Goal: Task Accomplishment & Management: Complete application form

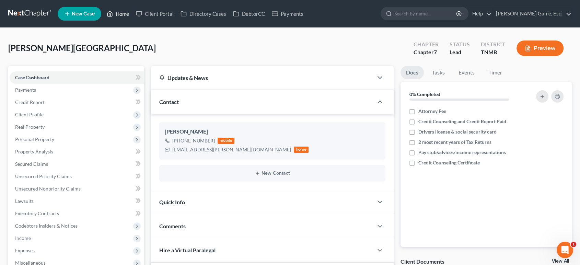
click at [133, 13] on link "Home" at bounding box center [117, 14] width 29 height 12
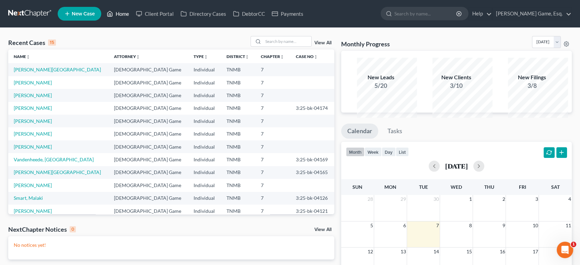
scroll to position [38, 0]
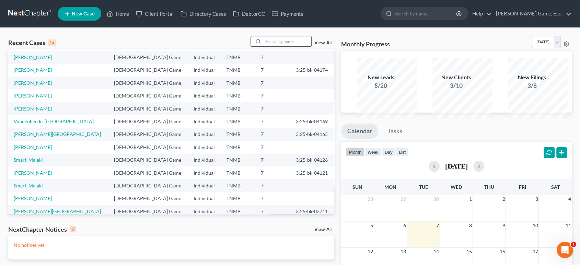
click at [263, 46] on input "search" at bounding box center [287, 41] width 48 height 10
type input "barnes"
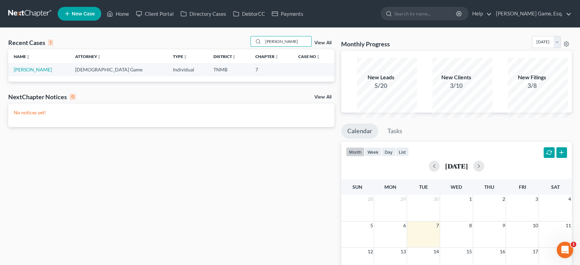
click at [50, 76] on td "[PERSON_NAME]" at bounding box center [38, 69] width 61 height 13
click at [49, 72] on link "[PERSON_NAME]" at bounding box center [33, 70] width 38 height 6
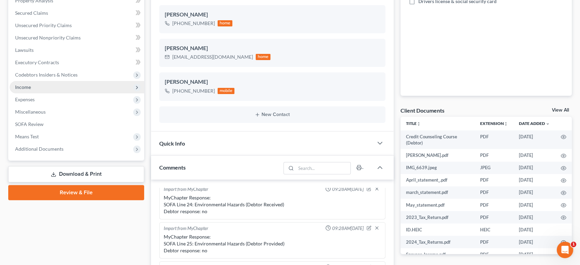
scroll to position [152, 0]
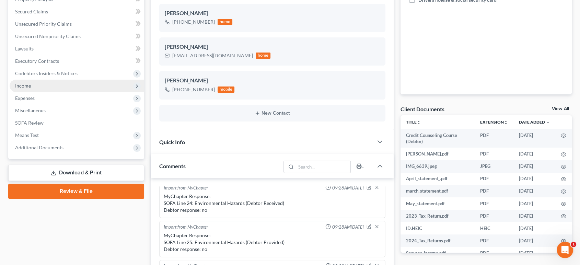
click at [44, 92] on span "Income" at bounding box center [77, 86] width 135 height 12
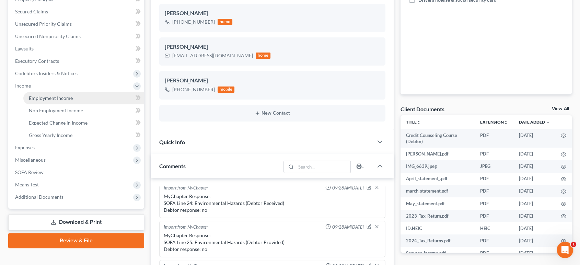
click at [55, 101] on span "Employment Income" at bounding box center [51, 98] width 44 height 6
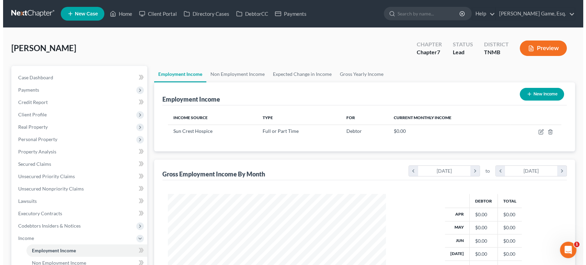
scroll to position [153, 231]
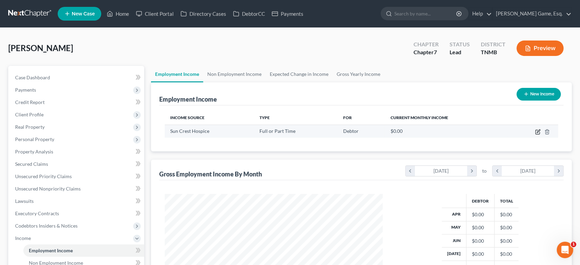
click at [535, 135] on icon "button" at bounding box center [537, 131] width 5 height 5
select select "0"
select select "44"
select select "2"
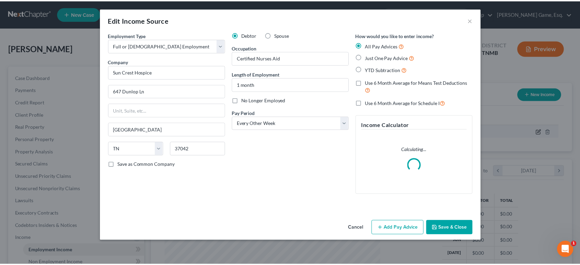
scroll to position [153, 234]
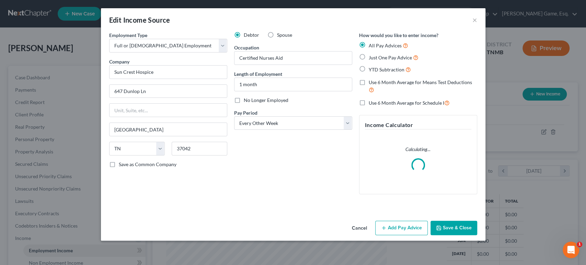
click at [244, 104] on label "No Longer Employed" at bounding box center [266, 100] width 45 height 7
click at [247, 101] on input "No Longer Employed" at bounding box center [249, 99] width 4 height 4
checkbox input "true"
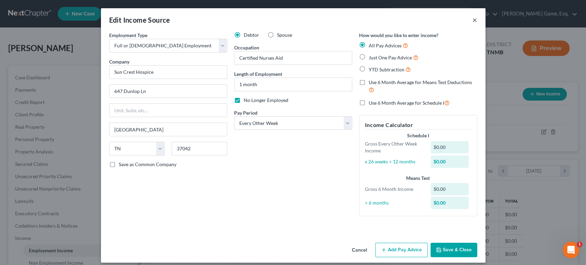
click at [477, 24] on button "×" at bounding box center [474, 20] width 5 height 8
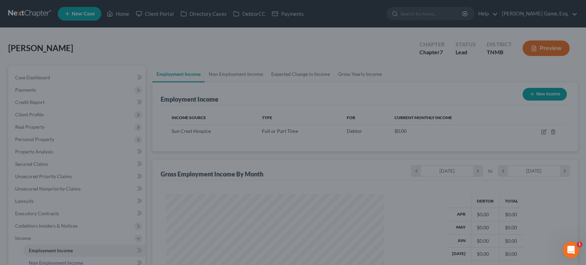
scroll to position [343209, 343130]
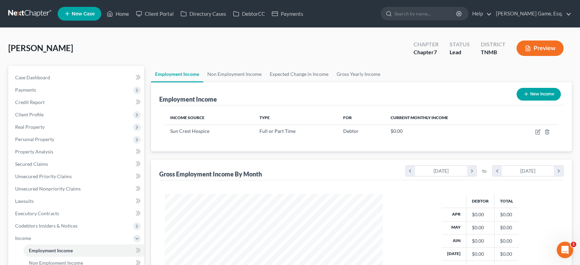
click at [528, 101] on button "New Income" at bounding box center [539, 94] width 44 height 13
select select "0"
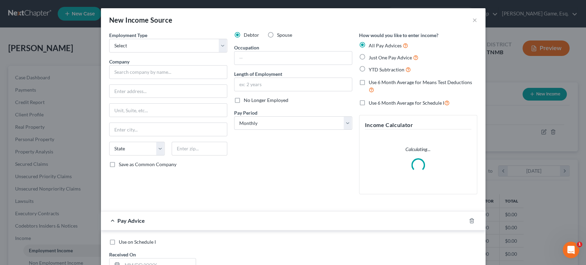
scroll to position [153, 234]
click at [277, 38] on span "Spouse" at bounding box center [284, 35] width 15 height 6
click at [280, 36] on input "Spouse" at bounding box center [282, 34] width 4 height 4
radio input "true"
click at [261, 65] on input "text" at bounding box center [293, 58] width 117 height 13
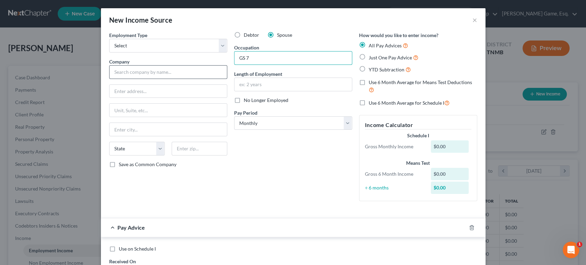
type input "GS 7"
click at [117, 79] on input "text" at bounding box center [168, 72] width 118 height 14
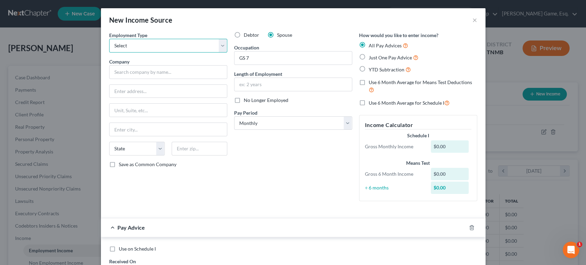
click at [118, 53] on select "Select Full or Part Time Employment Self Employment" at bounding box center [168, 46] width 118 height 14
select select "0"
click at [109, 48] on select "Select Full or Part Time Employment Self Employment" at bounding box center [168, 46] width 118 height 14
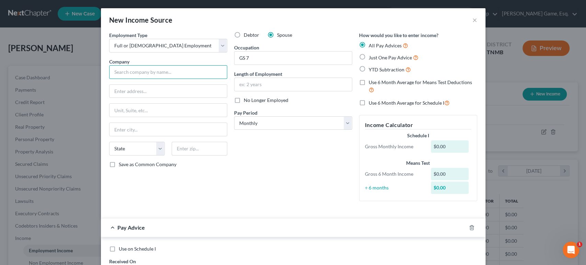
click at [112, 79] on input "text" at bounding box center [168, 72] width 118 height 14
type input "Department of Defense"
click at [119, 98] on input "text" at bounding box center [168, 91] width 117 height 13
click at [270, 91] on input "text" at bounding box center [293, 84] width 117 height 13
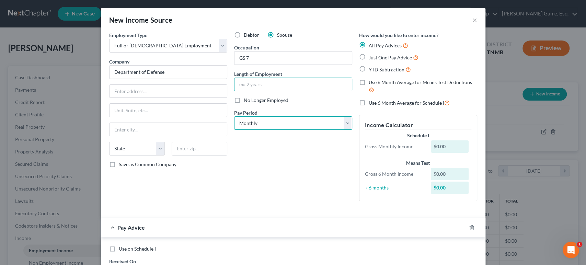
click at [264, 130] on select "Select Monthly Twice Monthly Every Other Week Weekly" at bounding box center [293, 123] width 118 height 14
select select "1"
click at [234, 130] on select "Select Monthly Twice Monthly Every Other Week Weekly" at bounding box center [293, 123] width 118 height 14
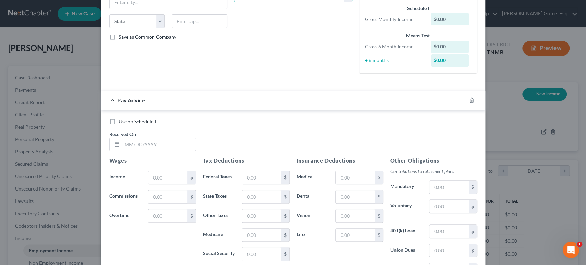
scroll to position [229, 0]
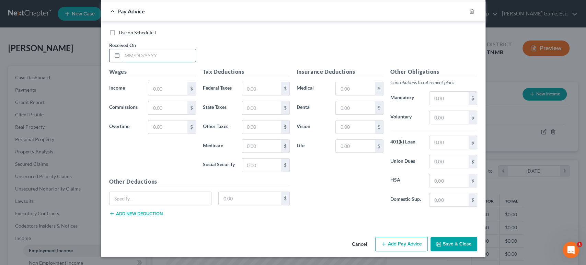
click at [135, 62] on input "text" at bounding box center [158, 55] width 73 height 13
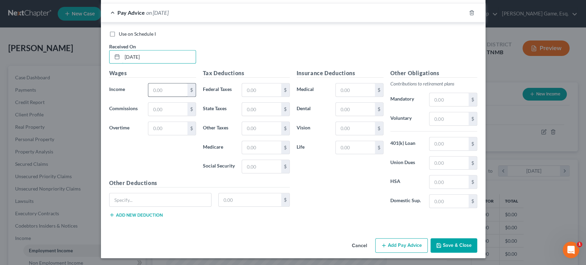
type input "9/18/25"
click at [148, 96] on input "text" at bounding box center [167, 89] width 39 height 13
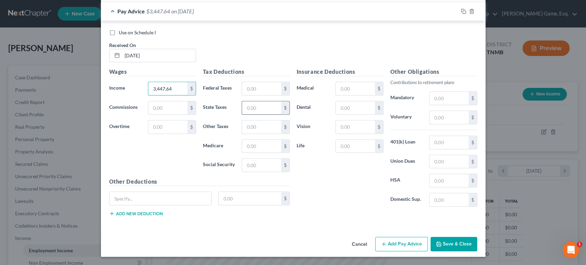
scroll to position [305, 0]
type input "3,447.64"
click at [252, 85] on input "text" at bounding box center [261, 88] width 39 height 13
click at [361, 153] on input "text" at bounding box center [355, 146] width 39 height 13
type input "13.12"
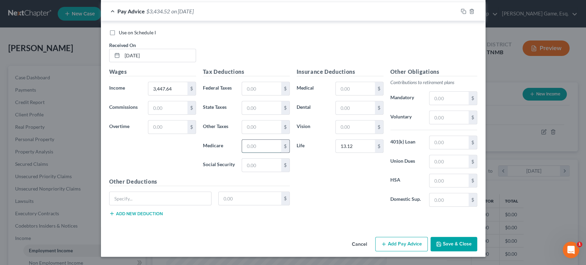
click at [242, 153] on input "text" at bounding box center [261, 146] width 39 height 13
type input "43.22"
click at [468, 115] on input "text" at bounding box center [449, 117] width 39 height 13
type input "149.23"
click at [123, 205] on input "text" at bounding box center [161, 198] width 102 height 13
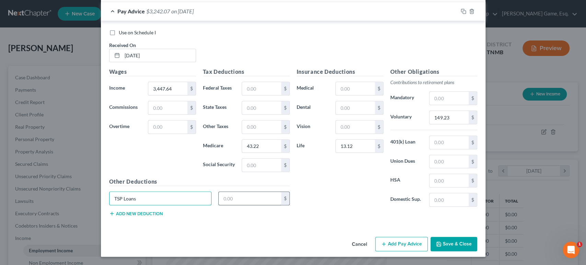
type input "TSP Loans"
click at [228, 205] on input "text" at bounding box center [250, 198] width 62 height 13
type input "107.47"
click at [355, 106] on input "text" at bounding box center [355, 107] width 39 height 13
type input "31.43"
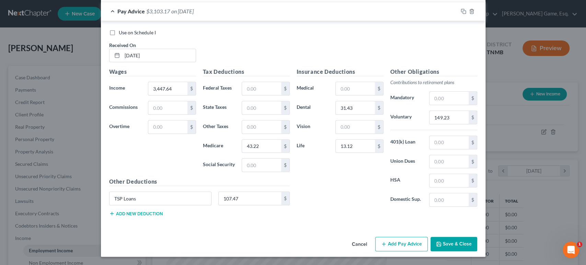
click at [113, 216] on button "Add new deduction" at bounding box center [136, 213] width 54 height 5
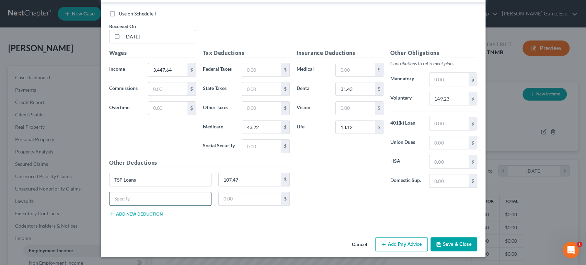
click at [111, 205] on input "text" at bounding box center [161, 198] width 102 height 13
click at [354, 76] on input "text" at bounding box center [355, 69] width 39 height 13
type input "424.65"
click at [251, 153] on input "text" at bounding box center [261, 146] width 39 height 13
type input "184.81"
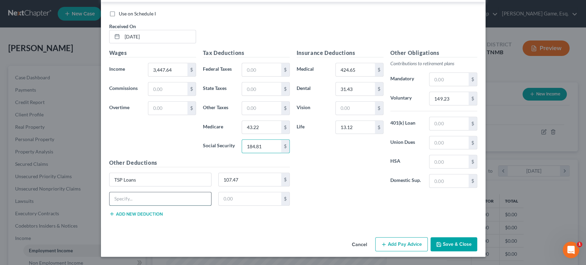
click at [138, 205] on input "text" at bounding box center [161, 198] width 102 height 13
type input "TSP Savings"
click at [219, 205] on input "text" at bounding box center [250, 198] width 62 height 13
type input "304.56"
click at [357, 115] on input "text" at bounding box center [355, 108] width 39 height 13
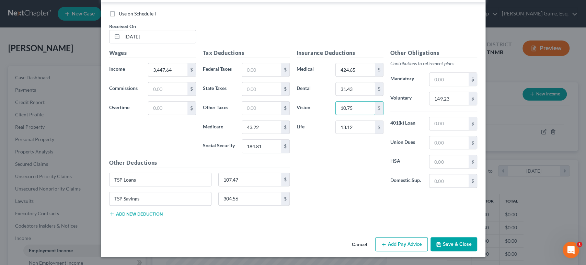
type input "10.75"
click at [341, 193] on div "Insurance Deductions Medical 424.65 $ Dental 31.43 $ Vision 10.75 $ Life 13.12 $" at bounding box center [340, 121] width 94 height 145
click at [255, 76] on input "text" at bounding box center [261, 69] width 39 height 13
type input "10.50"
click at [273, 36] on div "Use on Schedule I Received On * 9/18/25" at bounding box center [293, 29] width 375 height 39
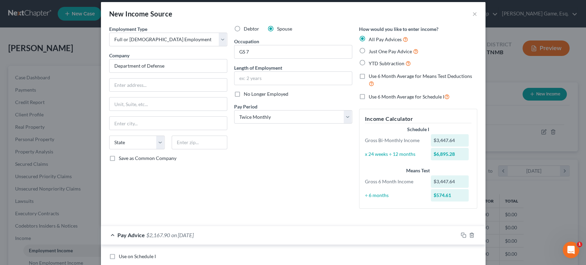
scroll to position [0, 0]
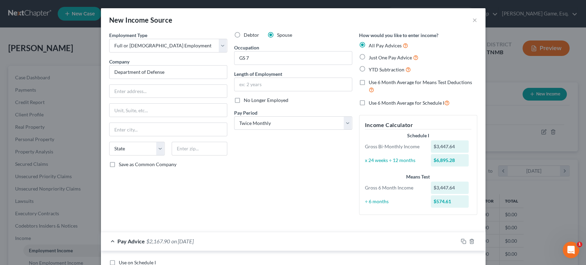
click at [377, 61] on label "Just One Pay Advice" at bounding box center [394, 58] width 50 height 8
click at [376, 58] on input "Just One Pay Advice" at bounding box center [374, 56] width 4 height 4
radio input "true"
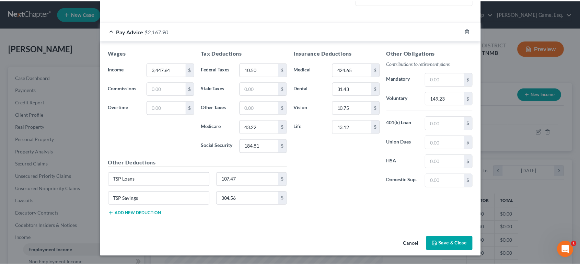
scroll to position [298, 0]
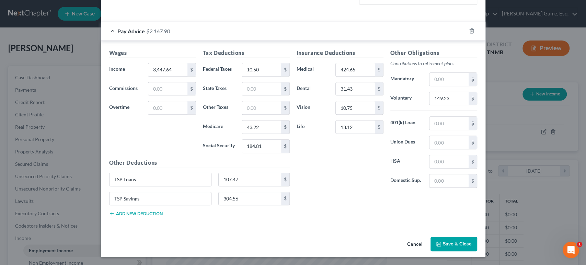
click at [477, 241] on button "Save & Close" at bounding box center [454, 244] width 47 height 14
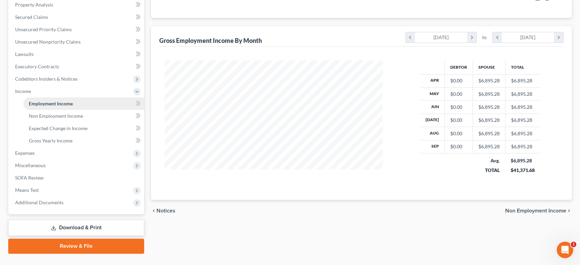
scroll to position [266, 0]
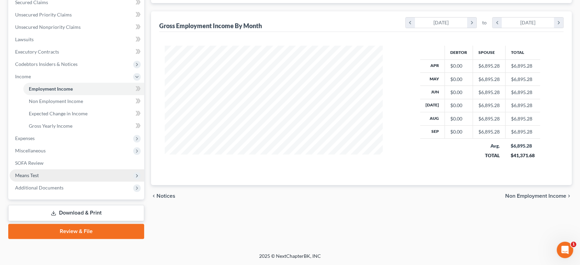
click at [59, 169] on span "Means Test" at bounding box center [77, 175] width 135 height 12
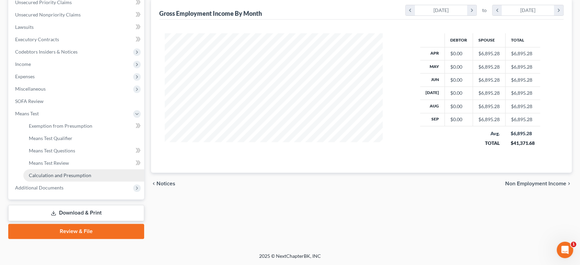
click at [76, 172] on span "Calculation and Presumption" at bounding box center [60, 175] width 62 height 6
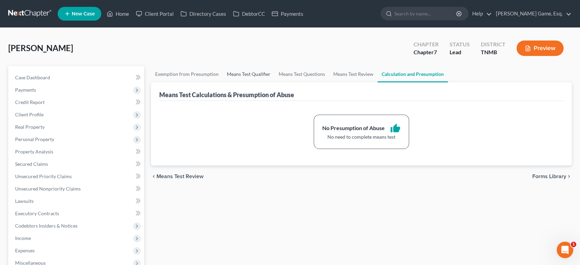
click at [256, 82] on link "Means Test Qualifier" at bounding box center [249, 74] width 52 height 16
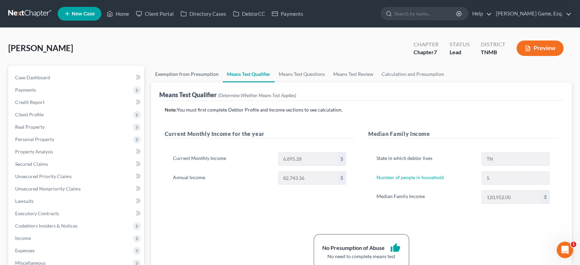
click at [210, 82] on link "Exemption from Presumption" at bounding box center [187, 74] width 72 height 16
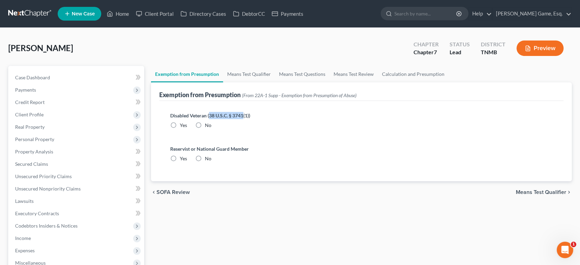
drag, startPoint x: 225, startPoint y: 141, endPoint x: 269, endPoint y: 141, distance: 44.3
click at [269, 119] on label "Disabled Veteran (38 U.S.C. § 3741(1))" at bounding box center [361, 115] width 383 height 7
click at [270, 119] on label "Disabled Veteran (38 U.S.C. § 3741(1))" at bounding box center [361, 115] width 383 height 7
click at [274, 82] on link "Means Test Qualifier" at bounding box center [249, 74] width 52 height 16
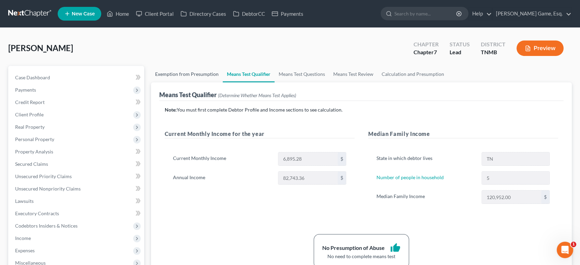
click at [203, 82] on link "Exemption from Presumption" at bounding box center [187, 74] width 72 height 16
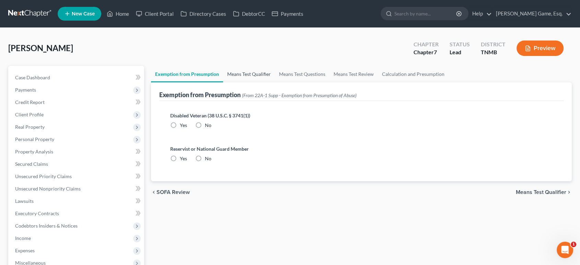
click at [267, 82] on link "Means Test Qualifier" at bounding box center [249, 74] width 52 height 16
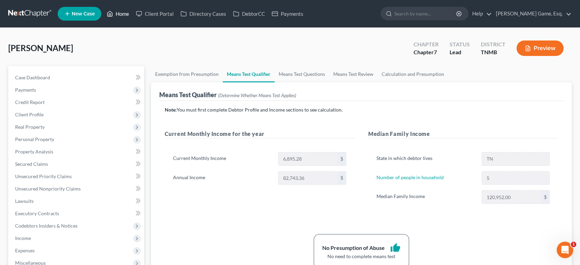
click at [133, 16] on link "Home" at bounding box center [117, 14] width 29 height 12
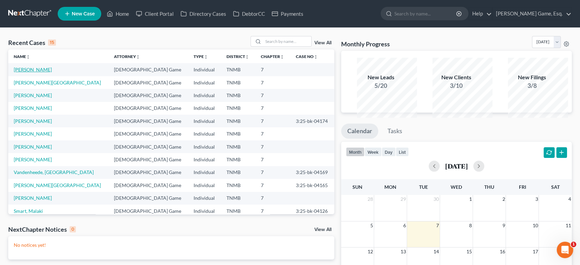
click at [46, 72] on link "[PERSON_NAME]" at bounding box center [33, 70] width 38 height 6
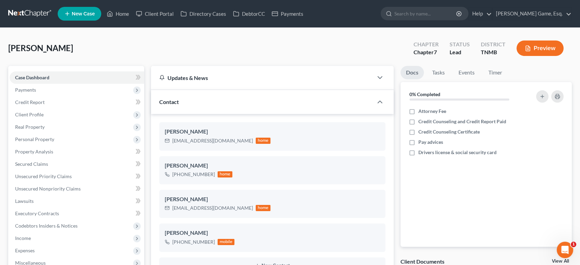
scroll to position [281, 0]
click at [419, 115] on label "Attorney Fee" at bounding box center [433, 111] width 28 height 7
click at [421, 112] on input "Attorney Fee" at bounding box center [423, 110] width 4 height 4
checkbox input "true"
click at [419, 125] on label "Credit Counseling and Credit Report Paid" at bounding box center [463, 121] width 88 height 7
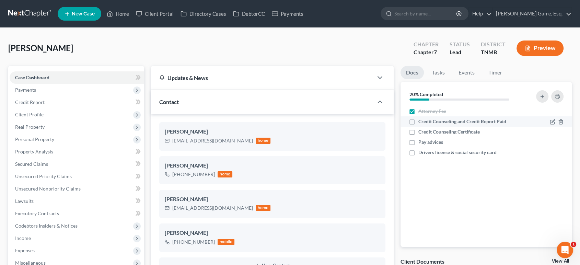
click at [421, 123] on input "Credit Counseling and Credit Report Paid" at bounding box center [423, 120] width 4 height 4
checkbox input "true"
click at [419, 135] on label "Credit Counseling Certificate" at bounding box center [449, 131] width 61 height 7
click at [421, 133] on input "Credit Counseling Certificate" at bounding box center [423, 130] width 4 height 4
checkbox input "true"
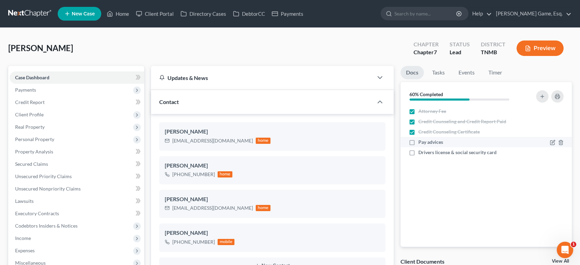
click at [419, 146] on label "Pay advices" at bounding box center [431, 142] width 25 height 7
click at [421, 143] on input "Pay advices" at bounding box center [423, 141] width 4 height 4
checkbox input "true"
click at [419, 156] on label "Drivers license & social security card" at bounding box center [458, 152] width 78 height 7
click at [421, 153] on input "Drivers license & social security card" at bounding box center [423, 151] width 4 height 4
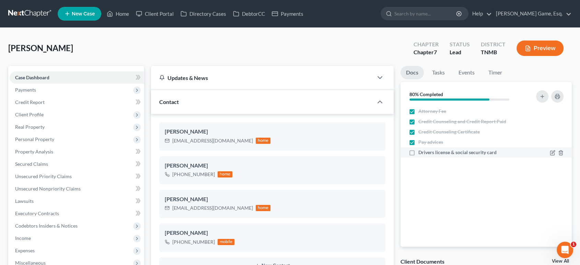
checkbox input "true"
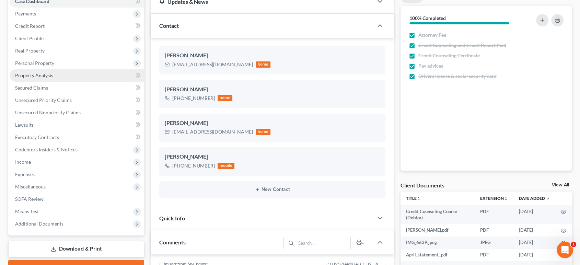
scroll to position [38, 0]
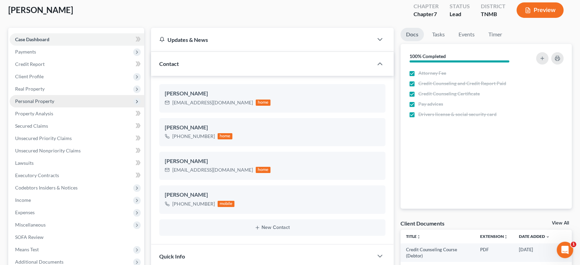
click at [54, 104] on span "Personal Property" at bounding box center [34, 101] width 39 height 6
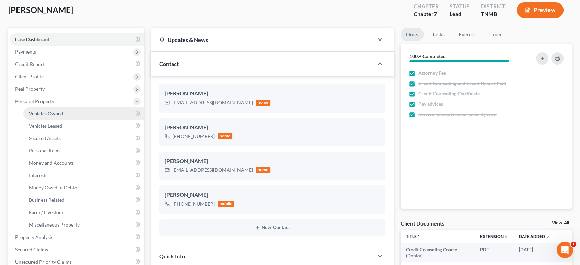
click at [85, 120] on link "Vehicles Owned" at bounding box center [83, 113] width 121 height 12
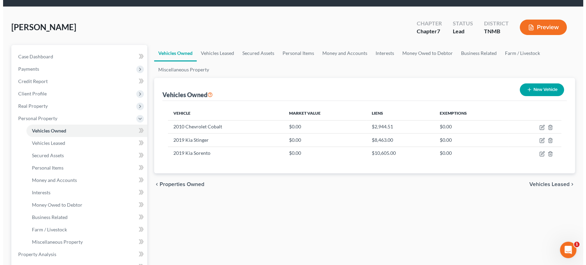
scroll to position [38, 0]
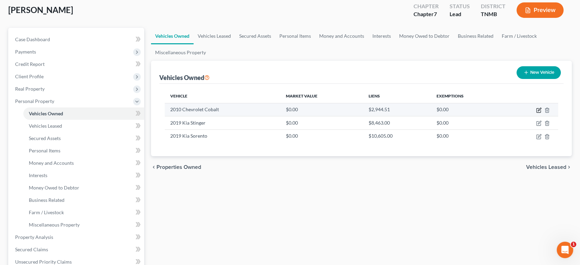
click at [536, 113] on icon "button" at bounding box center [538, 109] width 5 height 5
select select "0"
select select "16"
select select "4"
select select "2"
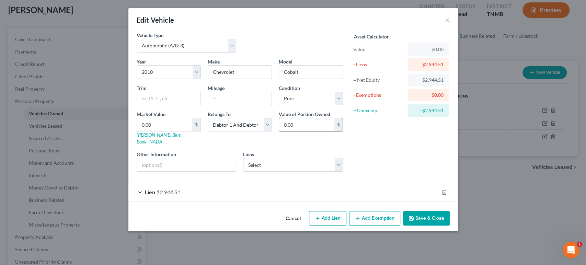
scroll to position [23, 0]
click at [285, 201] on div "Lien $2,944.51" at bounding box center [283, 192] width 310 height 18
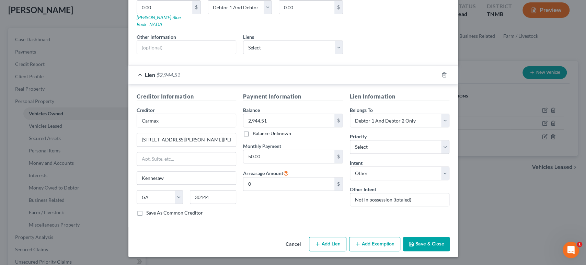
scroll to position [201, 0]
click at [448, 193] on input "Not in possession (totaled)" at bounding box center [400, 200] width 100 height 14
click at [450, 193] on input "Not in possession (totaled)" at bounding box center [400, 200] width 100 height 14
click at [440, 180] on select "Select Surrender Redeem Reaffirm Avoid Other" at bounding box center [400, 174] width 100 height 14
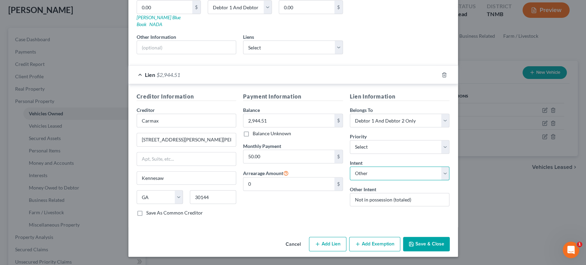
select select "0"
click at [360, 180] on select "Select Surrender Redeem Reaffirm Avoid Other" at bounding box center [400, 174] width 100 height 14
click at [420, 180] on select "Select Surrender Redeem Reaffirm Avoid Other" at bounding box center [400, 174] width 100 height 14
click at [265, 216] on div "Payment Information Balance 2,944.51 $ Balance Unknown Balance Undetermined 2,9…" at bounding box center [293, 156] width 107 height 129
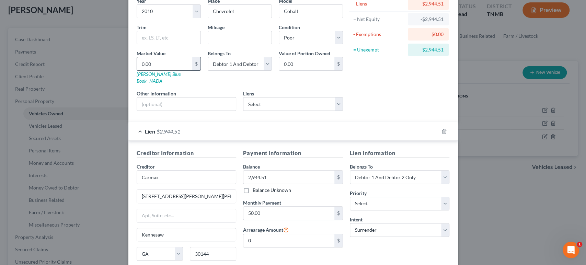
scroll to position [0, 0]
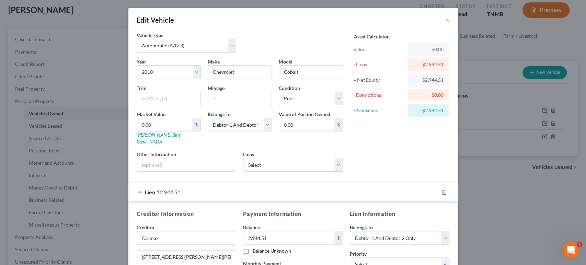
drag, startPoint x: 153, startPoint y: 197, endPoint x: 158, endPoint y: 186, distance: 11.7
click at [153, 171] on input "text" at bounding box center [186, 164] width 99 height 13
type input "Vehicle was totaled/ not in possession"
click at [291, 172] on select "Select Santander - $11,006.00 Carmaxfin - $8,474.00 Carmaxfin - $2,949.00" at bounding box center [293, 165] width 100 height 14
click at [407, 171] on div "Asset Calculator Value $0.00 - Liens $2,944.51 = Net Equity -$2,944.51 - Exempt…" at bounding box center [399, 105] width 107 height 146
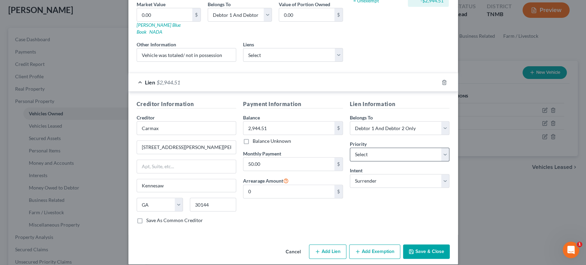
scroll to position [10, 0]
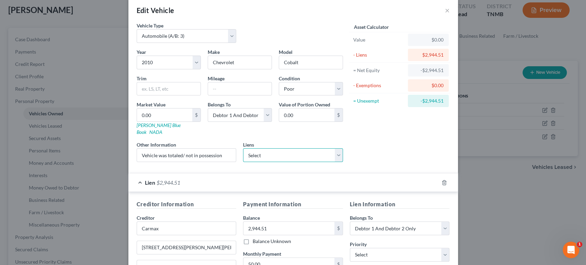
click at [329, 162] on select "Select Santander - $11,006.00 Carmaxfin - $8,474.00 Carmaxfin - $2,949.00" at bounding box center [293, 155] width 100 height 14
click at [416, 168] on div "Asset Calculator Value $0.00 - Liens $2,944.51 = Net Equity -$2,944.51 - Exempt…" at bounding box center [399, 95] width 107 height 146
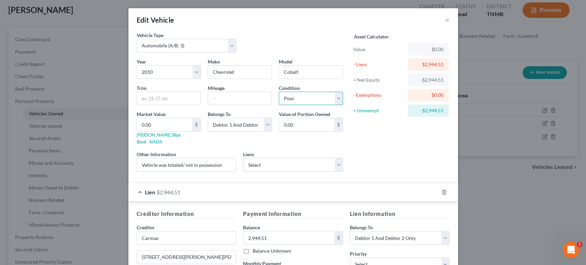
click at [313, 105] on select "Select Excellent Very Good Good Fair Poor" at bounding box center [311, 99] width 64 height 14
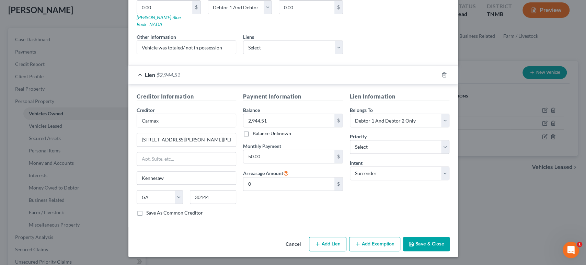
click at [450, 242] on button "Save & Close" at bounding box center [426, 244] width 47 height 14
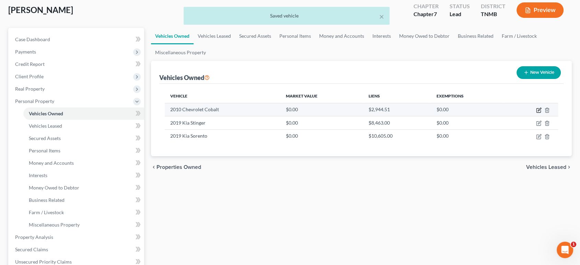
click at [536, 113] on icon "button" at bounding box center [538, 109] width 5 height 5
select select "0"
select select "16"
select select "4"
select select "2"
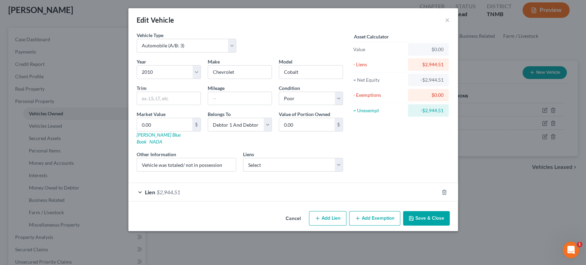
scroll to position [0, 0]
click at [450, 24] on button "×" at bounding box center [447, 20] width 5 height 8
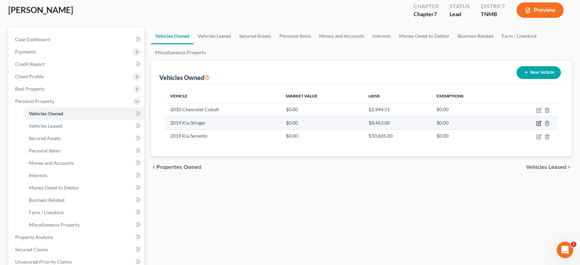
click at [536, 126] on icon "button" at bounding box center [538, 123] width 5 height 5
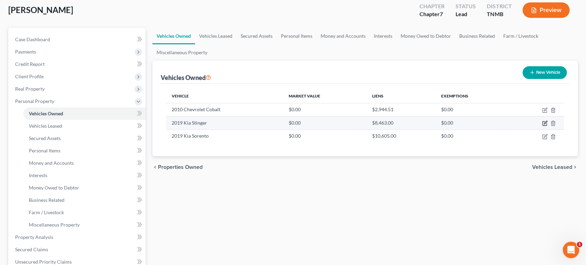
select select "0"
select select "7"
select select "2"
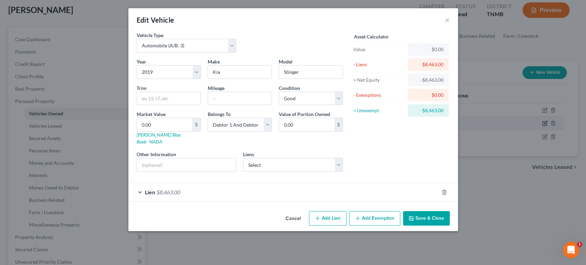
scroll to position [23, 0]
click at [264, 154] on div "Year Select 2026 2025 2024 2023 2022 2021 2020 2019 2018 2017 2016 2015 2014 20…" at bounding box center [239, 117] width 213 height 119
click at [269, 172] on select "Select Santander - $11,006.00 Carmaxfin - $8,474.00 Carmaxfin - $2,949.00" at bounding box center [293, 165] width 100 height 14
click at [395, 135] on div "Asset Calculator Value $0.00 - Liens $8,463.00 = Net Equity -$8,463.00 - Exempt…" at bounding box center [399, 105] width 107 height 146
click at [336, 201] on div "Lien $8,463.00" at bounding box center [283, 192] width 310 height 18
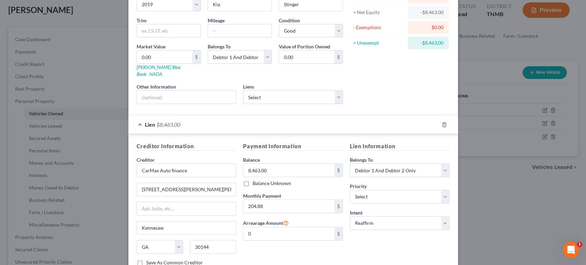
scroll to position [176, 0]
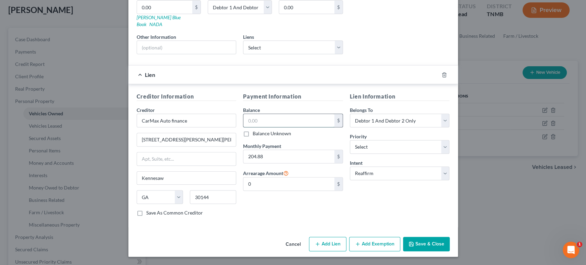
click at [261, 114] on input "text" at bounding box center [288, 120] width 91 height 13
type input "CarMax Auto finance"
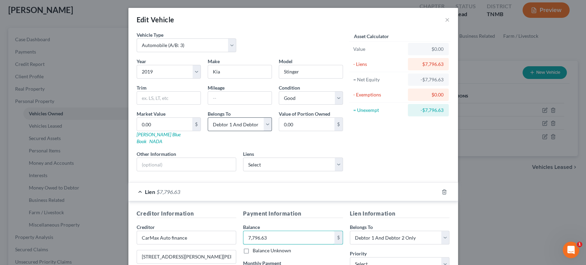
scroll to position [0, 0]
type input "7,796.63"
click at [384, 163] on div "Asset Calculator Value $0.00 - Liens $7,796.63 = Net Equity -$7,796.63 - Exempt…" at bounding box center [399, 105] width 107 height 146
click at [149, 171] on input "text" at bounding box center [186, 164] width 99 height 13
click at [161, 171] on input "text" at bounding box center [186, 164] width 99 height 13
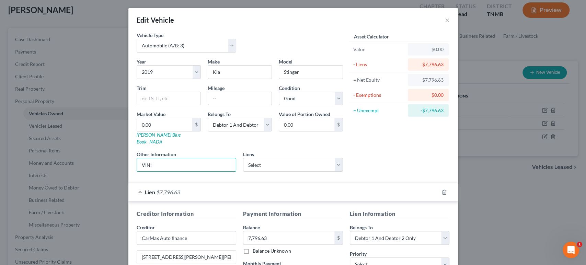
type input "VIN:"
click at [133, 145] on div "Market Value 0.00 $ Kelly Blue Book NADA" at bounding box center [168, 128] width 71 height 35
click at [137, 145] on link "[PERSON_NAME] Blue Book" at bounding box center [159, 138] width 44 height 13
click at [167, 171] on input "VIN:" at bounding box center [186, 164] width 99 height 13
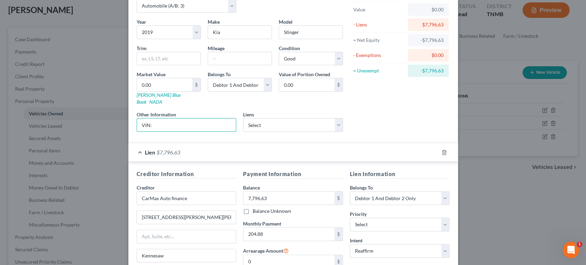
scroll to position [162, 0]
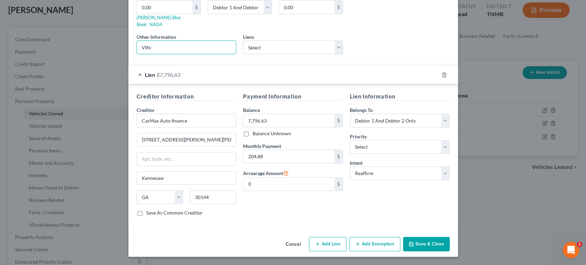
click at [146, 216] on label "Save As Common Creditor" at bounding box center [174, 212] width 57 height 7
click at [149, 214] on input "Save As Common Creditor" at bounding box center [151, 211] width 4 height 4
checkbox input "true"
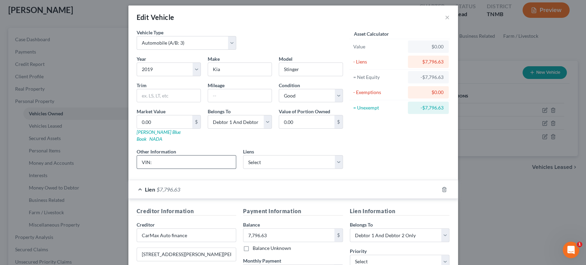
scroll to position [0, 0]
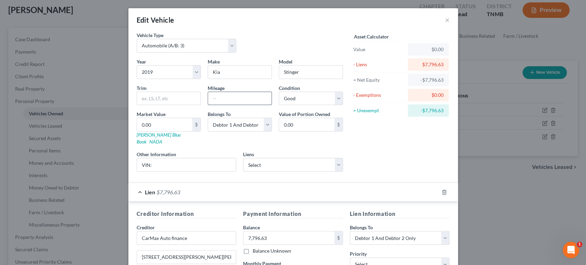
click at [208, 105] on input "text" at bounding box center [240, 98] width 64 height 13
type input "30000"
click at [409, 177] on div "Asset Calculator Value $0.00 - Liens $7,796.63 = Net Equity -$7,796.63 - Exempt…" at bounding box center [399, 105] width 107 height 146
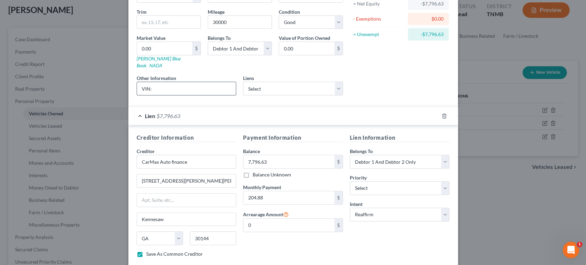
click at [156, 95] on input "VIN:" at bounding box center [186, 88] width 99 height 13
drag, startPoint x: 200, startPoint y: 120, endPoint x: 115, endPoint y: 120, distance: 84.8
click at [137, 95] on input "VIN: [US_VEHICLE_IDENTIFICATION_NUMBER]" at bounding box center [186, 88] width 99 height 13
type input "VIN: [US_VEHICLE_IDENTIFICATION_NUMBER]"
click at [137, 68] on link "[PERSON_NAME] Blue Book" at bounding box center [159, 62] width 44 height 13
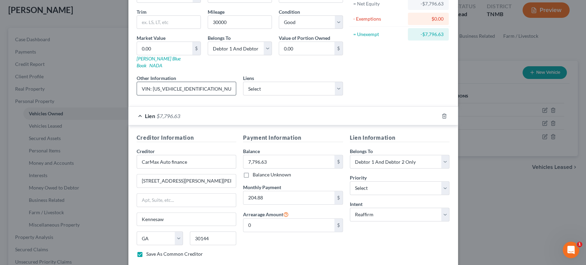
click at [204, 95] on input "VIN: [US_VEHICLE_IDENTIFICATION_NUMBER]" at bounding box center [186, 88] width 99 height 13
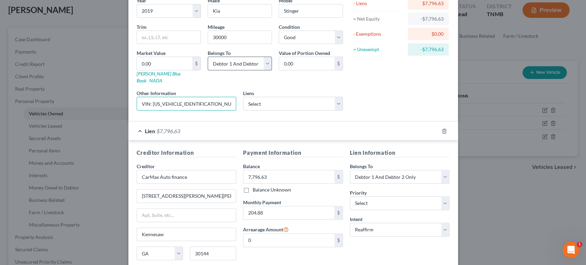
scroll to position [0, 0]
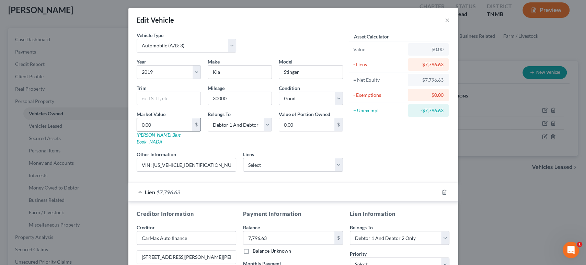
click at [142, 131] on input "0.00" at bounding box center [164, 124] width 55 height 13
type input "1"
type input "1.00"
type input "15"
type input "15.00"
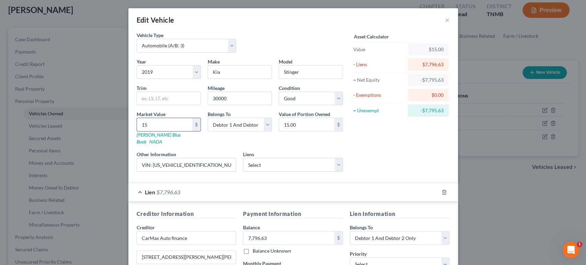
type input "150"
type input "150.00"
type input "1500"
type input "1,500.00"
type input "1,5000"
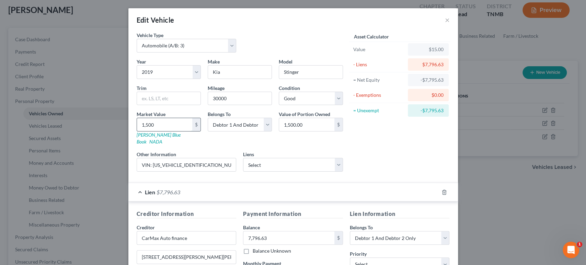
type input "15,000.00"
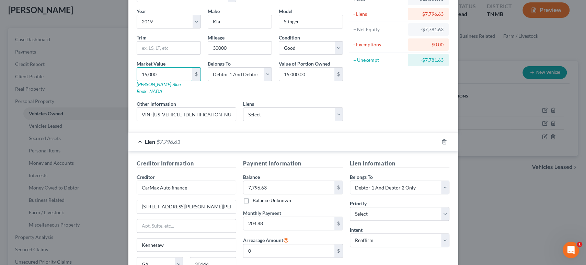
scroll to position [201, 0]
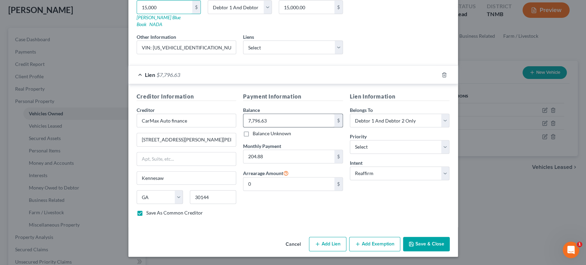
type input "15,000"
click at [293, 114] on input "7,796.63" at bounding box center [288, 120] width 91 height 13
click at [450, 242] on button "Save & Close" at bounding box center [426, 244] width 47 height 14
checkbox input "false"
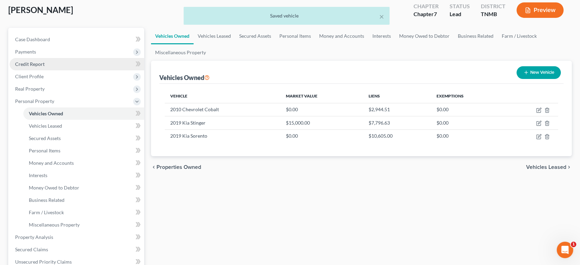
click at [45, 67] on span "Credit Report" at bounding box center [30, 64] width 30 height 6
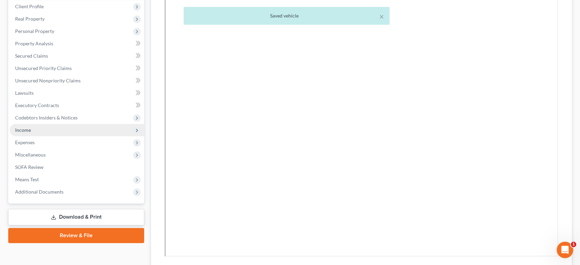
scroll to position [76, 0]
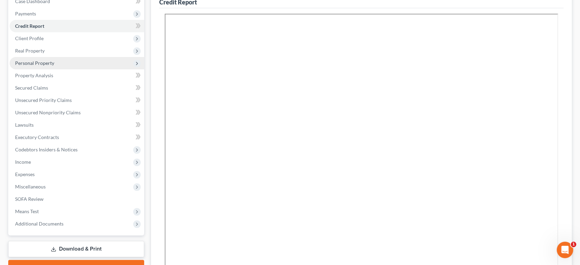
click at [49, 66] on span "Personal Property" at bounding box center [34, 63] width 39 height 6
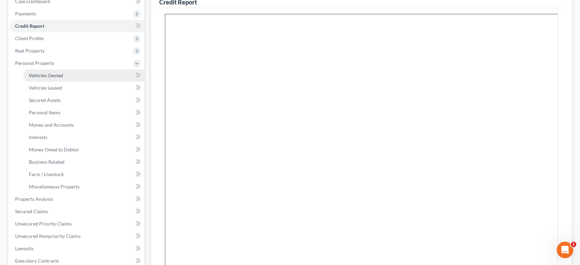
click at [63, 78] on span "Vehicles Owned" at bounding box center [46, 75] width 34 height 6
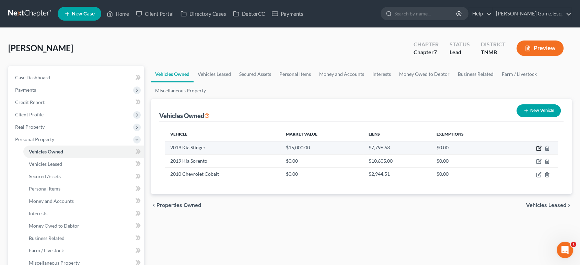
click at [536, 151] on icon "button" at bounding box center [538, 148] width 5 height 5
select select "0"
select select "7"
select select "2"
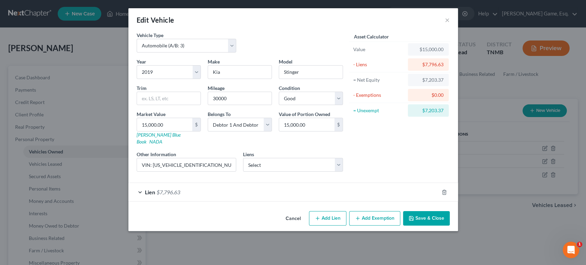
click at [186, 201] on div "Lien $7,796.63" at bounding box center [283, 192] width 310 height 18
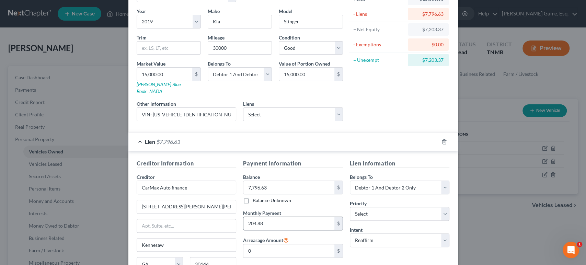
scroll to position [137, 0]
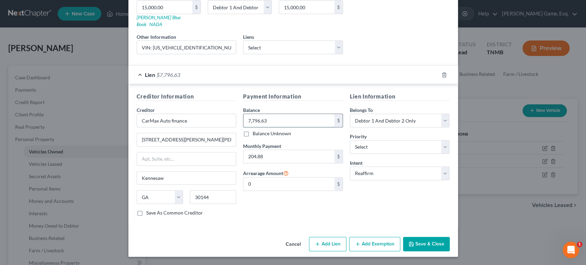
click at [272, 127] on input "7,796.63" at bounding box center [288, 120] width 91 height 13
paste input "$8,474"
type input "8,474"
click at [326, 101] on h5 "Payment Information" at bounding box center [293, 96] width 100 height 9
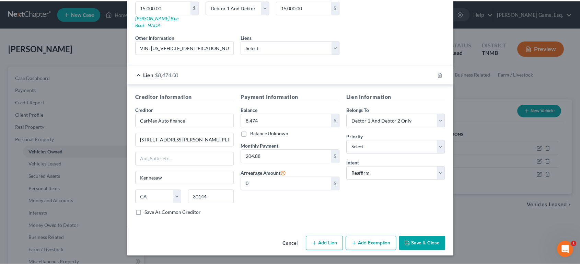
scroll to position [201, 0]
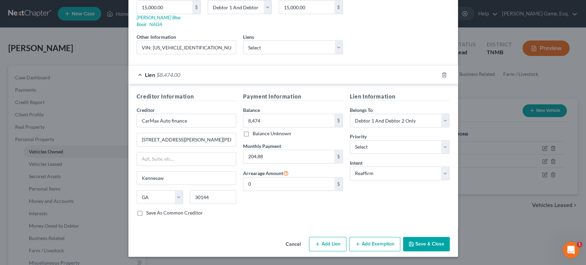
click at [450, 240] on button "Save & Close" at bounding box center [426, 244] width 47 height 14
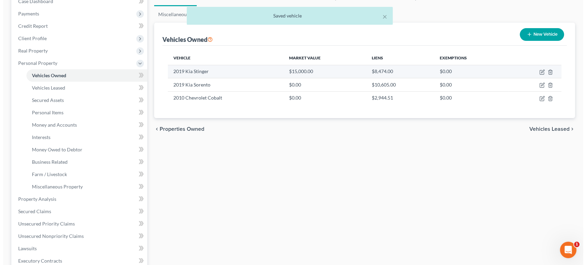
scroll to position [38, 0]
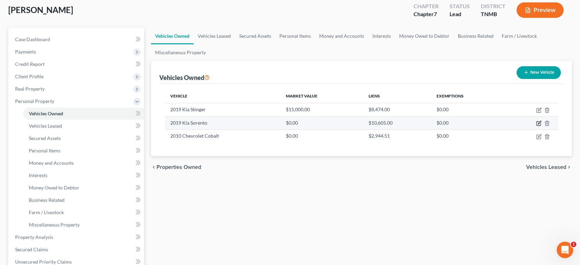
click at [536, 126] on icon "button" at bounding box center [538, 123] width 5 height 5
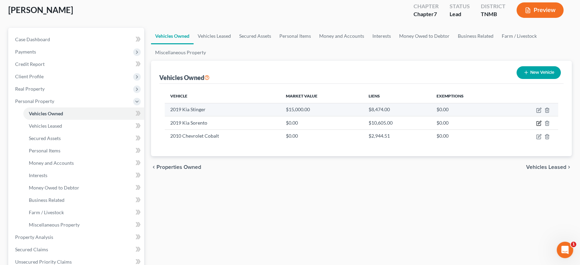
select select "0"
select select "7"
select select "2"
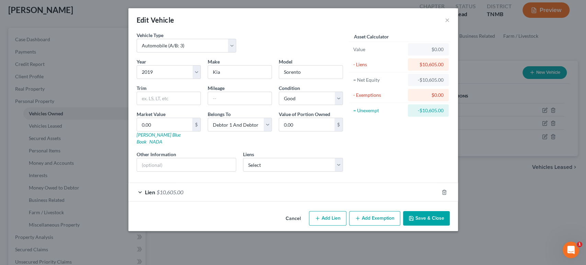
scroll to position [23, 0]
click at [305, 201] on div "Lien $10,605.00" at bounding box center [283, 192] width 310 height 18
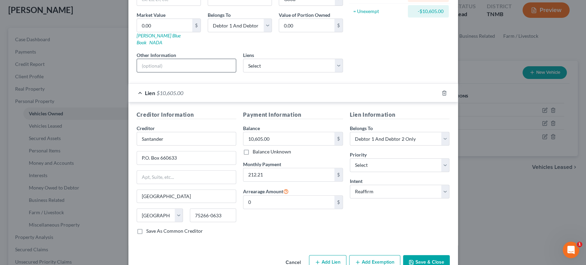
scroll to position [61, 0]
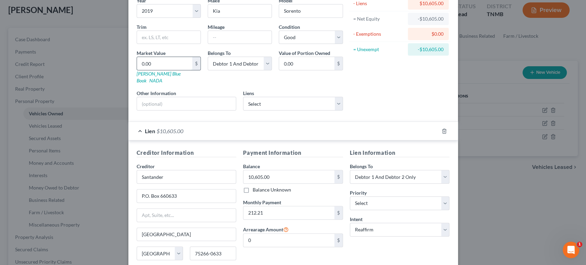
click at [142, 70] on input "0.00" at bounding box center [164, 63] width 55 height 13
type input "2"
type input "2.00"
type input "21"
type input "21.00"
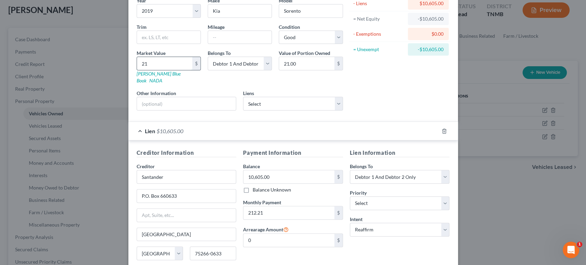
type input "210"
type input "210.00"
type input "2100"
type input "2,100.00"
type input "2,1000"
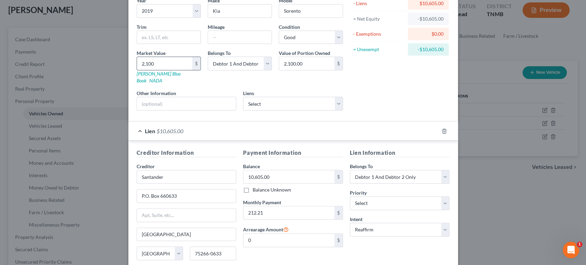
type input "21,000.00"
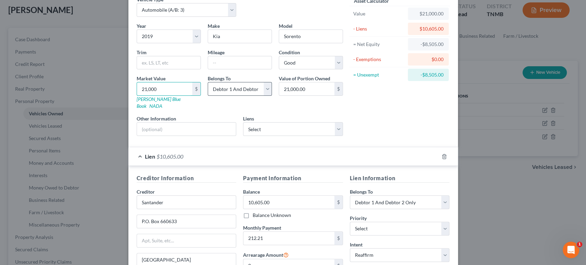
scroll to position [0, 0]
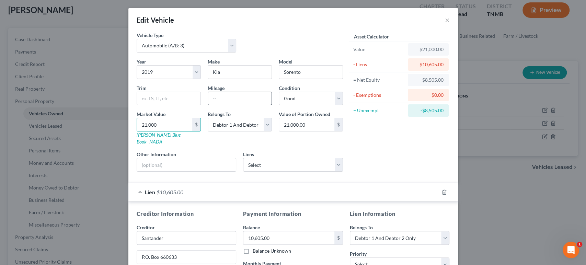
type input "21,000"
click at [225, 105] on input "text" at bounding box center [240, 98] width 64 height 13
type input "27000"
drag, startPoint x: 479, startPoint y: 198, endPoint x: 471, endPoint y: 194, distance: 8.8
click at [453, 177] on div "Asset Calculator Value $21,000.00 - Liens $10,605.00 = Net Equity -$8,505.00 - …" at bounding box center [399, 105] width 107 height 146
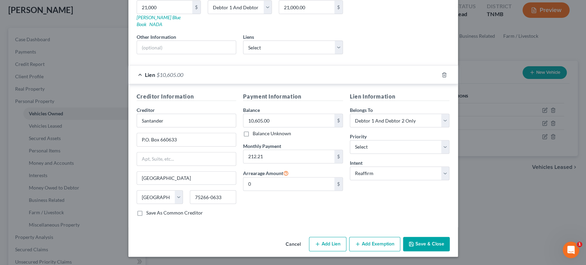
scroll to position [76, 0]
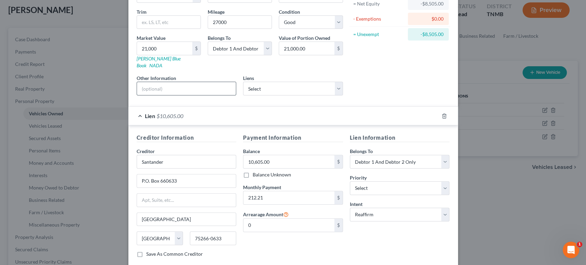
click at [165, 95] on input "text" at bounding box center [186, 88] width 99 height 13
click at [156, 95] on input "VIN:" at bounding box center [186, 88] width 99 height 13
type input "VIN: 5XYRGDLCXPG253377"
click at [431, 100] on div "Asset Calculator Value $21,000.00 - Liens $10,605.00 = Net Equity -$8,505.00 - …" at bounding box center [399, 28] width 107 height 146
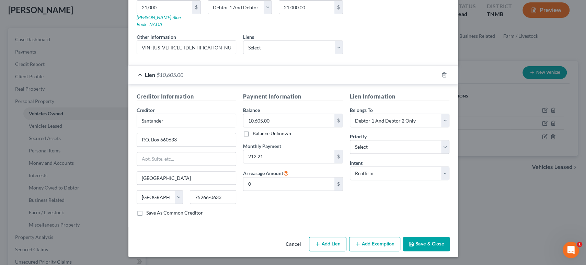
scroll to position [201, 0]
click at [450, 239] on button "Save & Close" at bounding box center [426, 244] width 47 height 14
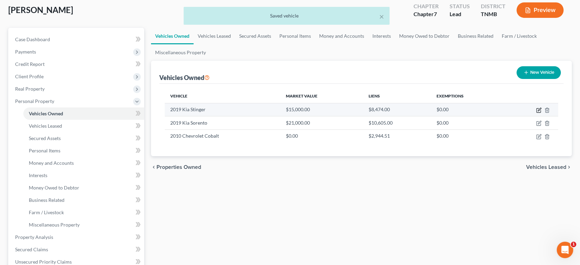
click at [538, 111] on icon "button" at bounding box center [539, 109] width 3 height 3
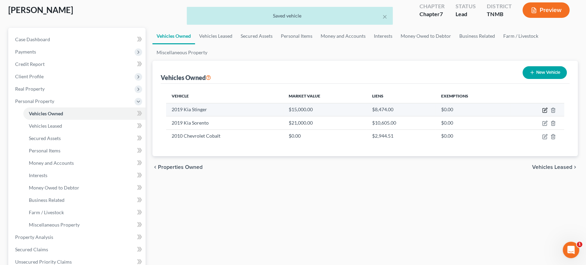
select select "0"
select select "7"
select select "2"
select select "10"
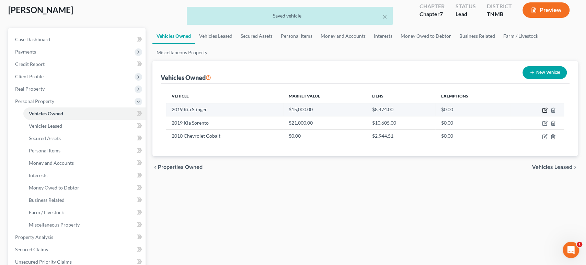
select select "2"
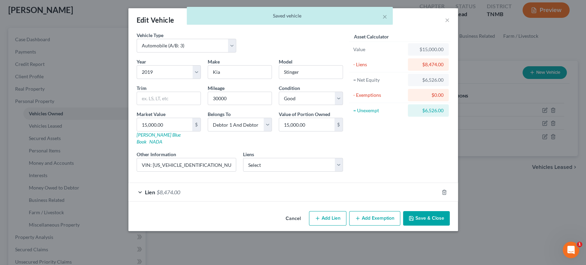
scroll to position [23, 0]
click at [383, 201] on div "Lien $8,474.00" at bounding box center [283, 192] width 310 height 18
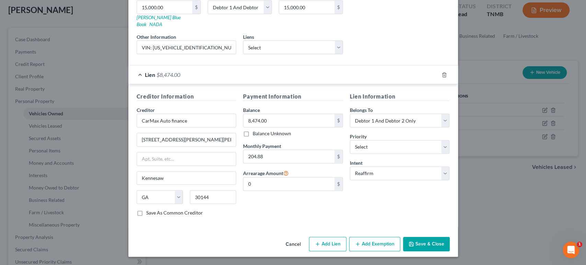
scroll to position [201, 0]
click at [450, 240] on button "Save & Close" at bounding box center [426, 244] width 47 height 14
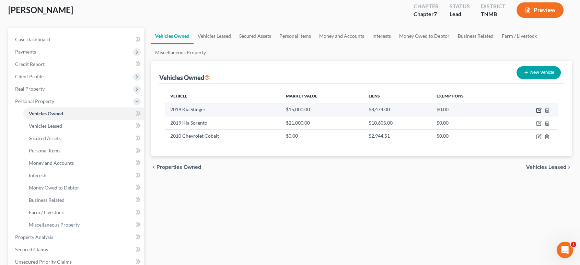
click at [536, 113] on icon "button" at bounding box center [538, 109] width 5 height 5
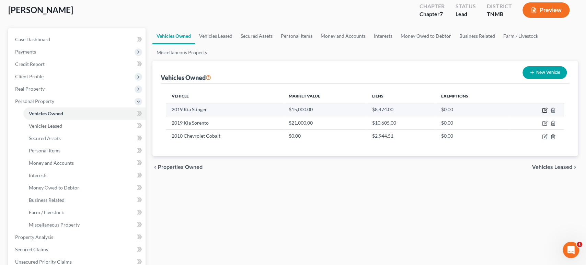
select select "0"
select select "7"
select select "2"
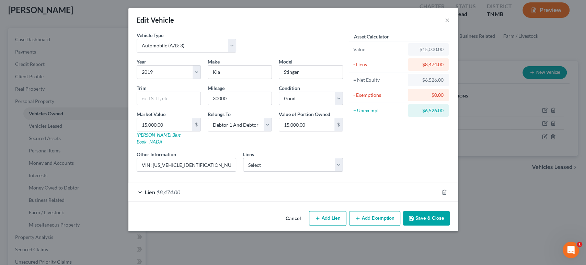
scroll to position [23, 0]
click at [307, 201] on div "Lien $8,474.00" at bounding box center [283, 192] width 310 height 18
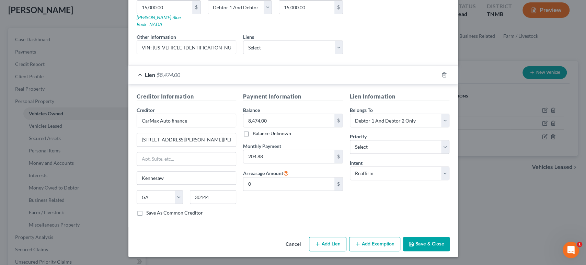
scroll to position [201, 0]
click at [450, 237] on button "Save & Close" at bounding box center [426, 244] width 47 height 14
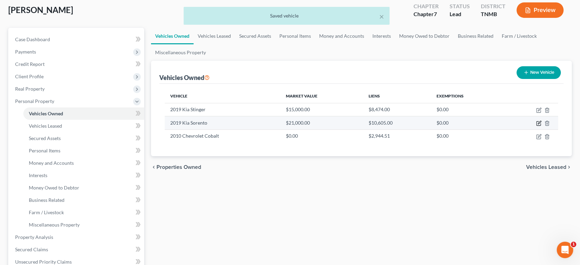
click at [536, 126] on icon "button" at bounding box center [538, 123] width 5 height 5
select select "0"
select select "7"
select select "2"
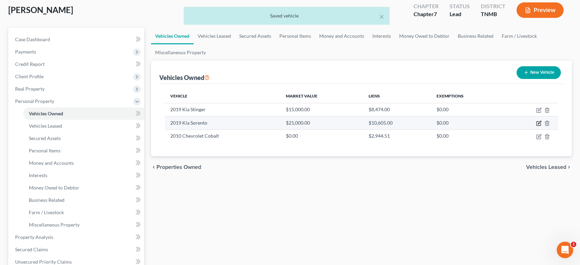
select select "45"
select select "2"
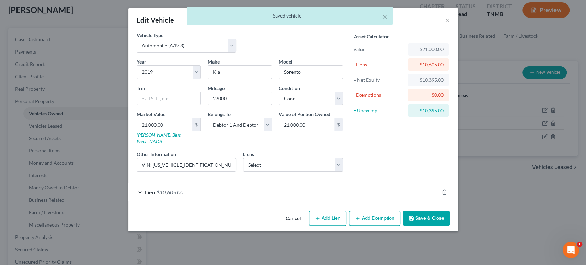
click at [376, 201] on div "Lien $10,605.00" at bounding box center [283, 192] width 310 height 18
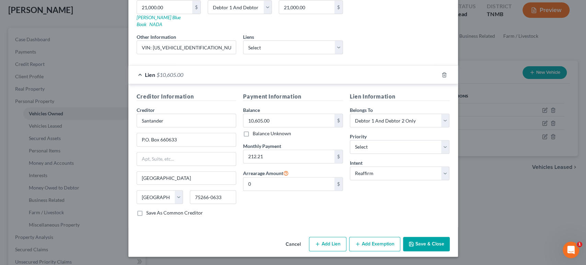
click at [450, 240] on button "Save & Close" at bounding box center [426, 244] width 47 height 14
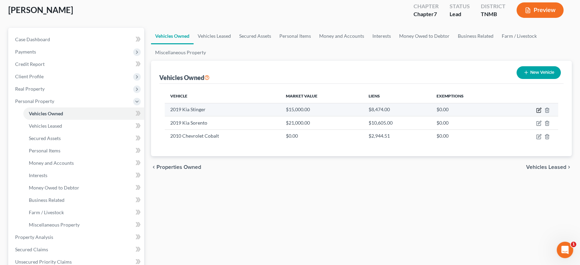
click at [536, 113] on icon "button" at bounding box center [538, 109] width 5 height 5
select select "0"
select select "7"
select select "2"
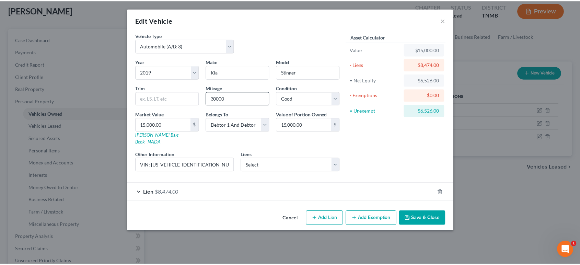
scroll to position [23, 0]
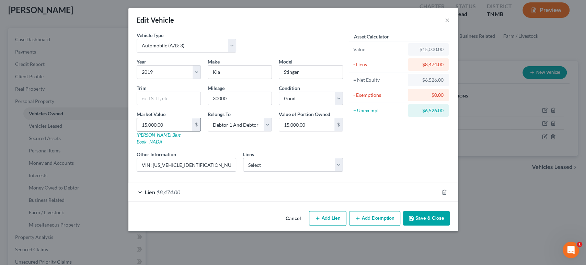
type input "2"
type input "2.00"
type input "20"
type input "20.00"
type input "200"
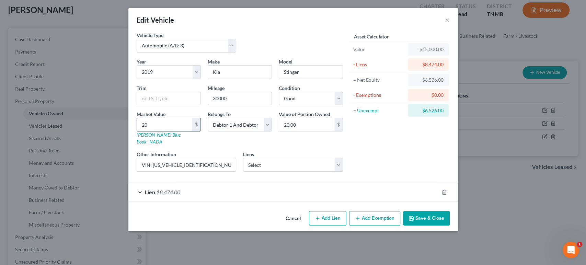
type input "200.00"
type input "2000"
type input "2,000.00"
type input "2,0000"
type input "20,000.00"
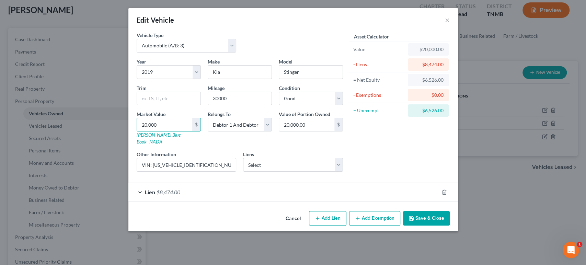
type input "20,000"
click at [450, 226] on button "Save & Close" at bounding box center [426, 218] width 47 height 14
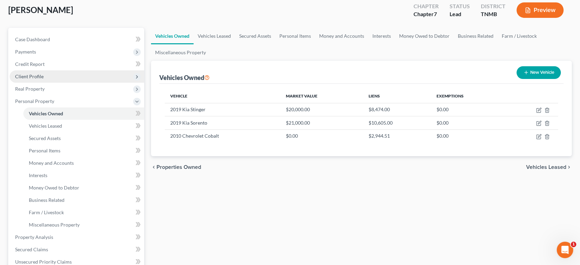
click at [44, 79] on span "Client Profile" at bounding box center [29, 76] width 28 height 6
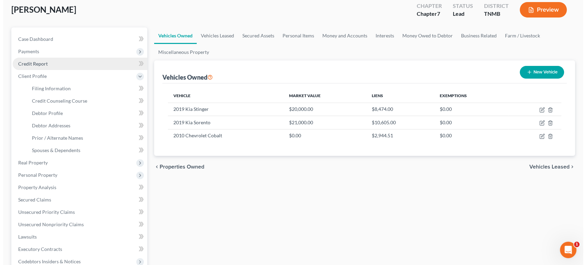
scroll to position [38, 0]
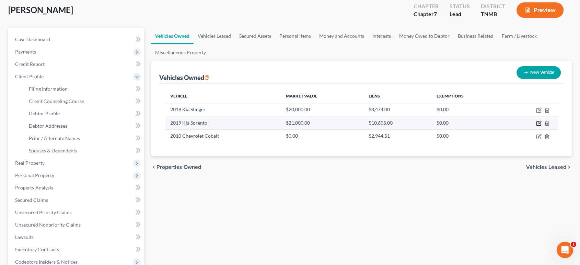
click at [536, 126] on icon "button" at bounding box center [538, 123] width 5 height 5
select select "0"
select select "7"
select select "2"
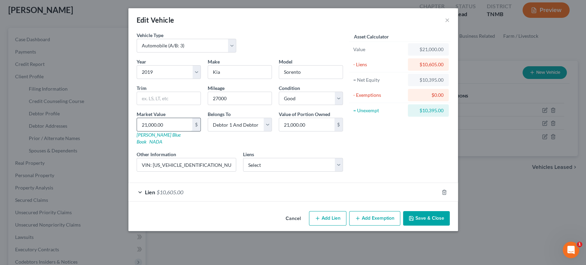
click at [141, 131] on input "21,000.00" at bounding box center [164, 124] width 55 height 13
type input "2"
type input "2.00"
type input "23"
type input "23.00"
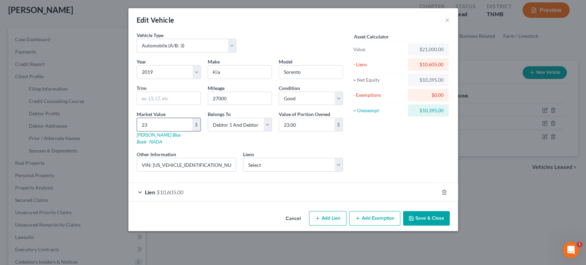
type input "230"
type input "230.00"
type input "2300"
type input "2,300.00"
type input "2,3000"
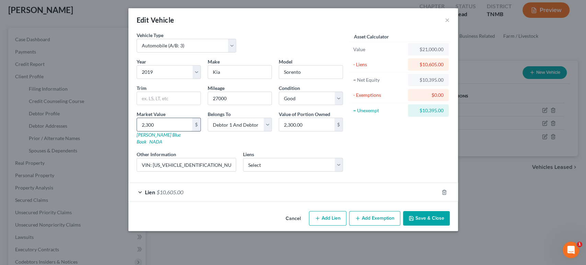
type input "23,000.00"
type input "23,000"
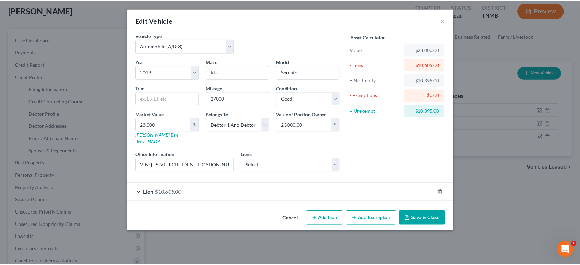
scroll to position [0, 0]
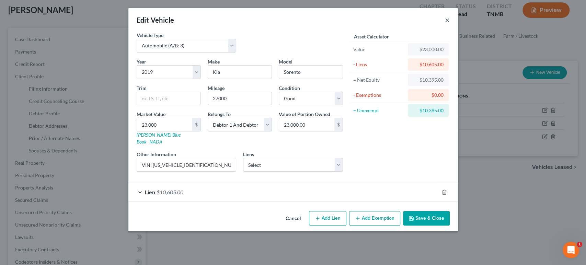
click at [450, 24] on button "×" at bounding box center [447, 20] width 5 height 8
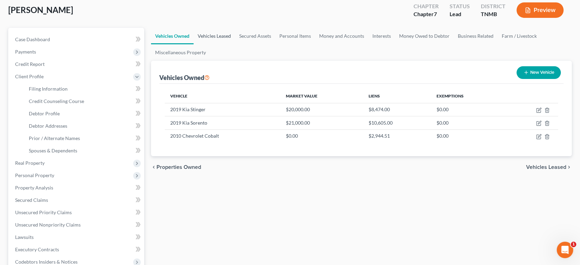
click at [235, 44] on link "Vehicles Leased" at bounding box center [215, 36] width 42 height 16
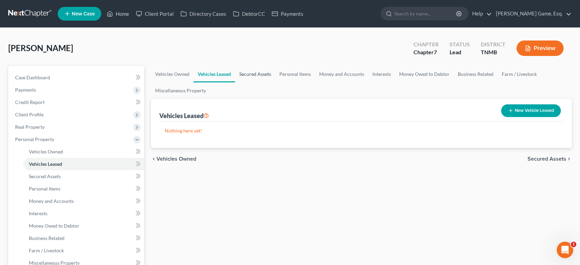
click at [275, 82] on link "Secured Assets" at bounding box center [255, 74] width 40 height 16
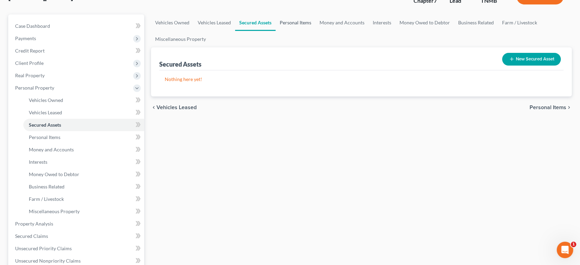
scroll to position [38, 0]
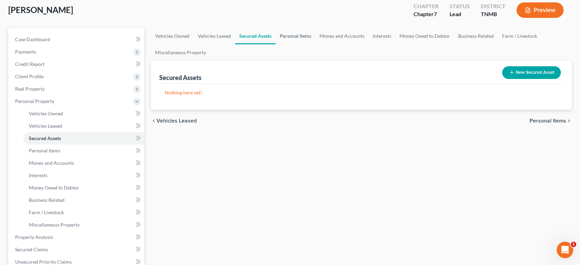
click at [316, 44] on link "Personal Items" at bounding box center [296, 36] width 40 height 16
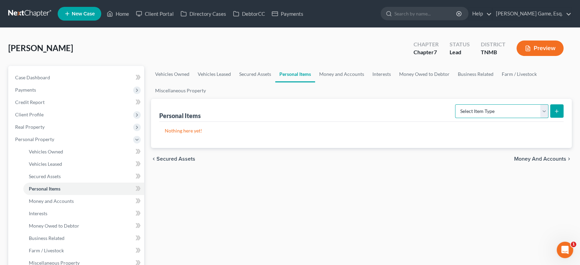
click at [474, 118] on select "Select Item Type Clothing (A/B: 11) Collectibles Of Value (A/B: 8) Electronics …" at bounding box center [501, 111] width 93 height 14
click at [275, 82] on link "Secured Assets" at bounding box center [255, 74] width 40 height 16
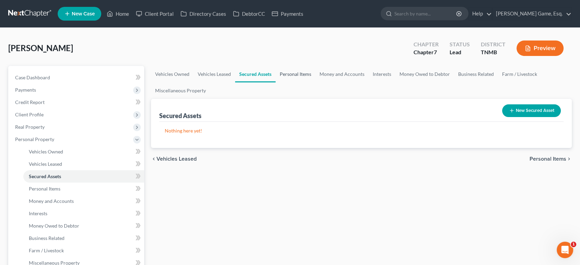
click at [316, 82] on link "Personal Items" at bounding box center [296, 74] width 40 height 16
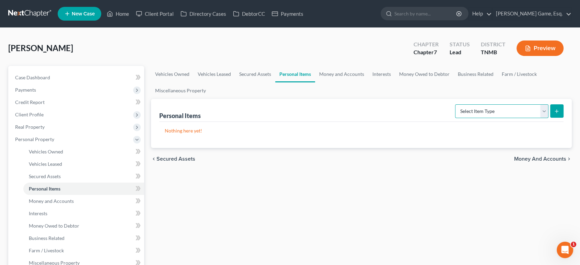
click at [500, 118] on select "Select Item Type Clothing (A/B: 11) Collectibles Of Value (A/B: 8) Electronics …" at bounding box center [501, 111] width 93 height 14
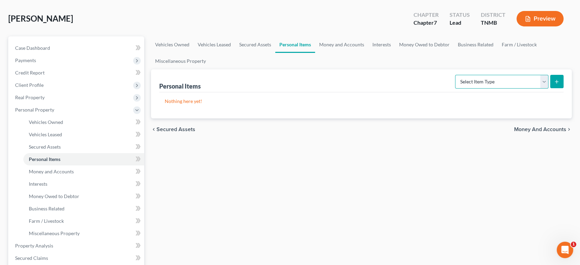
scroll to position [38, 0]
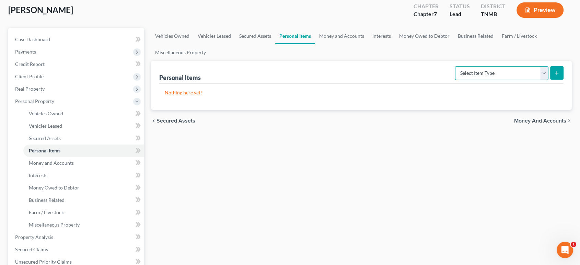
drag, startPoint x: 476, startPoint y: 98, endPoint x: 476, endPoint y: 104, distance: 6.2
click at [476, 80] on select "Select Item Type Clothing (A/B: 11) Collectibles Of Value (A/B: 8) Electronics …" at bounding box center [501, 73] width 93 height 14
select select "clothing"
click at [455, 80] on select "Select Item Type Clothing (A/B: 11) Collectibles Of Value (A/B: 8) Electronics …" at bounding box center [501, 73] width 93 height 14
click at [554, 76] on icon "submit" at bounding box center [556, 72] width 5 height 5
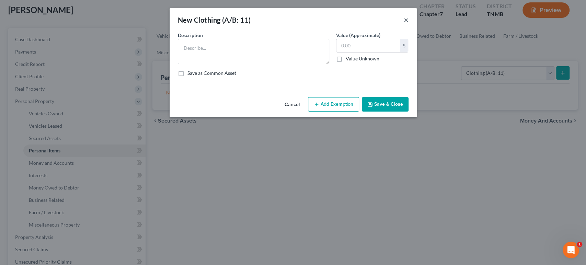
click at [409, 24] on button "×" at bounding box center [406, 20] width 5 height 8
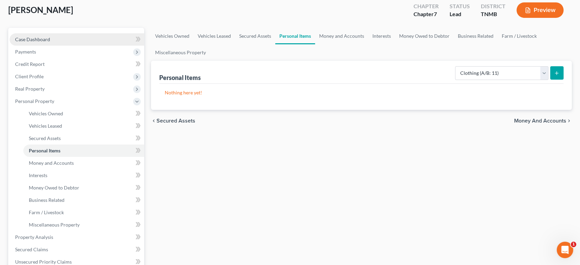
click at [70, 46] on link "Case Dashboard" at bounding box center [77, 39] width 135 height 12
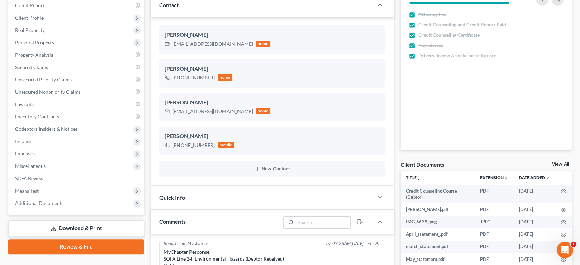
scroll to position [114, 0]
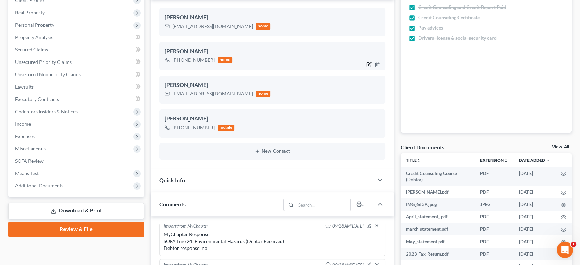
click at [366, 67] on icon "button" at bounding box center [368, 64] width 5 height 5
select select "1"
select select "0"
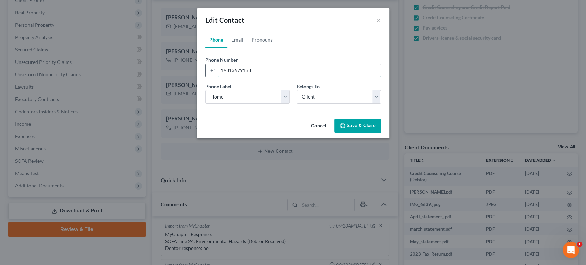
drag, startPoint x: 255, startPoint y: 90, endPoint x: 216, endPoint y: 87, distance: 39.6
click at [218, 77] on input "19313679133" at bounding box center [299, 70] width 162 height 13
type input "19319981866"
click at [280, 71] on div "Phone Number * +1 19319981866" at bounding box center [293, 66] width 183 height 21
click at [276, 77] on input "19319981866" at bounding box center [299, 70] width 162 height 13
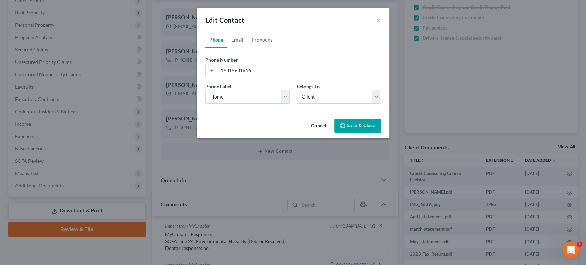
click at [293, 68] on div "Phone Number * +1 19319981866 Ext. Phone Label * Select Mobile Home Work Other …" at bounding box center [293, 78] width 176 height 61
drag, startPoint x: 250, startPoint y: 117, endPoint x: 244, endPoint y: 128, distance: 12.1
click at [250, 104] on select "Select Mobile Home Work Other" at bounding box center [247, 97] width 84 height 14
select select "0"
click at [205, 104] on select "Select Mobile Home Work Other" at bounding box center [247, 97] width 84 height 14
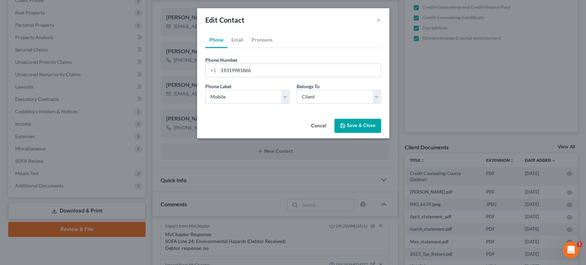
click at [274, 70] on div "Phone Number * +1 19319981866" at bounding box center [293, 66] width 183 height 21
click at [218, 77] on input "19319981866" at bounding box center [299, 70] width 162 height 13
type input "9319981866"
click at [381, 133] on button "Save & Close" at bounding box center [357, 126] width 47 height 14
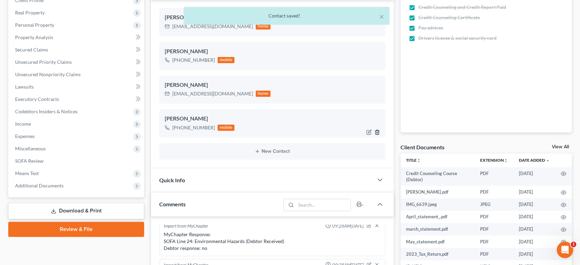
click at [375, 135] on icon "button" at bounding box center [377, 131] width 5 height 5
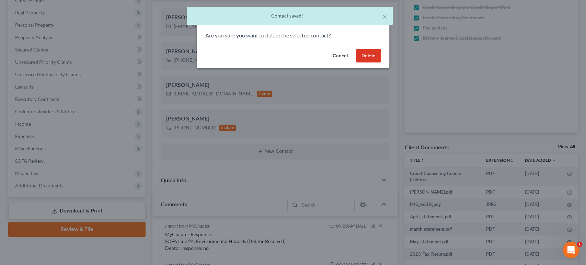
drag, startPoint x: 393, startPoint y: 71, endPoint x: 321, endPoint y: 148, distance: 104.9
click at [381, 63] on button "Delete" at bounding box center [368, 56] width 25 height 14
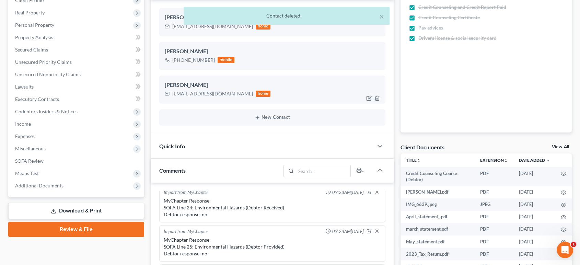
click at [376, 104] on div at bounding box center [375, 98] width 22 height 11
click at [375, 101] on icon "button" at bounding box center [377, 97] width 5 height 5
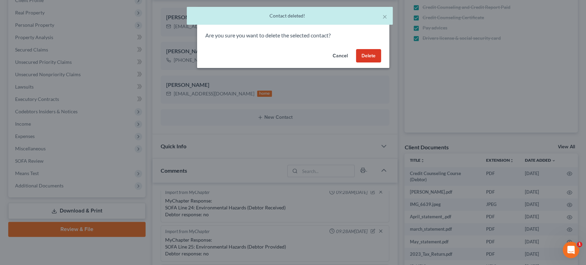
click at [381, 63] on button "Delete" at bounding box center [368, 56] width 25 height 14
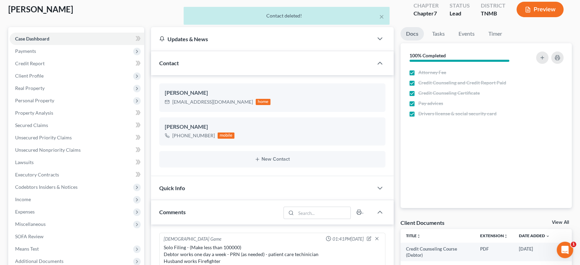
scroll to position [38, 0]
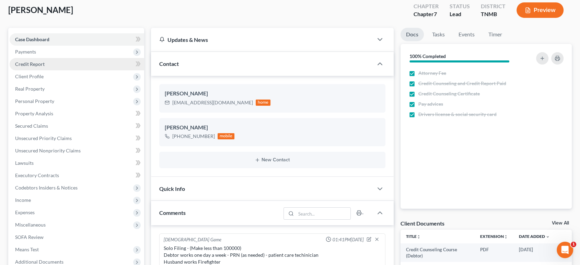
click at [66, 70] on link "Credit Report" at bounding box center [77, 64] width 135 height 12
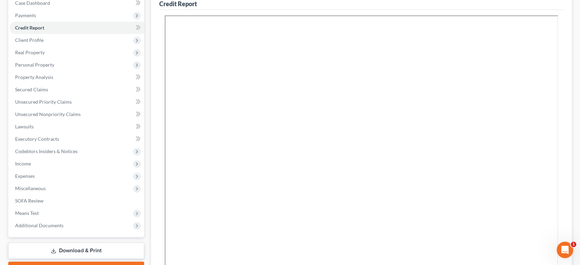
scroll to position [76, 0]
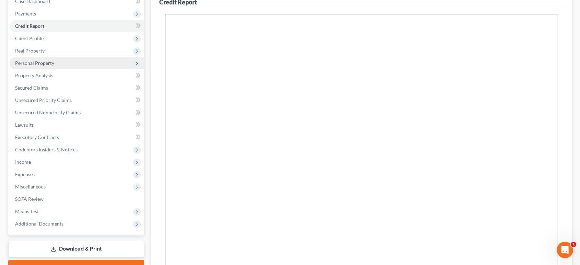
click at [67, 69] on span "Personal Property" at bounding box center [77, 63] width 135 height 12
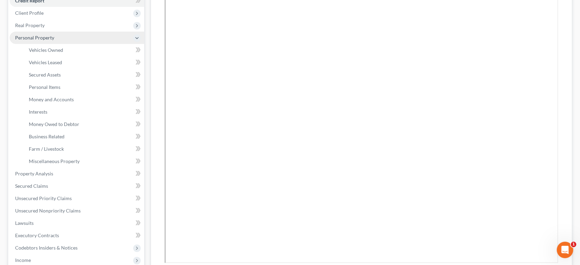
scroll to position [114, 0]
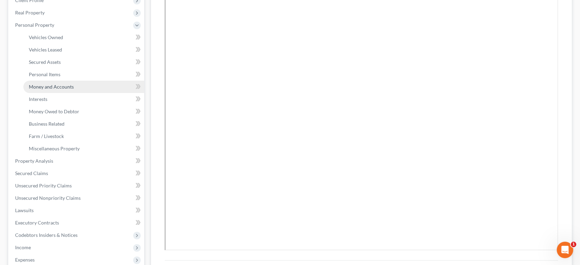
click at [74, 90] on span "Money and Accounts" at bounding box center [51, 87] width 45 height 6
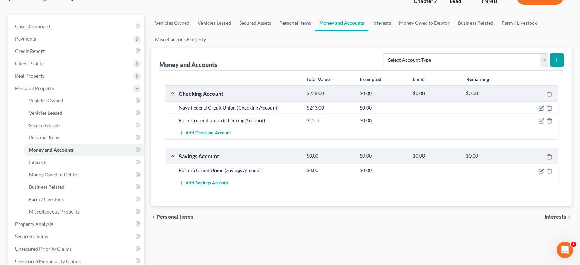
scroll to position [38, 0]
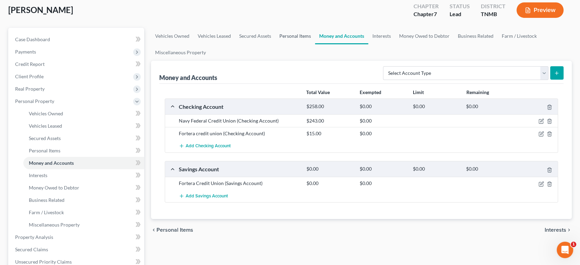
click at [315, 44] on link "Personal Items" at bounding box center [295, 36] width 40 height 16
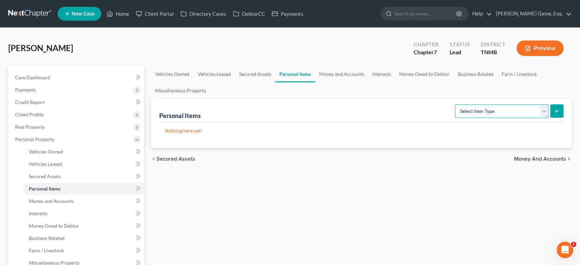
click at [455, 118] on select "Select Item Type Clothing (A/B: 11) Collectibles Of Value (A/B: 8) Electronics …" at bounding box center [501, 111] width 93 height 14
select select "clothing"
click at [455, 118] on select "Select Item Type Clothing (A/B: 11) Collectibles Of Value (A/B: 8) Electronics …" at bounding box center [501, 111] width 93 height 14
click at [551, 118] on button "submit" at bounding box center [556, 110] width 13 height 13
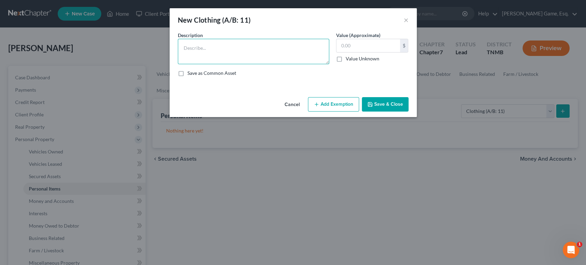
click at [213, 64] on textarea at bounding box center [253, 51] width 151 height 25
type textarea "Women's clothing"
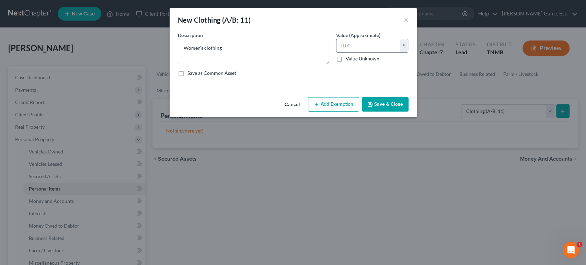
click at [398, 52] on input "text" at bounding box center [368, 45] width 64 height 13
type input "300"
click at [328, 112] on button "Add Exemption" at bounding box center [333, 104] width 51 height 14
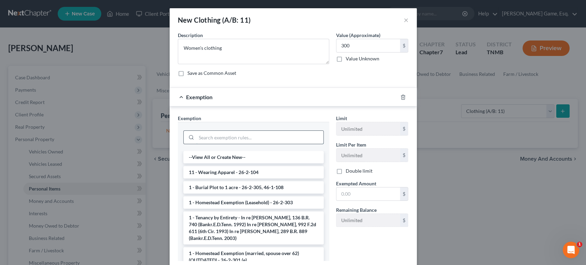
click at [278, 144] on input "search" at bounding box center [259, 137] width 127 height 13
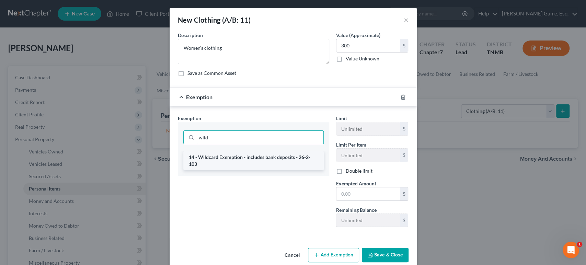
type input "wild"
click at [243, 170] on li "14 - Wildcard Exemption - includes bank deposits - 26-2-103" at bounding box center [253, 160] width 140 height 19
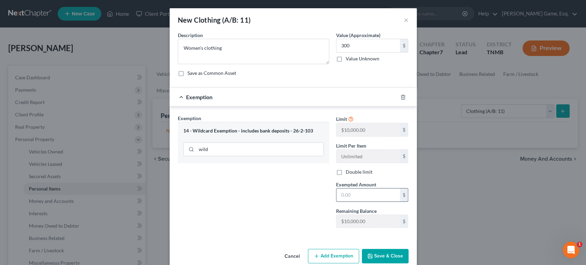
click at [386, 202] on input "text" at bounding box center [368, 195] width 64 height 13
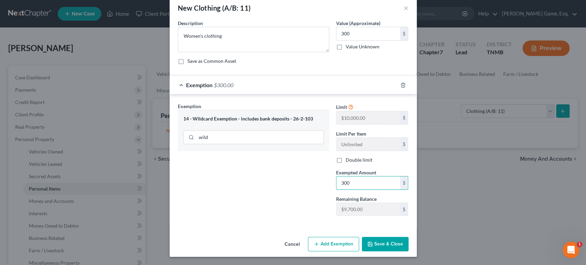
scroll to position [79, 0]
type input "300"
click at [407, 237] on button "Save & Close" at bounding box center [385, 244] width 47 height 14
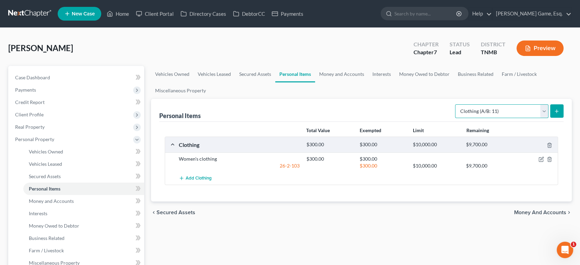
click at [505, 118] on select "Select Item Type Clothing (A/B: 11) Collectibles Of Value (A/B: 8) Electronics …" at bounding box center [501, 111] width 93 height 14
click at [455, 118] on select "Select Item Type Clothing (A/B: 11) Collectibles Of Value (A/B: 8) Electronics …" at bounding box center [501, 111] width 93 height 14
click at [469, 118] on select "Select Item Type Clothing (A/B: 11) Collectibles Of Value (A/B: 8) Electronics …" at bounding box center [501, 111] width 93 height 14
select select "electronics"
click at [455, 118] on select "Select Item Type Clothing (A/B: 11) Collectibles Of Value (A/B: 8) Electronics …" at bounding box center [501, 111] width 93 height 14
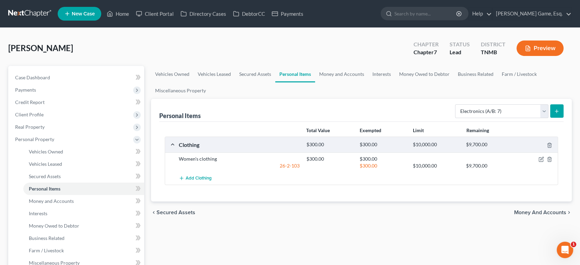
click at [554, 114] on icon "submit" at bounding box center [556, 111] width 5 height 5
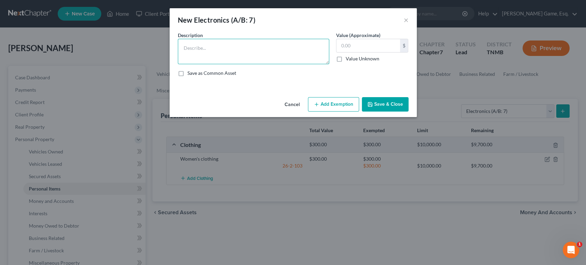
click at [243, 64] on textarea at bounding box center [253, 51] width 151 height 25
type textarea "iPhone 16;"
click at [366, 52] on input "text" at bounding box center [368, 45] width 64 height 13
type input "600"
click at [258, 56] on textarea "iPhone 16;" at bounding box center [253, 51] width 151 height 25
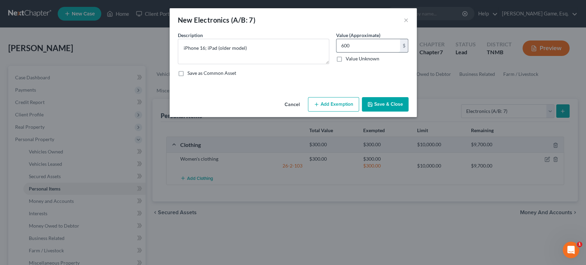
click at [380, 52] on input "600" at bounding box center [368, 45] width 64 height 13
click at [367, 52] on input "600" at bounding box center [368, 45] width 64 height 13
drag, startPoint x: 370, startPoint y: 57, endPoint x: 309, endPoint y: 55, distance: 61.5
click at [308, 56] on div "Description * iPhone 16; iPad (older model) Value (Approximate) 600.00 $ Value …" at bounding box center [293, 57] width 238 height 50
click at [285, 57] on textarea "iPhone 16; iPad (older model)" at bounding box center [253, 51] width 151 height 25
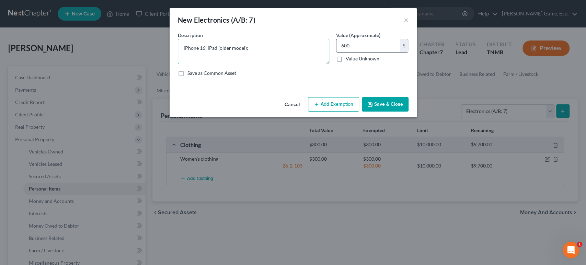
type textarea "iPhone 16; iPad (older model);"
drag, startPoint x: 413, startPoint y: 53, endPoint x: 378, endPoint y: 55, distance: 34.4
click at [400, 52] on input "600" at bounding box center [368, 45] width 64 height 13
click at [377, 52] on input "600" at bounding box center [368, 45] width 64 height 13
drag, startPoint x: 376, startPoint y: 58, endPoint x: 344, endPoint y: 43, distance: 35.3
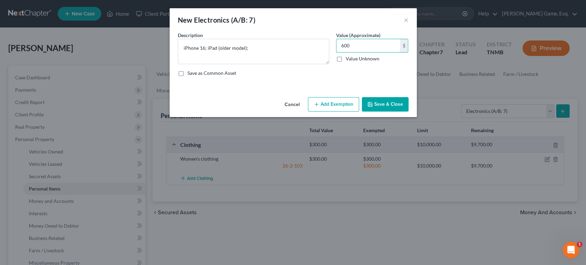
click at [345, 49] on div "Value (Approximate) 600.00 $ Value Unknown Balance Undetermined 600 $ Value Unk…" at bounding box center [372, 48] width 79 height 33
type input "800"
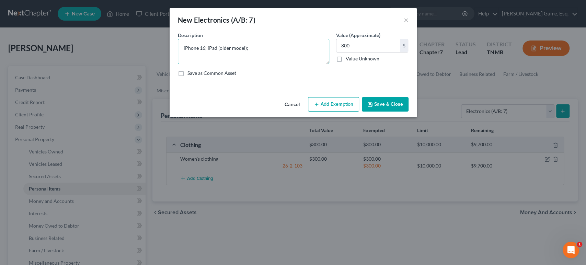
click at [291, 49] on textarea "iPhone 16; iPad (older model);" at bounding box center [253, 51] width 151 height 25
click at [370, 52] on input "800" at bounding box center [368, 45] width 64 height 13
click at [381, 52] on input "800" at bounding box center [368, 45] width 64 height 13
click at [252, 59] on textarea "iPhone 16; iPad (older model);" at bounding box center [253, 51] width 151 height 25
click at [258, 58] on textarea "iPhone 16; iPad (older model); Apple watch" at bounding box center [253, 51] width 151 height 25
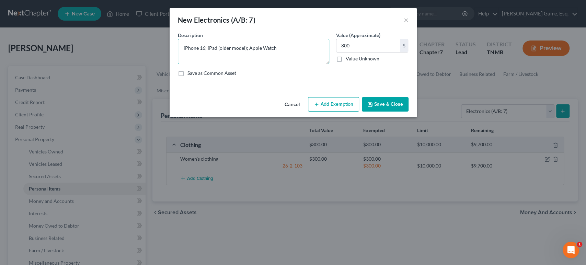
click at [281, 56] on textarea "iPhone 16; iPad (older model); Apple Watch" at bounding box center [253, 51] width 151 height 25
type textarea "iPhone 16; iPad (older model); Apple Watch S10"
click at [382, 52] on input "800" at bounding box center [368, 45] width 64 height 13
click at [379, 52] on input "800" at bounding box center [368, 45] width 64 height 13
type input "890"
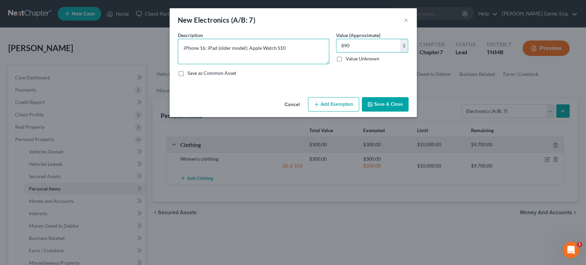
click at [291, 59] on textarea "iPhone 16; iPad (older model); Apple Watch S10" at bounding box center [253, 51] width 151 height 25
type textarea "iPhone 16; iPad (older model); Apple Watch S10; TVs (1x75inch, 1x55inch, 2x32in…"
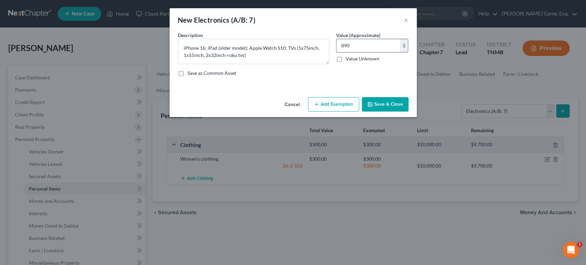
click at [373, 52] on input "890" at bounding box center [368, 45] width 64 height 13
click at [375, 52] on input "890" at bounding box center [368, 45] width 64 height 13
type input "8"
type input "1,500"
click at [354, 112] on button "Add Exemption" at bounding box center [333, 104] width 51 height 14
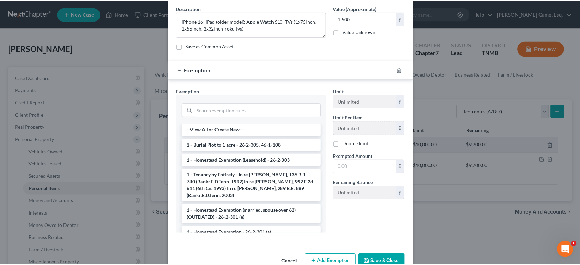
scroll to position [78, 0]
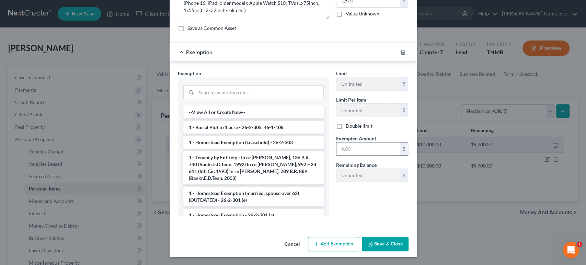
click at [374, 156] on input "text" at bounding box center [368, 148] width 64 height 13
type input "1,500"
click at [244, 89] on input "search" at bounding box center [259, 92] width 127 height 13
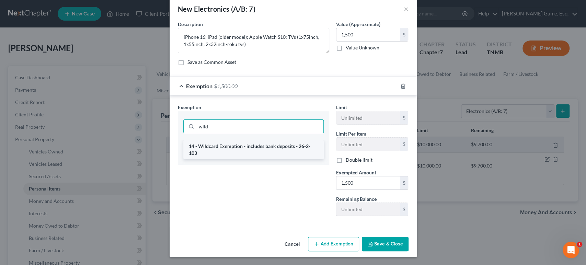
type input "wild"
click at [244, 140] on li "14 - Wildcard Exemption - includes bank deposits - 26-2-103" at bounding box center [253, 149] width 140 height 19
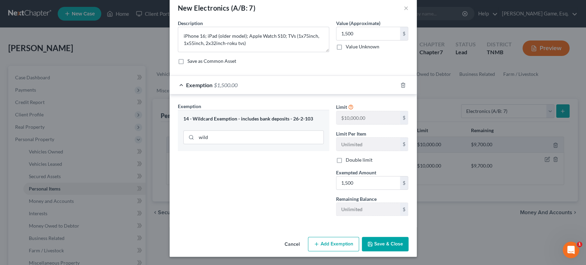
click at [403, 240] on button "Save & Close" at bounding box center [385, 244] width 47 height 14
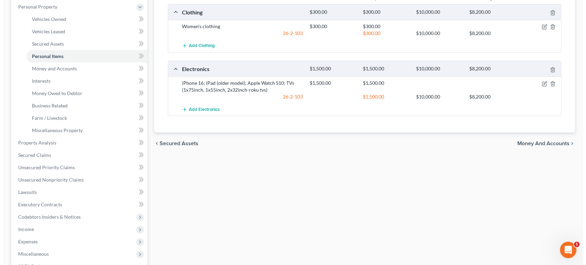
scroll to position [114, 0]
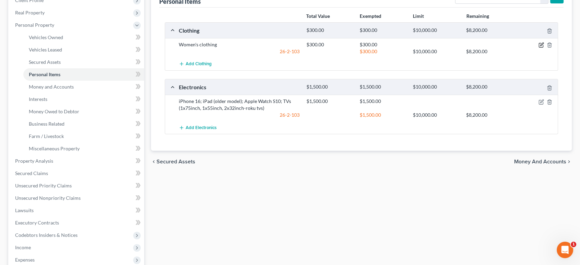
click at [539, 48] on icon "button" at bounding box center [541, 44] width 5 height 5
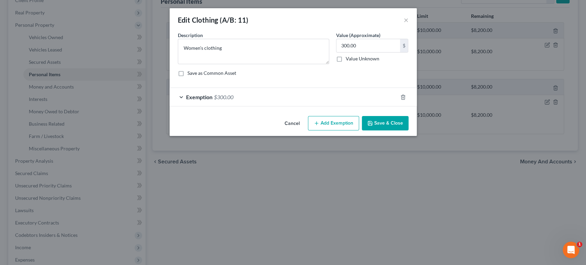
click at [233, 106] on div "Exemption $300.00" at bounding box center [284, 97] width 228 height 18
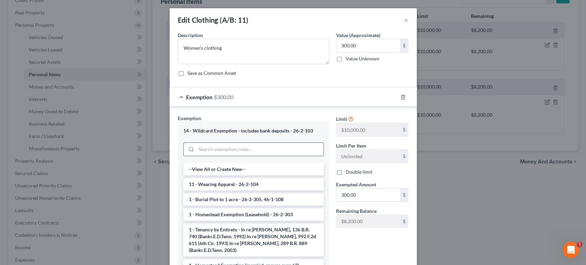
click at [238, 158] on div at bounding box center [253, 149] width 140 height 18
click at [240, 156] on input "search" at bounding box center [259, 149] width 127 height 13
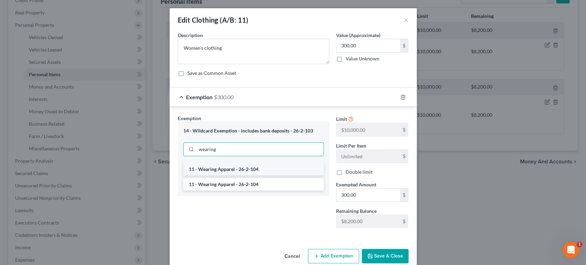
type input "wearing"
click at [235, 175] on li "11 - Wearing Apparel - 26-2-104" at bounding box center [253, 169] width 140 height 12
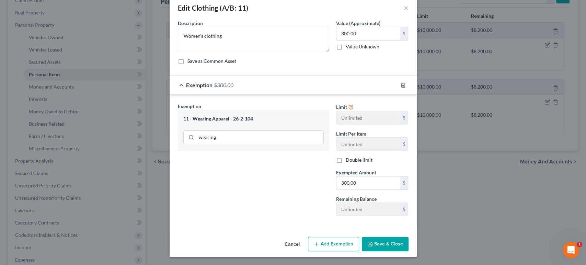
scroll to position [79, 0]
click at [404, 239] on button "Save & Close" at bounding box center [385, 244] width 47 height 14
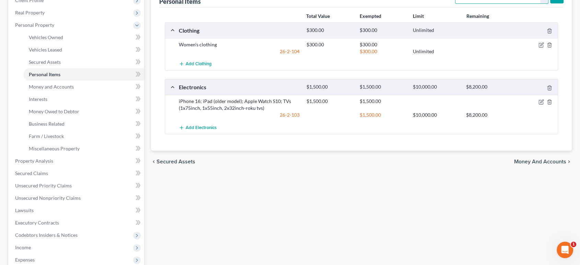
select select "household_goods"
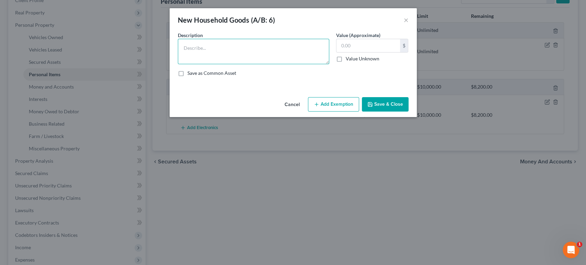
click at [270, 58] on textarea at bounding box center [253, 51] width 151 height 25
click at [221, 59] on textarea "King sized bed and frame;" at bounding box center [253, 51] width 151 height 25
click at [226, 60] on textarea "King sized bed and frame;" at bounding box center [253, 51] width 151 height 25
click at [253, 58] on textarea "King sized bed and frame; dresser; 2xnightstands;" at bounding box center [253, 51] width 151 height 25
click at [294, 59] on textarea "King sized bed and frame; dresser; 2xnightstands;" at bounding box center [253, 51] width 151 height 25
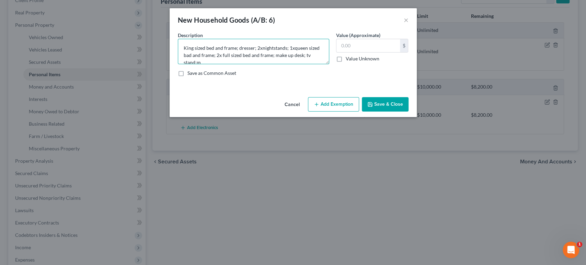
scroll to position [1, 0]
click at [204, 64] on textarea "King sized bed and frame; dresser; 2xnightstands; 1xqueen sized bad and frame; …" at bounding box center [253, 51] width 151 height 25
click at [200, 64] on textarea "King sized bed and frame; dresser; 2xnightstands; 1xqueen sized bad and frame; …" at bounding box center [253, 51] width 151 height 25
click at [241, 64] on textarea "King sized bed and frame; dresser; 2xnightstands; 1xqueen sized bad and frame; …" at bounding box center [253, 51] width 151 height 25
type textarea "King sized bed and frame; dresser; 2xnightstands; 1xqueen sized bad and frame; …"
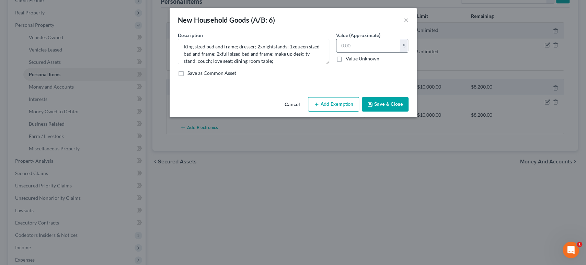
click at [395, 52] on input "text" at bounding box center [368, 45] width 64 height 13
type input "2"
type input "1,500"
click at [343, 112] on button "Add Exemption" at bounding box center [333, 104] width 51 height 14
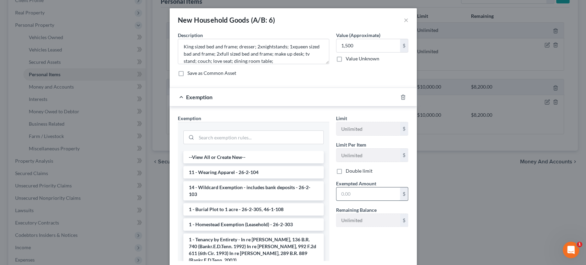
click at [373, 201] on input "text" at bounding box center [368, 193] width 64 height 13
type input "1,500"
click at [268, 144] on input "search" at bounding box center [259, 137] width 127 height 13
click at [246, 144] on input "search" at bounding box center [259, 137] width 127 height 13
click at [370, 52] on input "1,500" at bounding box center [368, 45] width 64 height 13
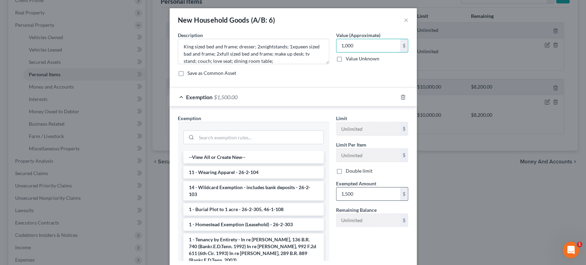
type input "1,000"
click at [369, 201] on input "1,500" at bounding box center [368, 193] width 64 height 13
type input "1,000"
click at [278, 144] on input "search" at bounding box center [259, 137] width 127 height 13
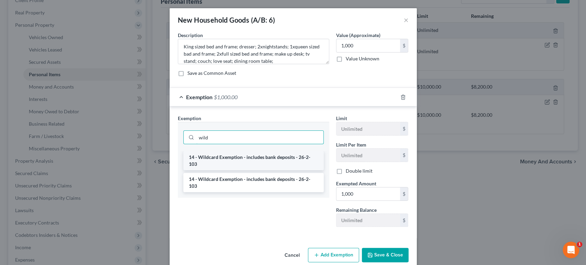
type input "wild"
click at [252, 170] on li "14 - Wildcard Exemption - includes bank deposits - 26-2-103" at bounding box center [253, 160] width 140 height 19
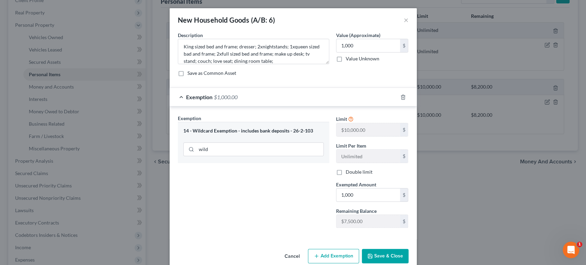
drag, startPoint x: 252, startPoint y: 194, endPoint x: 232, endPoint y: 216, distance: 29.2
click at [232, 216] on div "Exemption Set must be selected for CA. Exemption * 14 - Wildcard Exemption - in…" at bounding box center [253, 174] width 158 height 119
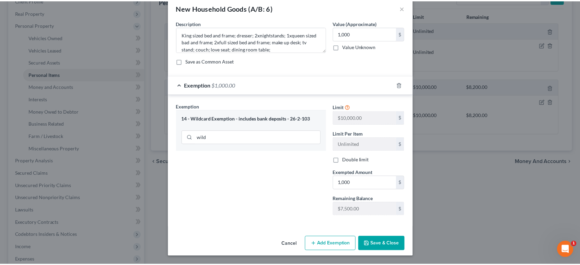
scroll to position [79, 0]
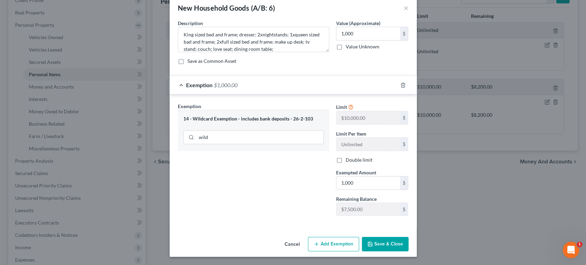
click at [407, 238] on button "Save & Close" at bounding box center [385, 244] width 47 height 14
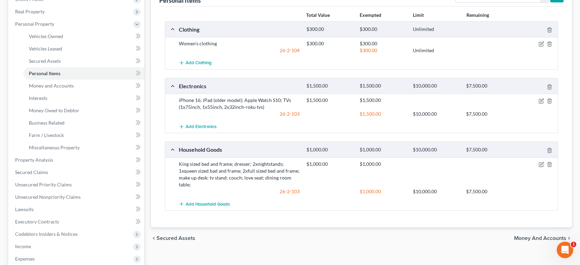
scroll to position [114, 0]
select select "jewelry"
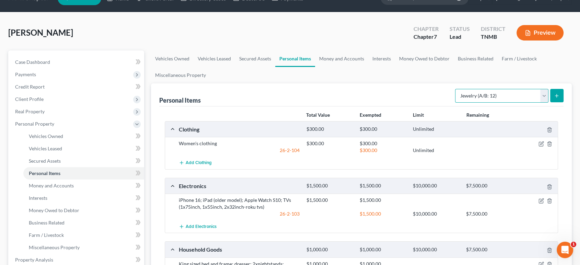
scroll to position [0, 0]
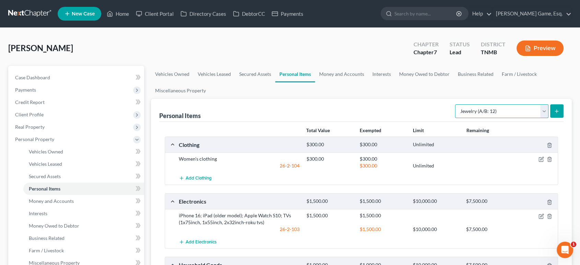
click at [473, 118] on select "Select Item Type Clothing (A/B: 11) Collectibles Of Value (A/B: 8) Electronics …" at bounding box center [501, 111] width 93 height 14
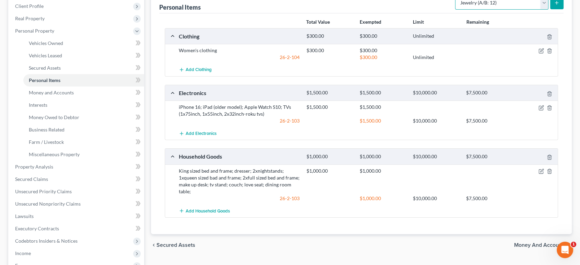
scroll to position [114, 0]
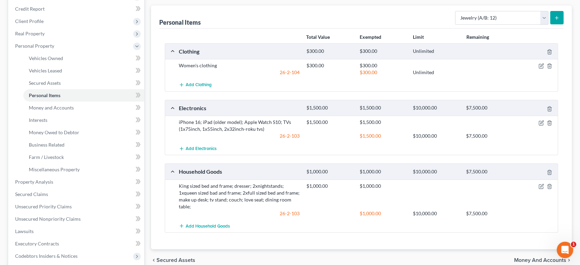
scroll to position [76, 0]
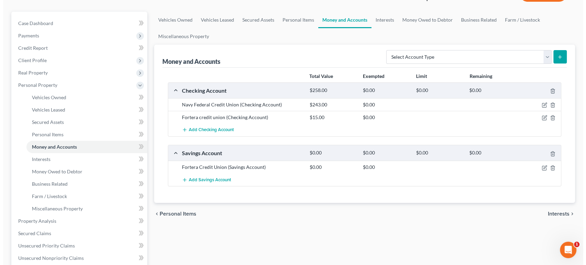
scroll to position [114, 0]
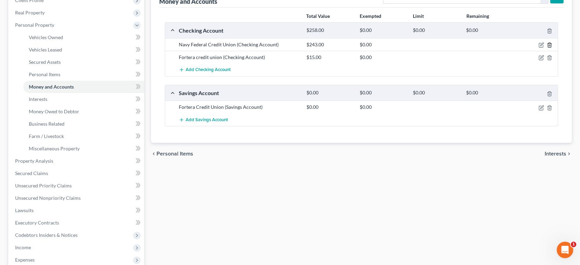
click at [547, 48] on icon "button" at bounding box center [549, 44] width 5 height 5
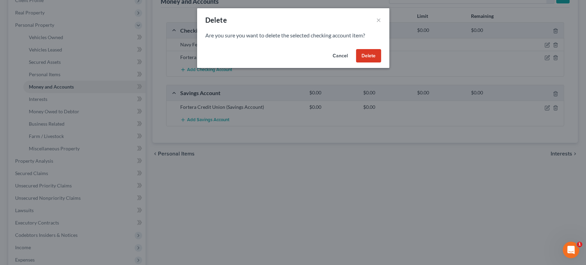
click at [381, 63] on button "Delete" at bounding box center [368, 56] width 25 height 14
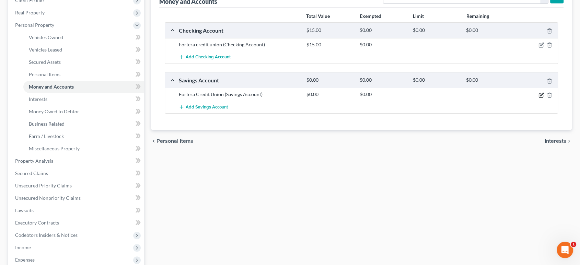
click at [539, 98] on icon "button" at bounding box center [541, 94] width 5 height 5
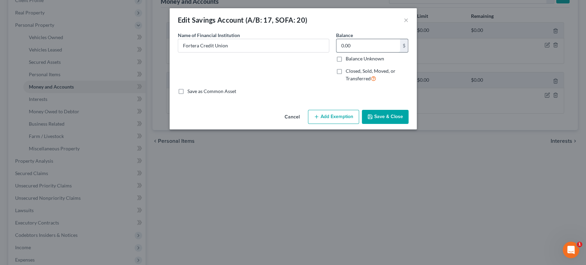
click at [367, 52] on input "0.00" at bounding box center [368, 45] width 64 height 13
click at [313, 88] on div "Name of Financial Institution * Fortera Credit Union" at bounding box center [253, 60] width 158 height 56
click at [367, 52] on input "0.00" at bounding box center [368, 45] width 64 height 13
type input "1,300"
click at [331, 86] on div "Name of Financial Institution * Fortera Credit Union" at bounding box center [253, 60] width 158 height 56
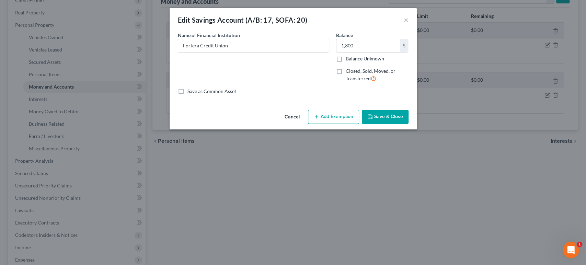
click at [343, 124] on button "Add Exemption" at bounding box center [333, 117] width 51 height 14
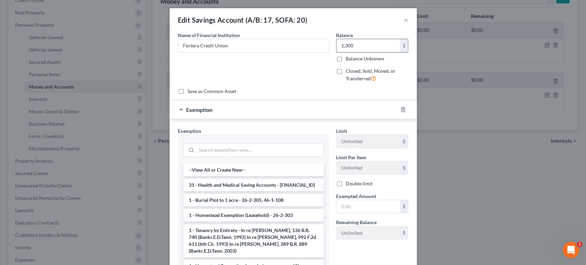
click at [379, 52] on input "1,300" at bounding box center [368, 45] width 64 height 13
click at [406, 112] on icon "button" at bounding box center [402, 109] width 5 height 5
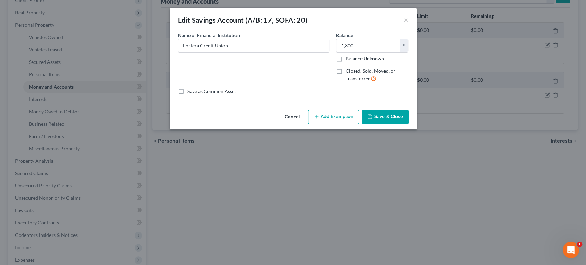
click at [341, 124] on button "Add Exemption" at bounding box center [333, 117] width 51 height 14
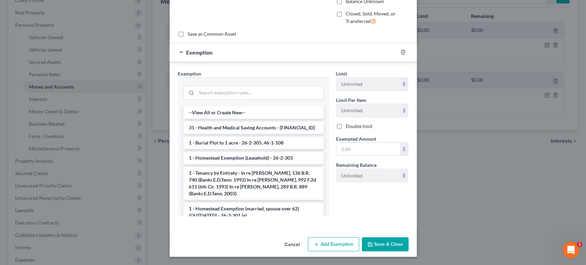
scroll to position [76, 0]
click at [375, 156] on input "text" at bounding box center [368, 149] width 64 height 13
type input "1,300"
click at [409, 248] on button "Save & Close" at bounding box center [385, 244] width 47 height 14
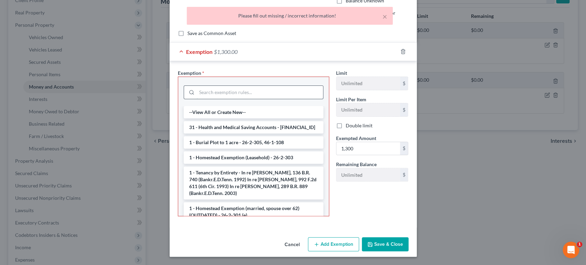
click at [203, 86] on input "search" at bounding box center [260, 92] width 126 height 13
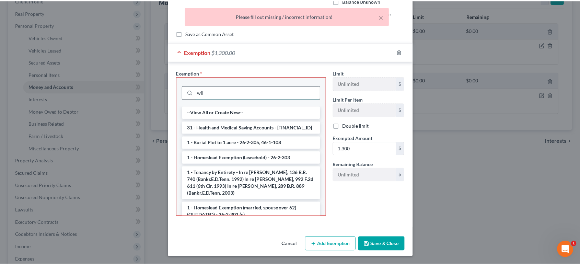
scroll to position [93, 0]
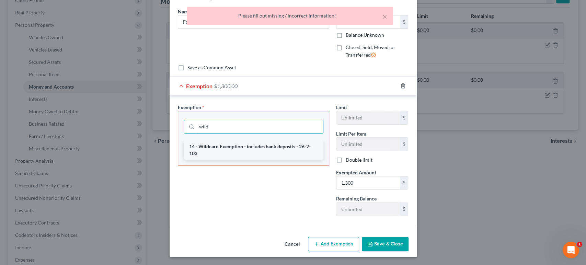
type input "wild"
click at [246, 140] on li "14 - Wildcard Exemption - includes bank deposits - 26-2-103" at bounding box center [254, 149] width 140 height 19
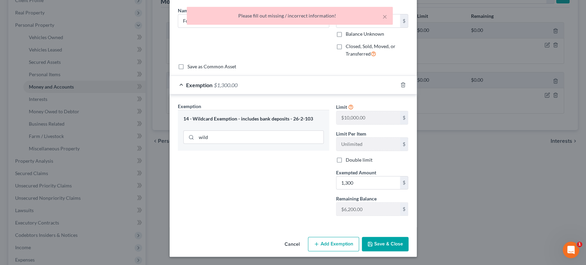
click at [406, 242] on button "Save & Close" at bounding box center [385, 244] width 47 height 14
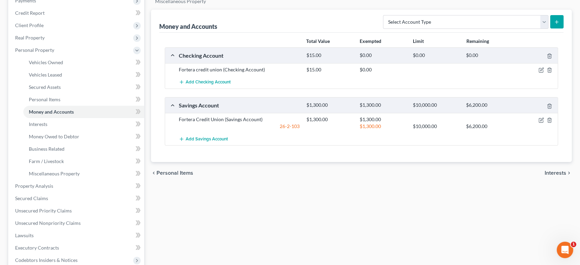
scroll to position [76, 0]
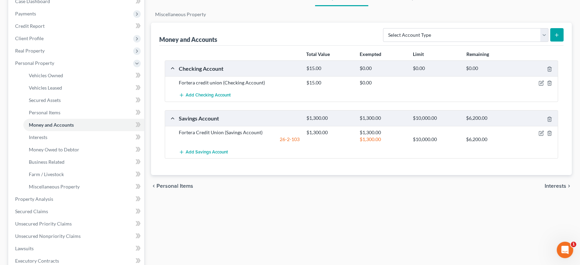
click at [433, 44] on div "Select Account Type Brokerage (A/B: 18, SOFA: 20) Cash on Hand (A/B: 16) Certif…" at bounding box center [471, 34] width 183 height 18
click at [431, 42] on select "Select Account Type Brokerage (A/B: 18, SOFA: 20) Cash on Hand (A/B: 16) Certif…" at bounding box center [466, 35] width 166 height 14
click at [430, 42] on select "Select Account Type Brokerage (A/B: 18, SOFA: 20) Cash on Hand (A/B: 16) Certif…" at bounding box center [466, 35] width 166 height 14
click at [425, 42] on select "Select Account Type Brokerage (A/B: 18, SOFA: 20) Cash on Hand (A/B: 16) Certif…" at bounding box center [466, 35] width 166 height 14
select select "checking"
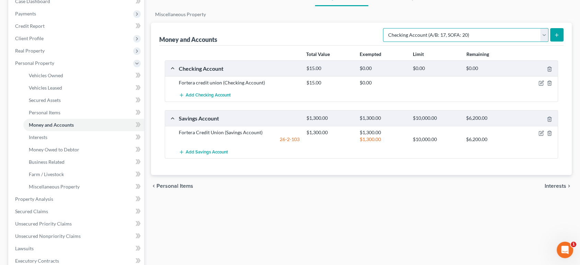
click at [383, 42] on select "Select Account Type Brokerage (A/B: 18, SOFA: 20) Cash on Hand (A/B: 16) Certif…" at bounding box center [466, 35] width 166 height 14
click at [553, 42] on button "submit" at bounding box center [556, 34] width 13 height 13
click at [555, 42] on button "submit" at bounding box center [556, 34] width 13 height 13
click at [449, 42] on select "Select Account Type Brokerage (A/B: 18, SOFA: 20) Cash on Hand (A/B: 16) Certif…" at bounding box center [466, 35] width 166 height 14
select select "checking"
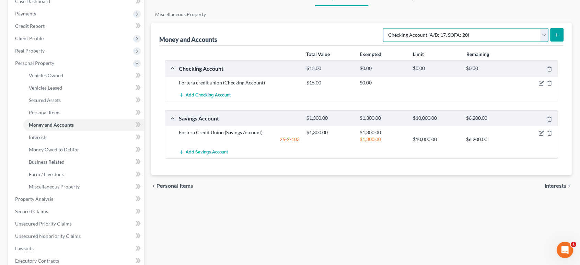
click at [383, 42] on select "Select Account Type Brokerage (A/B: 18, SOFA: 20) Cash on Hand (A/B: 16) Certif…" at bounding box center [466, 35] width 166 height 14
click at [555, 42] on button "submit" at bounding box center [556, 34] width 13 height 13
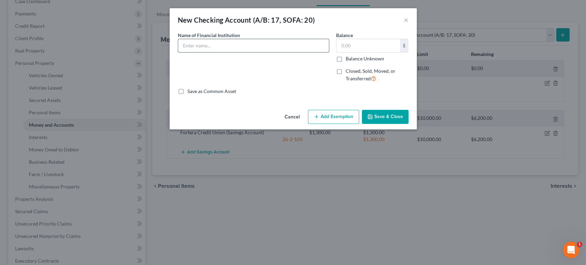
click at [212, 52] on input "text" at bounding box center [253, 45] width 151 height 13
type input "Cash App"
click at [373, 52] on input "text" at bounding box center [368, 45] width 64 height 13
type input "0"
click at [409, 124] on button "Save & Close" at bounding box center [385, 117] width 47 height 14
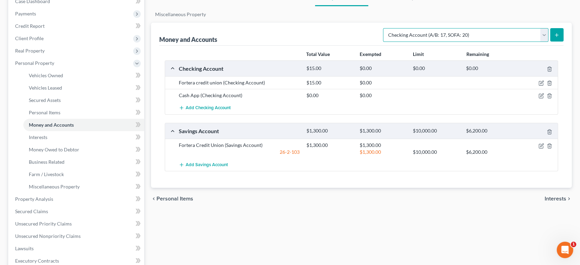
click at [510, 42] on select "Select Account Type Brokerage (A/B: 18, SOFA: 20) Cash on Hand (A/B: 16) Certif…" at bounding box center [466, 35] width 166 height 14
click at [383, 42] on select "Select Account Type Brokerage (A/B: 18, SOFA: 20) Cash on Hand (A/B: 16) Certif…" at bounding box center [466, 35] width 166 height 14
click at [554, 38] on icon "submit" at bounding box center [556, 34] width 5 height 5
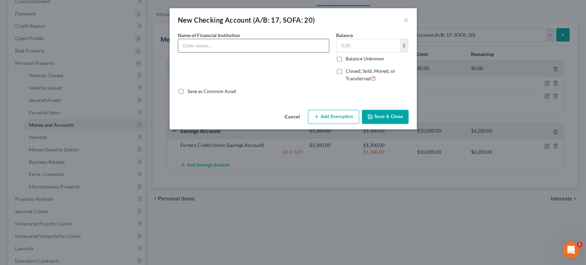
click at [246, 52] on input "text" at bounding box center [253, 45] width 151 height 13
type input "Venmo"
click at [360, 52] on input "text" at bounding box center [368, 45] width 64 height 13
type input "0"
click at [409, 124] on button "Save & Close" at bounding box center [385, 117] width 47 height 14
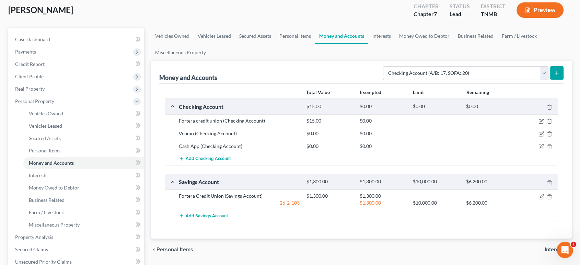
scroll to position [114, 0]
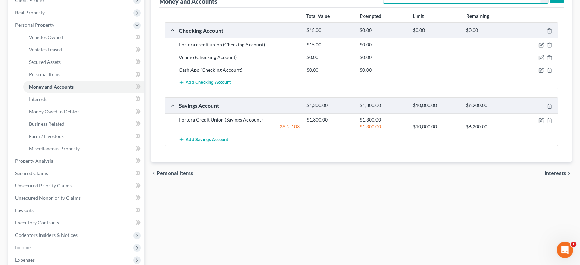
select select "savings"
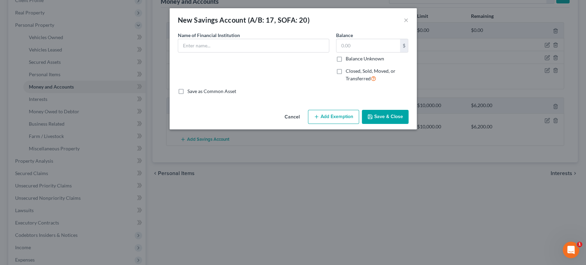
click at [302, 48] on div "Name of Financial Institution *" at bounding box center [253, 42] width 151 height 21
click at [303, 49] on input "text" at bounding box center [253, 45] width 151 height 13
type input "Navy Federal"
click at [400, 52] on input "text" at bounding box center [368, 45] width 64 height 13
type input "5"
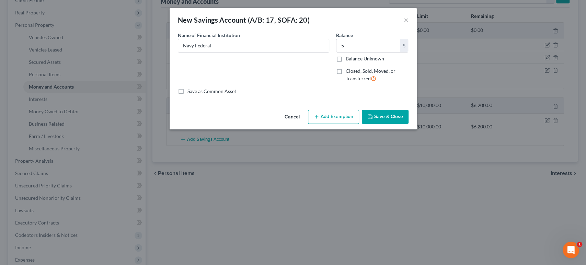
click at [409, 124] on button "Save & Close" at bounding box center [385, 117] width 47 height 14
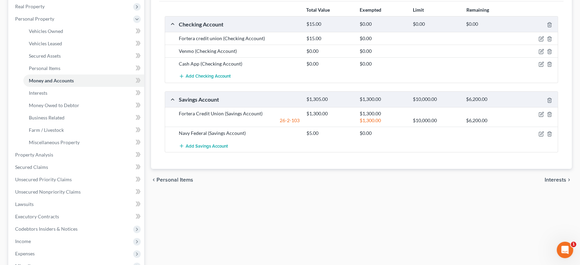
scroll to position [76, 0]
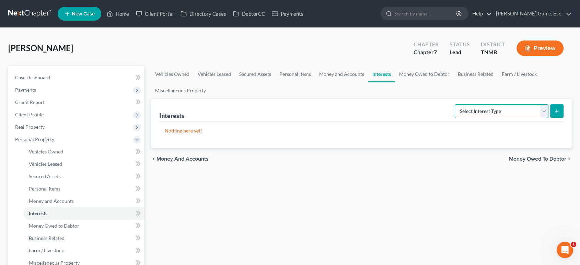
click at [461, 118] on select "Select Interest Type 401K (A/B: 21) Annuity (A/B: 23) Bond (A/B: 18) Education …" at bounding box center [502, 111] width 94 height 14
click at [400, 99] on ul "Vehicles Owned Vehicles Leased Secured Assets Personal Items Money and Accounts…" at bounding box center [361, 82] width 421 height 33
click at [454, 82] on link "Money Owed to Debtor" at bounding box center [424, 74] width 59 height 16
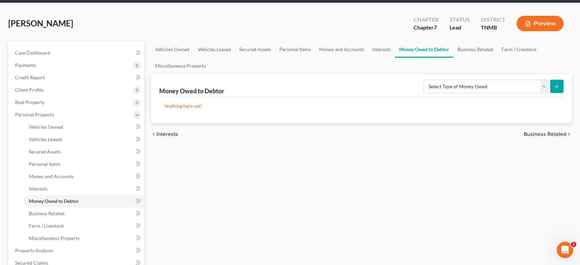
scroll to position [38, 0]
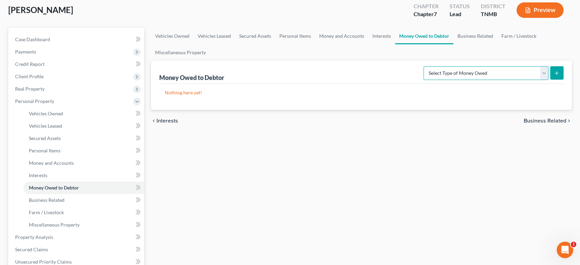
click at [465, 80] on select "Select Type of Money Owed Accounts Receivable (A/B: 38) Alimony (A/B: 29) Child…" at bounding box center [486, 73] width 125 height 14
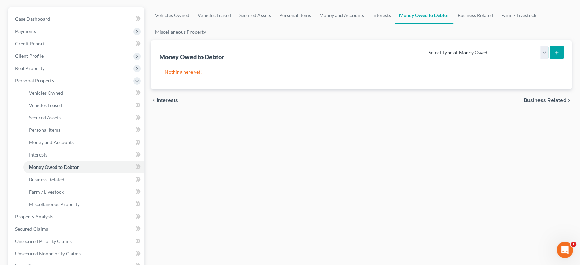
scroll to position [76, 0]
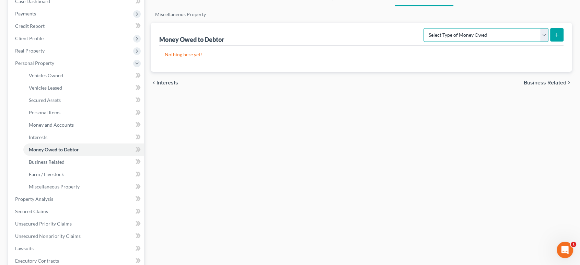
click at [460, 42] on select "Select Type of Money Owed Accounts Receivable (A/B: 38) Alimony (A/B: 29) Child…" at bounding box center [486, 35] width 125 height 14
click at [318, 144] on div "Vehicles Owned Vehicles Leased Secured Assets Personal Items Money and Accounts…" at bounding box center [362, 194] width 428 height 409
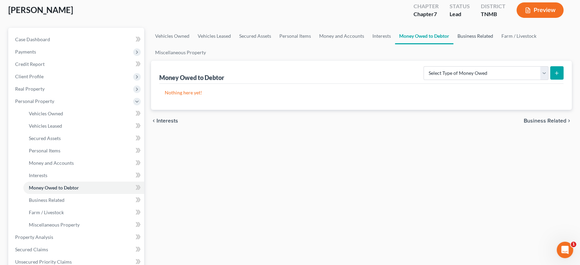
click at [454, 44] on link "Business Related" at bounding box center [476, 36] width 44 height 16
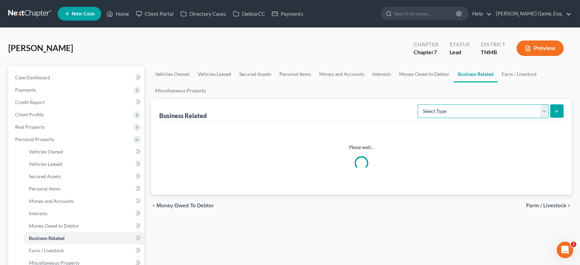
click at [447, 118] on select "Select Type Customer Lists (A/B: 43) Franchises (A/B: 27) Inventory (A/B: 41) L…" at bounding box center [483, 111] width 131 height 14
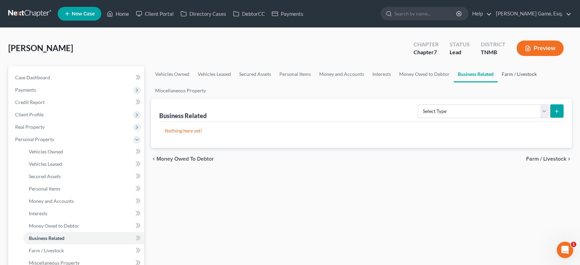
click at [498, 82] on link "Farm / Livestock" at bounding box center [519, 74] width 43 height 16
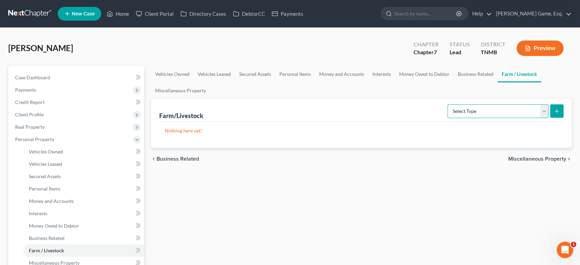
click at [488, 118] on select "Select Type Animals & Livestock (A/B: 47) Crops: Growing or Harvested (A/B: 48)…" at bounding box center [498, 111] width 101 height 14
drag, startPoint x: 488, startPoint y: 136, endPoint x: 528, endPoint y: 118, distance: 43.4
click at [528, 99] on ul "Vehicles Owned Vehicles Leased Secured Assets Personal Items Money and Accounts…" at bounding box center [361, 82] width 421 height 33
click at [210, 99] on link "Miscellaneous Property" at bounding box center [180, 90] width 59 height 16
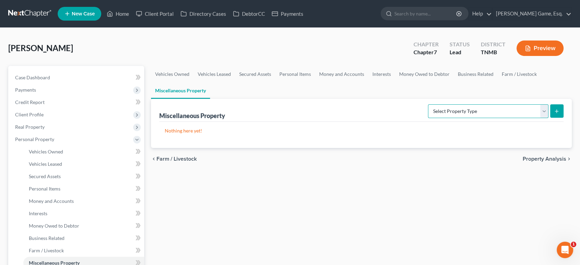
click at [428, 118] on select "Select Property Type Assigned for Creditor Benefit [DATE] (SOFA: 12) Holding fo…" at bounding box center [488, 111] width 121 height 14
select select "transferred"
click at [428, 118] on select "Select Property Type Assigned for Creditor Benefit [DATE] (SOFA: 12) Holding fo…" at bounding box center [488, 111] width 121 height 14
click at [553, 118] on button "submit" at bounding box center [556, 110] width 13 height 13
select select "Ordinary ([DATE])"
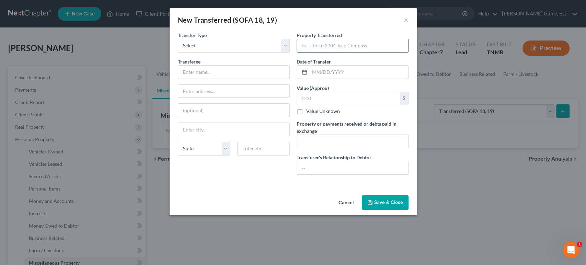
click at [321, 52] on input "text" at bounding box center [352, 45] width 111 height 13
type input "Home"
click at [355, 79] on input "text" at bounding box center [359, 72] width 99 height 13
type input "3/2024"
click at [324, 105] on input "text" at bounding box center [348, 98] width 103 height 13
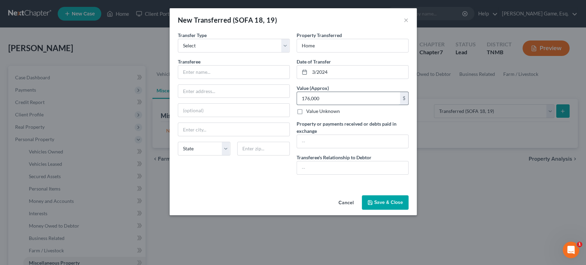
click at [304, 105] on input "176,000" at bounding box center [348, 98] width 103 height 13
drag, startPoint x: 335, startPoint y: 120, endPoint x: 260, endPoint y: 123, distance: 75.2
click at [260, 123] on div "Transfer Type * Select Ordinary ([DATE]) [DATE] Transferee * State [US_STATE] A…" at bounding box center [293, 106] width 238 height 149
type input "3"
type input "300,000"
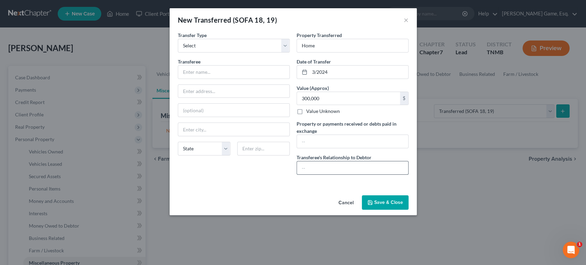
click at [344, 174] on input "text" at bounding box center [352, 167] width 111 height 13
click at [332, 174] on input "text" at bounding box center [352, 167] width 111 height 13
type input "Bona Fide Purchaser"
click at [345, 148] on input "text" at bounding box center [352, 141] width 111 height 13
click at [346, 135] on label "Property or payments received or debts paid in exchange" at bounding box center [353, 127] width 112 height 14
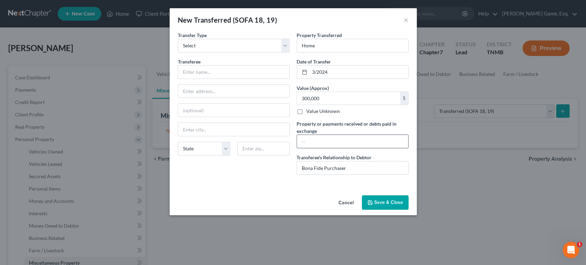
click at [331, 148] on input "text" at bounding box center [352, 141] width 111 height 13
click at [334, 148] on input "100000 recevied by" at bounding box center [352, 141] width 111 height 13
click at [302, 148] on input "100000 received by [PERSON_NAME] and Spouse" at bounding box center [352, 141] width 111 height 13
click at [408, 148] on input "$100000 received by Debtor and Spouse" at bounding box center [352, 141] width 111 height 13
type input "$100000 received by Debtor and Spouse"
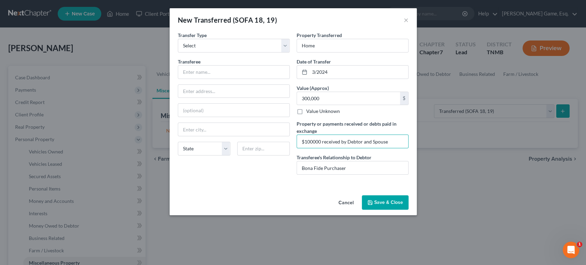
click at [404, 210] on button "Save & Close" at bounding box center [385, 202] width 47 height 14
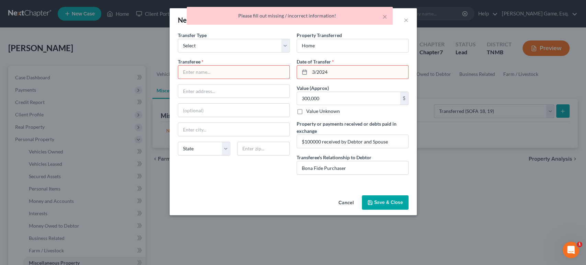
click at [244, 79] on input "text" at bounding box center [233, 72] width 111 height 13
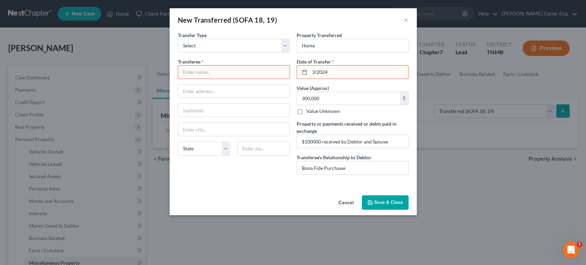
click at [313, 79] on input "3/2024" at bounding box center [359, 72] width 99 height 13
type input "[DATE]"
click at [207, 79] on input "text" at bounding box center [233, 72] width 111 height 13
drag, startPoint x: 146, startPoint y: 78, endPoint x: 190, endPoint y: 71, distance: 44.5
click at [190, 71] on div "Transfer Type * Select Ordinary ([DATE]) [DATE] Transferee * State [US_STATE] A…" at bounding box center [233, 106] width 119 height 149
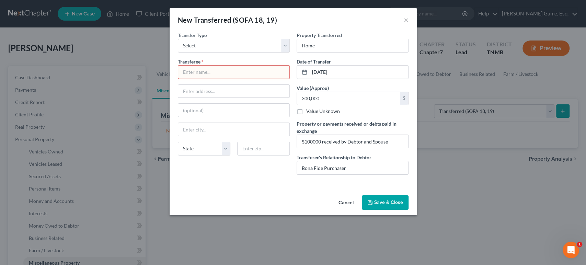
click at [190, 72] on div "Transferee *" at bounding box center [234, 68] width 112 height 21
click at [230, 79] on input "text" at bounding box center [233, 72] width 111 height 13
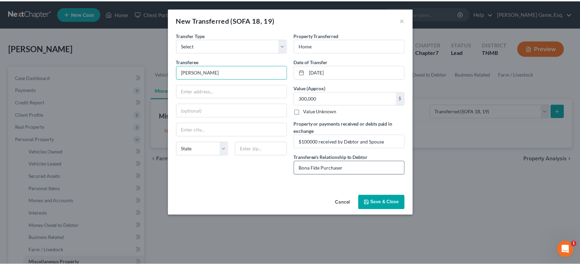
scroll to position [12, 0]
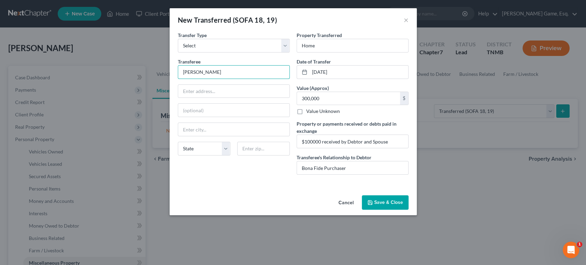
type input "[PERSON_NAME]"
click at [409, 210] on button "Save & Close" at bounding box center [385, 202] width 47 height 14
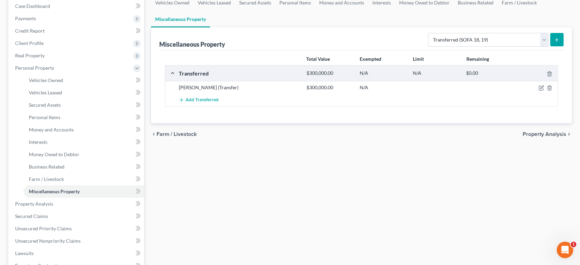
scroll to position [76, 0]
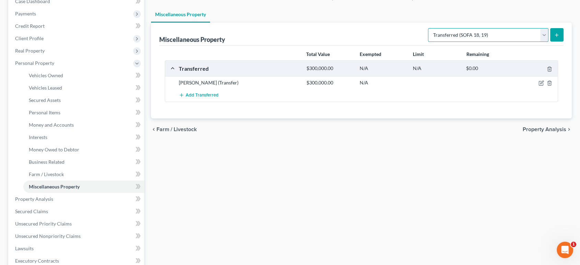
click at [428, 42] on select "Select Property Type Assigned for Creditor Benefit [DATE] (SOFA: 12) Holding fo…" at bounding box center [488, 35] width 121 height 14
drag, startPoint x: 416, startPoint y: 50, endPoint x: 399, endPoint y: 36, distance: 22.4
click at [399, 23] on ul "Vehicles Owned Vehicles Leased Secured Assets Personal Items Money and Accounts…" at bounding box center [361, 6] width 421 height 33
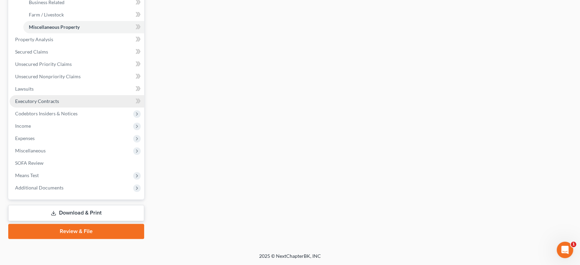
scroll to position [267, 0]
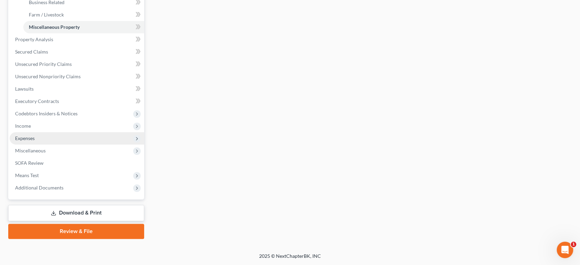
click at [52, 145] on span "Expenses" at bounding box center [77, 138] width 135 height 12
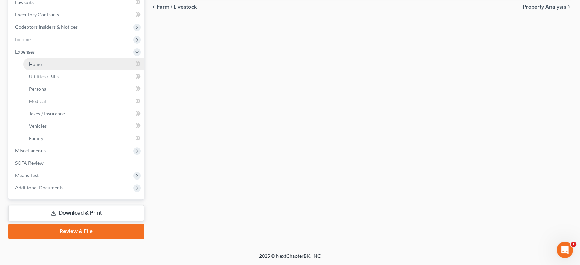
click at [64, 59] on link "Home" at bounding box center [83, 64] width 121 height 12
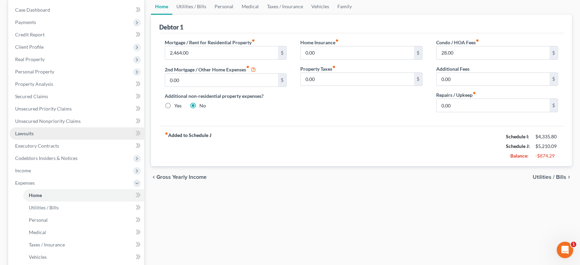
scroll to position [114, 0]
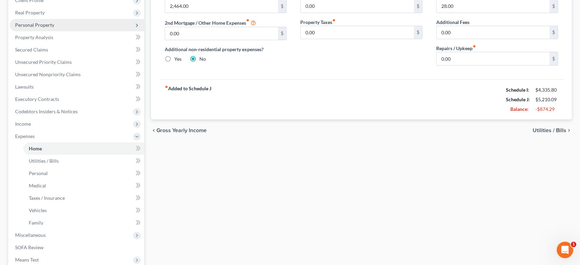
click at [54, 28] on span "Personal Property" at bounding box center [34, 25] width 39 height 6
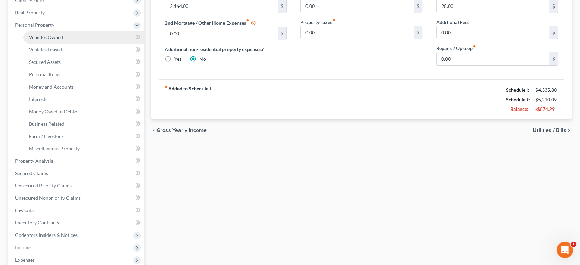
click at [63, 40] on span "Vehicles Owned" at bounding box center [46, 37] width 34 height 6
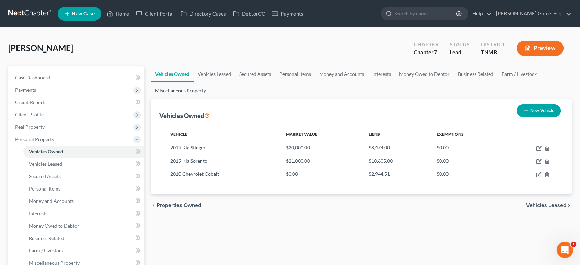
click at [210, 99] on link "Miscellaneous Property" at bounding box center [180, 90] width 59 height 16
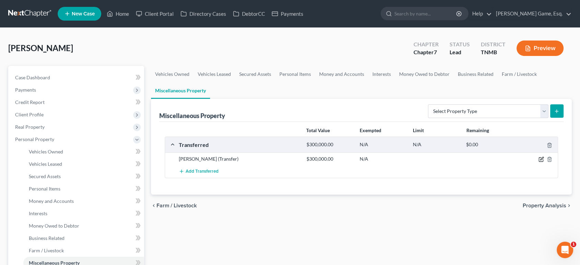
click at [539, 162] on icon "button" at bounding box center [541, 159] width 5 height 5
select select "Ordinary ([DATE])"
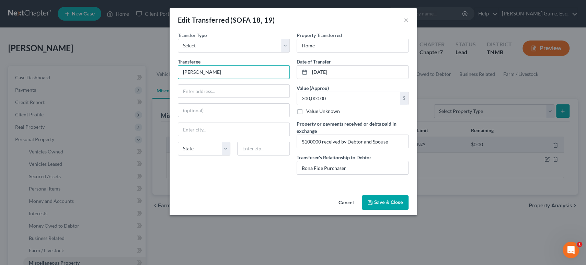
drag, startPoint x: 182, startPoint y: 93, endPoint x: 72, endPoint y: 89, distance: 110.0
click at [72, 89] on div "Edit Transferred (SOFA 18, 19) × An exemption set must first be selected from t…" at bounding box center [293, 132] width 586 height 265
type input "[PERSON_NAME]"
click at [401, 210] on button "Save & Close" at bounding box center [385, 202] width 47 height 14
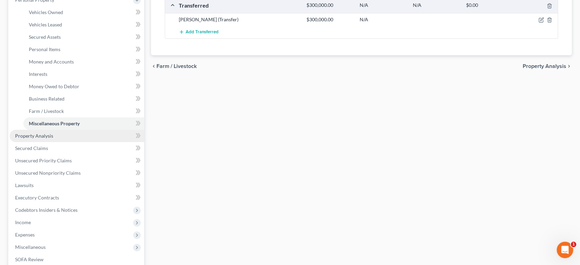
scroll to position [152, 0]
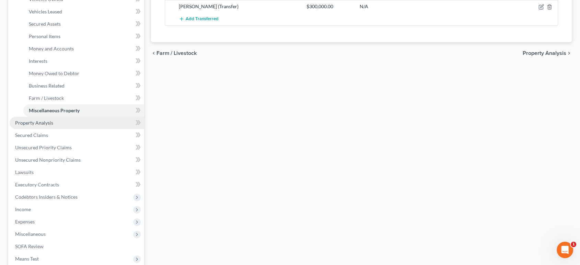
click at [95, 129] on link "Property Analysis" at bounding box center [77, 123] width 135 height 12
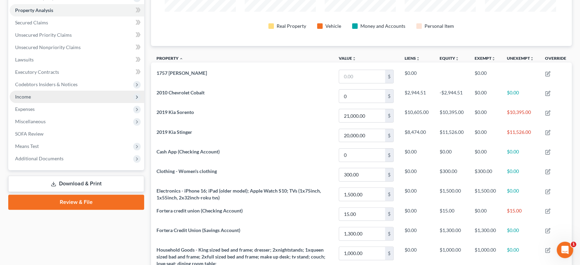
scroll to position [140, 0]
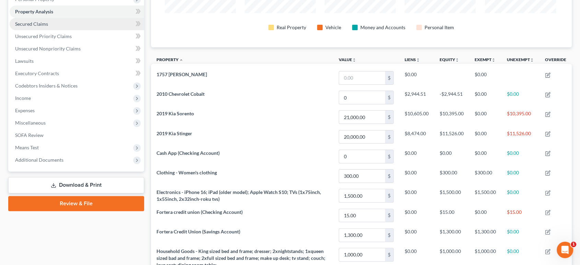
click at [48, 27] on span "Secured Claims" at bounding box center [31, 24] width 33 height 6
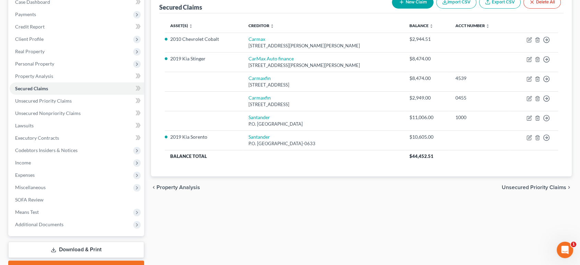
scroll to position [76, 0]
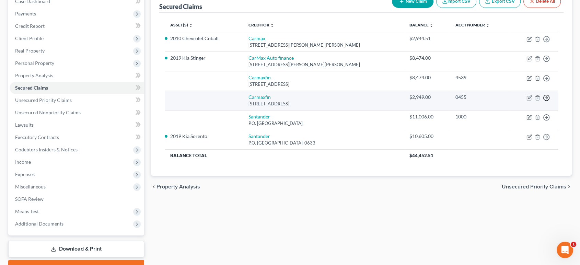
click at [546, 98] on line "button" at bounding box center [547, 98] width 2 height 0
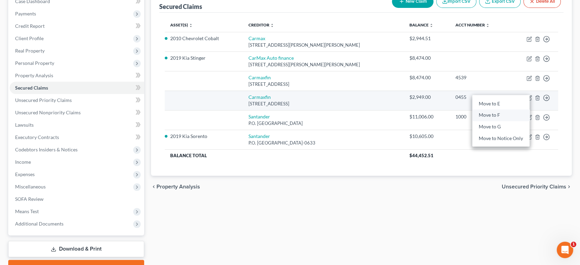
click at [500, 121] on link "Move to F" at bounding box center [500, 116] width 57 height 12
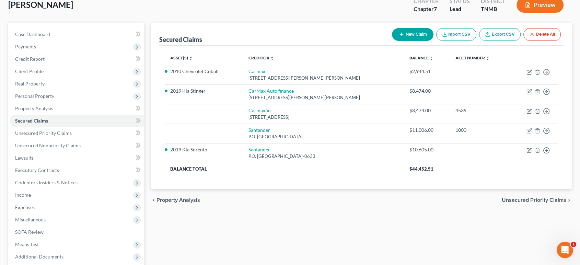
scroll to position [0, 0]
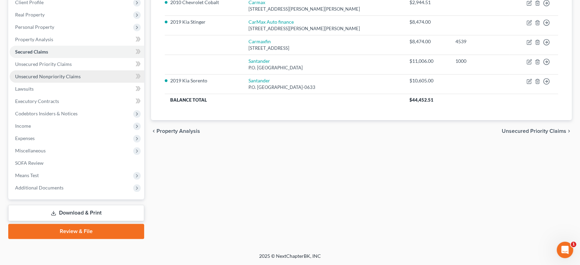
click at [81, 79] on span "Unsecured Nonpriority Claims" at bounding box center [48, 76] width 66 height 6
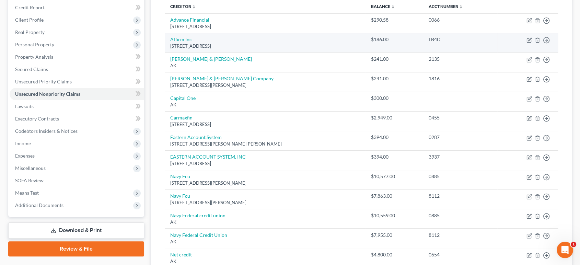
scroll to position [96, 0]
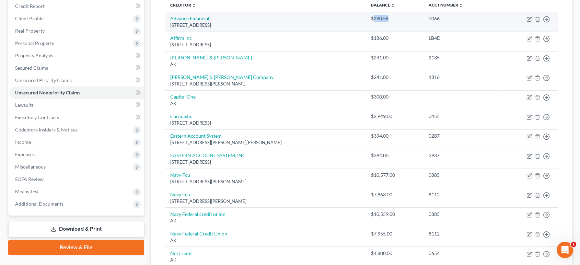
drag, startPoint x: 357, startPoint y: 46, endPoint x: 379, endPoint y: 46, distance: 21.3
click at [379, 22] on div "$290.58" at bounding box center [394, 18] width 46 height 7
click at [378, 22] on div "$290.58" at bounding box center [394, 18] width 46 height 7
click at [371, 22] on div "$290.58" at bounding box center [394, 18] width 46 height 7
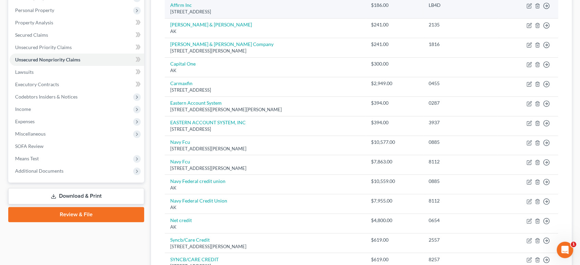
scroll to position [172, 0]
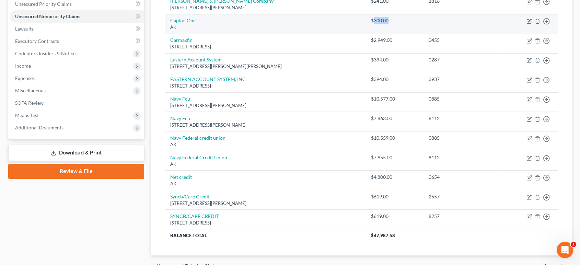
drag, startPoint x: 359, startPoint y: 66, endPoint x: 377, endPoint y: 67, distance: 17.6
click at [377, 24] on div "$300.00" at bounding box center [394, 20] width 46 height 7
click at [378, 34] on td "$300.00" at bounding box center [394, 24] width 57 height 20
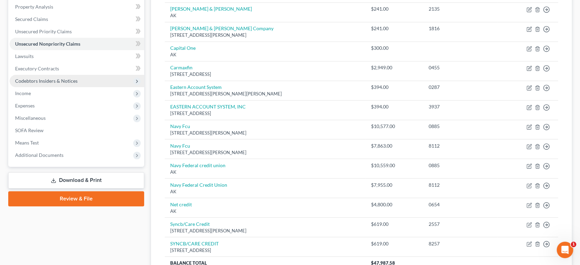
scroll to position [134, 0]
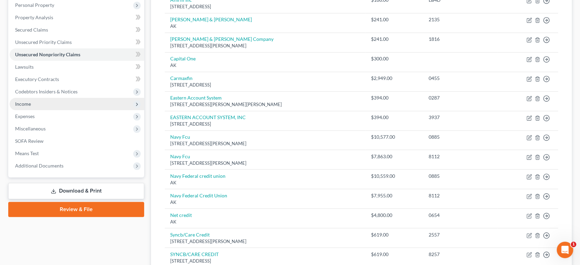
click at [47, 110] on span "Income" at bounding box center [77, 104] width 135 height 12
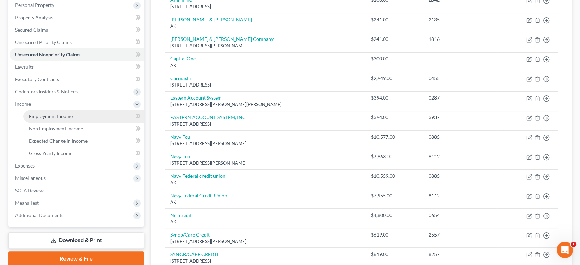
click at [73, 119] on span "Employment Income" at bounding box center [51, 116] width 44 height 6
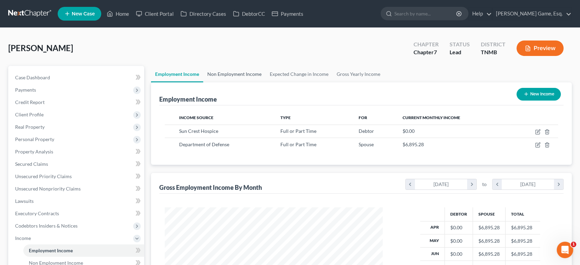
click at [239, 82] on link "Non Employment Income" at bounding box center [234, 74] width 62 height 16
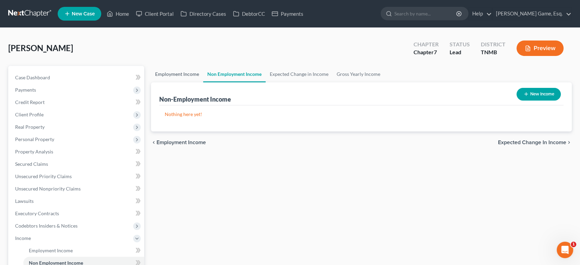
click at [196, 82] on link "Employment Income" at bounding box center [177, 74] width 52 height 16
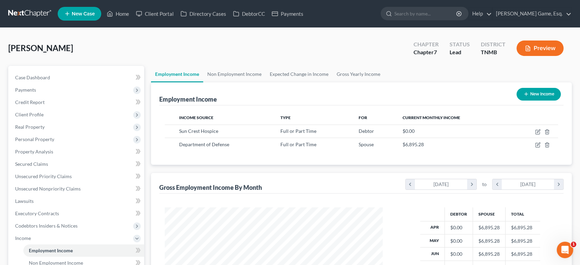
scroll to position [153, 231]
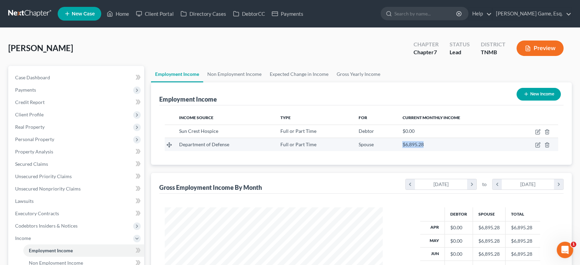
drag, startPoint x: 403, startPoint y: 176, endPoint x: 440, endPoint y: 177, distance: 36.1
click at [440, 148] on div "$6,895.28" at bounding box center [453, 144] width 103 height 7
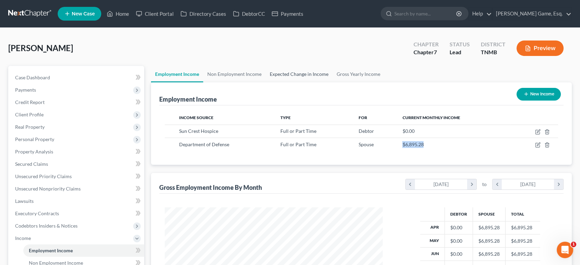
click at [322, 82] on link "Expected Change in Income" at bounding box center [299, 74] width 67 height 16
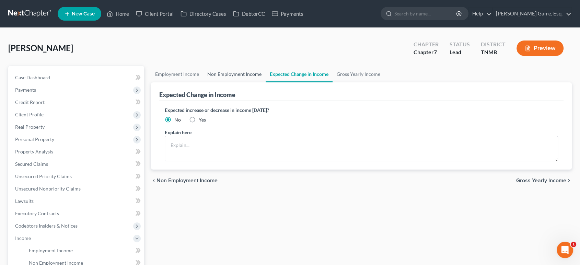
click at [252, 82] on link "Non Employment Income" at bounding box center [234, 74] width 62 height 16
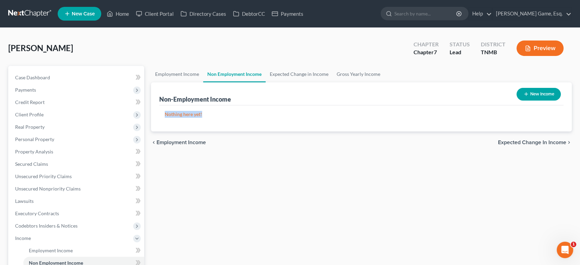
drag, startPoint x: 170, startPoint y: 140, endPoint x: 218, endPoint y: 135, distance: 47.7
click at [218, 132] on div "Nothing here yet! Income Source For Current Monthly Income Sorting..." at bounding box center [361, 118] width 405 height 26
click at [222, 118] on p "Nothing here yet!" at bounding box center [362, 114] width 394 height 7
click at [316, 82] on link "Expected Change in Income" at bounding box center [299, 74] width 67 height 16
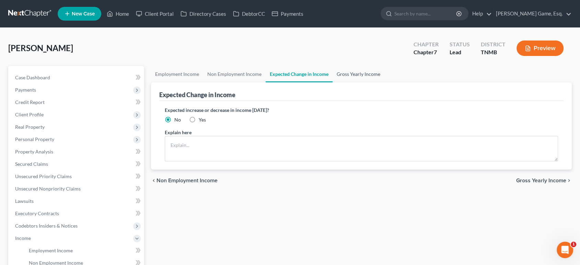
click at [385, 82] on link "Gross Yearly Income" at bounding box center [359, 74] width 52 height 16
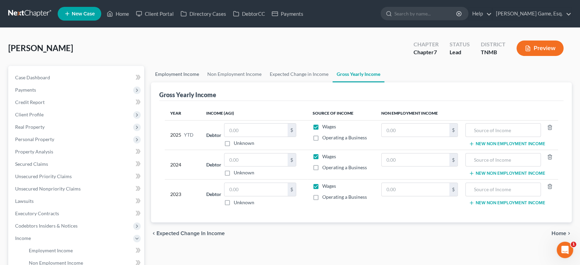
click at [192, 82] on link "Employment Income" at bounding box center [177, 74] width 52 height 16
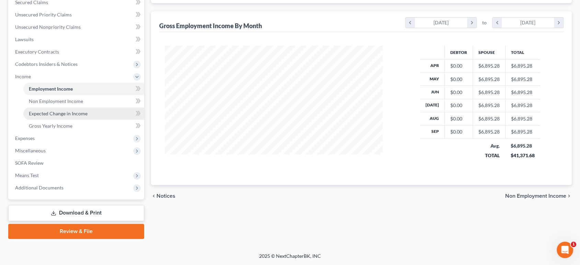
scroll to position [191, 0]
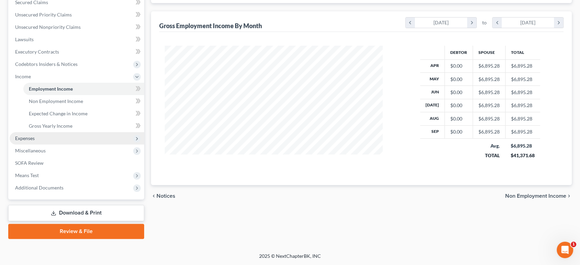
click at [84, 145] on span "Expenses" at bounding box center [77, 138] width 135 height 12
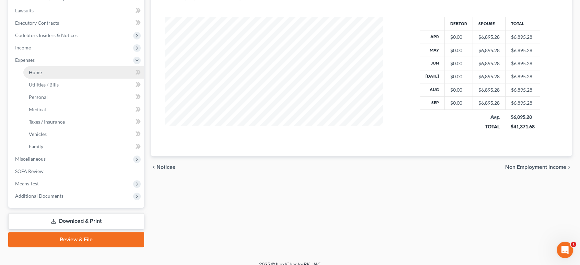
click at [82, 79] on link "Home" at bounding box center [83, 72] width 121 height 12
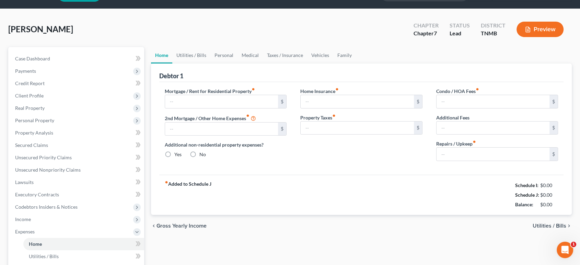
type input "2,464.00"
type input "0.00"
radio input "true"
type input "0.00"
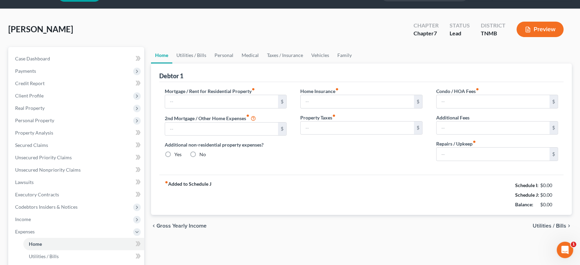
type input "28.00"
type input "0.00"
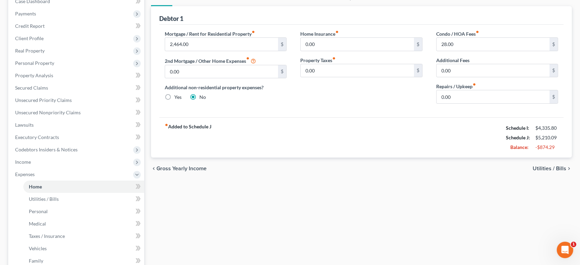
scroll to position [38, 0]
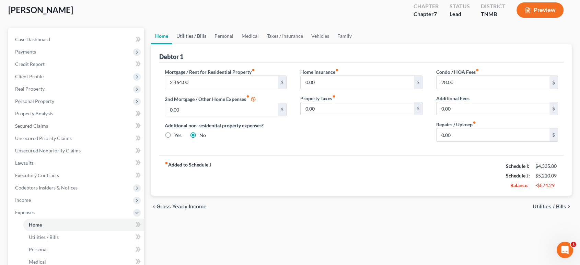
click at [198, 44] on link "Utilities / Bills" at bounding box center [191, 36] width 38 height 16
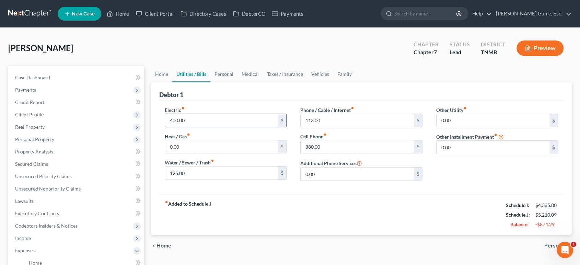
click at [176, 127] on input "400.00" at bounding box center [221, 120] width 113 height 13
click at [177, 127] on input "400.00" at bounding box center [221, 120] width 113 height 13
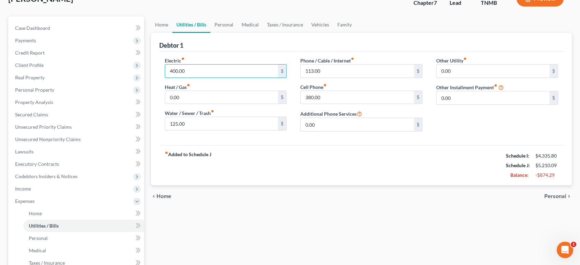
scroll to position [38, 0]
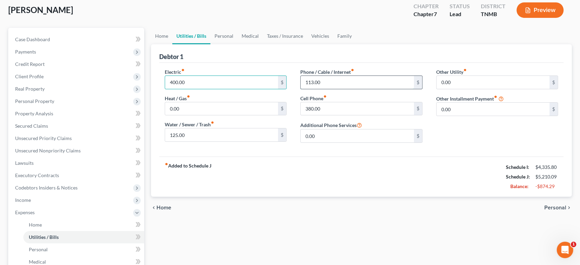
click at [310, 89] on input "113.00" at bounding box center [357, 82] width 113 height 13
click at [308, 89] on input "113.00" at bounding box center [357, 82] width 113 height 13
drag, startPoint x: 315, startPoint y: 111, endPoint x: 291, endPoint y: 89, distance: 32.1
click at [291, 89] on div "Electric fiber_manual_record 400.00 $ Heat / Gas fiber_manual_record 0.00 $ Wat…" at bounding box center [361, 110] width 405 height 94
click at [167, 44] on link "Home" at bounding box center [161, 36] width 21 height 16
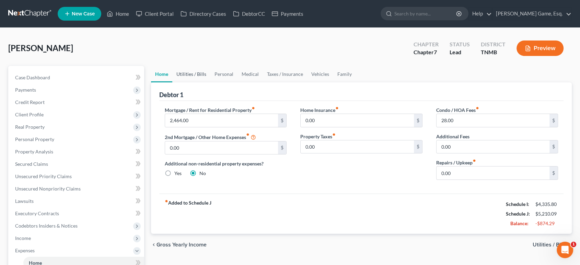
click at [198, 82] on link "Utilities / Bills" at bounding box center [191, 74] width 38 height 16
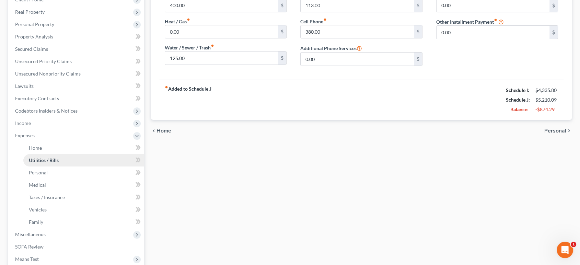
scroll to position [114, 0]
click at [85, 130] on span "Income" at bounding box center [77, 124] width 135 height 12
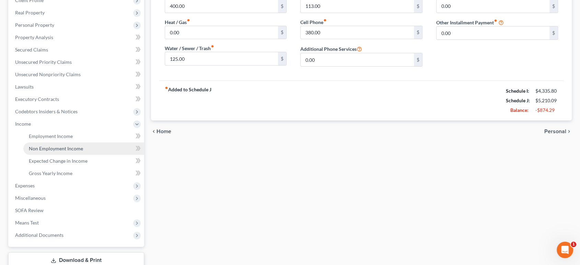
click at [83, 151] on span "Non Employment Income" at bounding box center [56, 149] width 54 height 6
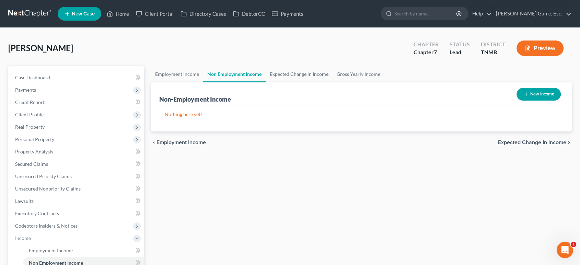
click at [531, 101] on button "New Income" at bounding box center [539, 94] width 44 height 13
select select "0"
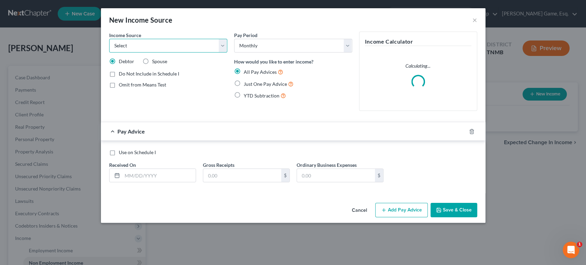
click at [153, 53] on select "Select Unemployment Disability (from employer) Pension Retirement Social Securi…" at bounding box center [168, 46] width 118 height 14
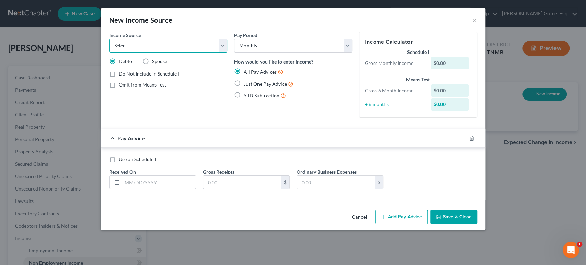
select select "12"
click at [109, 48] on select "Select Unemployment Disability (from employer) Pension Retirement Social Securi…" at bounding box center [168, 46] width 118 height 14
click at [244, 80] on label "Just One Pay Advice" at bounding box center [269, 84] width 50 height 8
click at [247, 80] on input "Just One Pay Advice" at bounding box center [249, 82] width 4 height 4
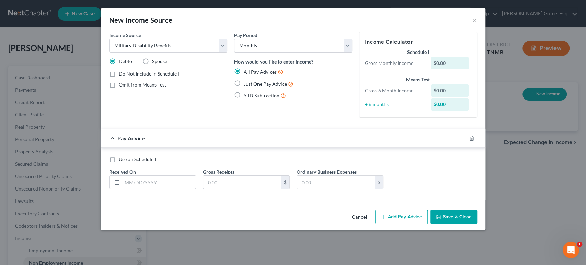
radio input "true"
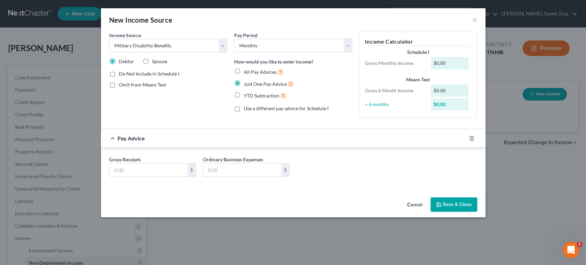
scroll to position [15, 0]
click at [117, 176] on input "text" at bounding box center [149, 169] width 78 height 13
type input "2,812"
click at [339, 182] on div "Gross Receipts 2,812 $ Ordinary Business Expenses $" at bounding box center [293, 169] width 375 height 26
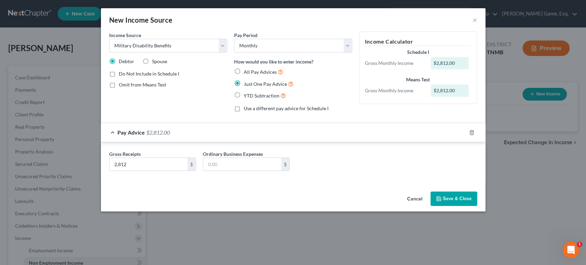
scroll to position [8, 0]
click at [119, 88] on label "Omit from Means Test" at bounding box center [142, 84] width 47 height 7
click at [122, 86] on input "Omit from Means Test" at bounding box center [124, 83] width 4 height 4
checkbox input "true"
click at [477, 206] on button "Save & Close" at bounding box center [454, 199] width 47 height 14
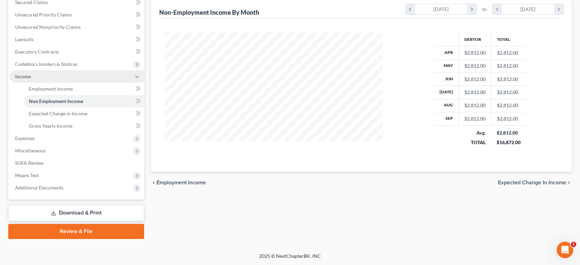
scroll to position [266, 0]
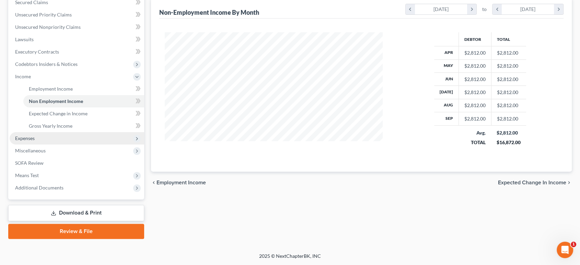
click at [49, 132] on span "Expenses" at bounding box center [77, 138] width 135 height 12
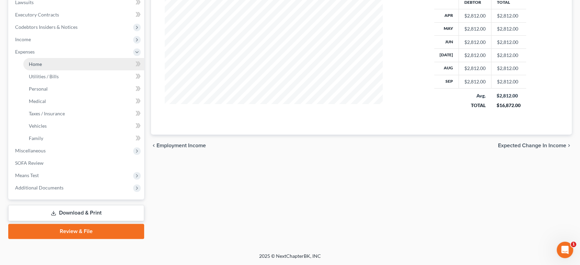
click at [68, 61] on link "Home" at bounding box center [83, 64] width 121 height 12
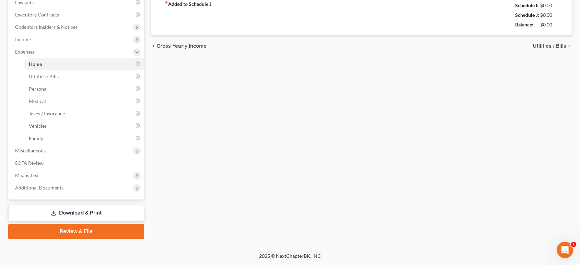
type input "2,464.00"
type input "0.00"
radio input "true"
type input "0.00"
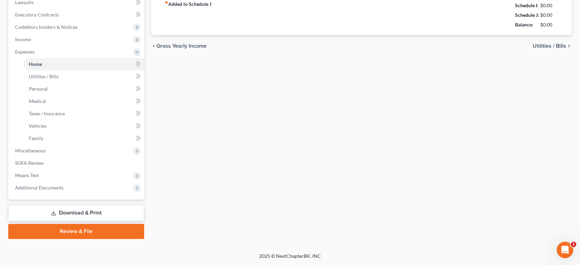
type input "28.00"
type input "0.00"
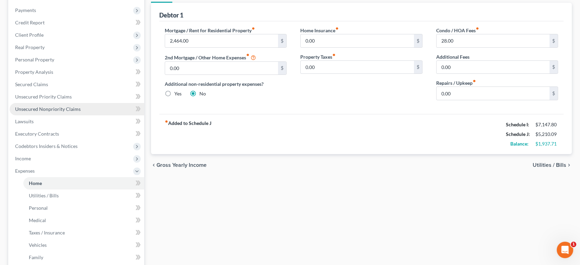
scroll to position [76, 0]
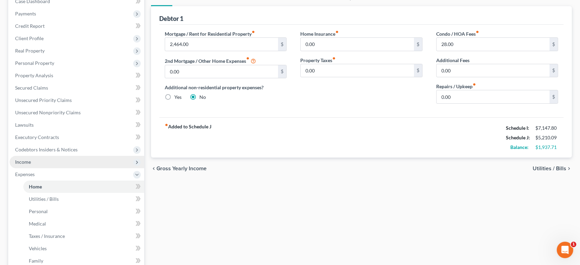
click at [58, 168] on span "Income" at bounding box center [77, 162] width 135 height 12
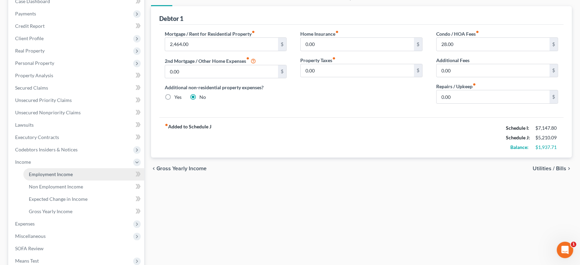
click at [68, 177] on span "Employment Income" at bounding box center [51, 174] width 44 height 6
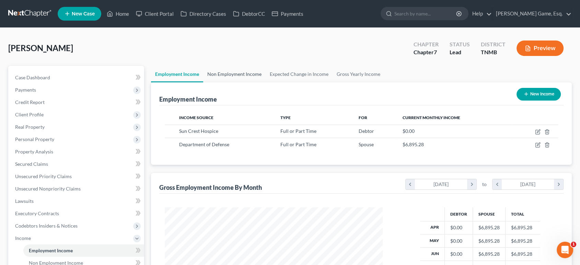
click at [258, 82] on link "Non Employment Income" at bounding box center [234, 74] width 62 height 16
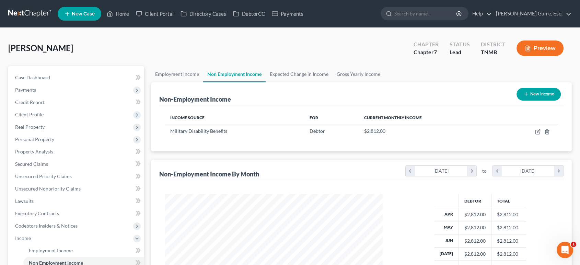
scroll to position [153, 231]
click at [176, 82] on link "Employment Income" at bounding box center [177, 74] width 52 height 16
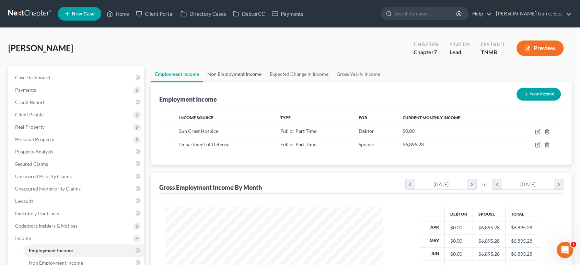
scroll to position [153, 231]
click at [256, 82] on link "Non Employment Income" at bounding box center [234, 74] width 62 height 16
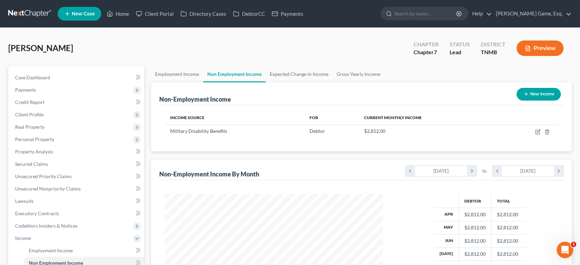
scroll to position [153, 231]
click at [203, 82] on link "Employment Income" at bounding box center [177, 74] width 52 height 16
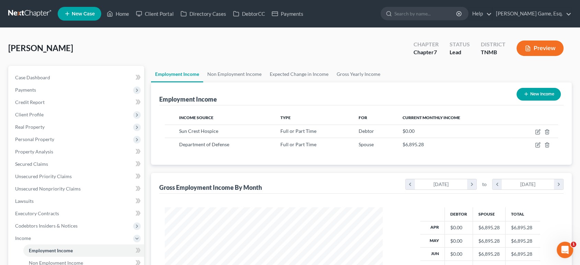
scroll to position [343209, 343130]
click at [258, 82] on link "Non Employment Income" at bounding box center [234, 74] width 62 height 16
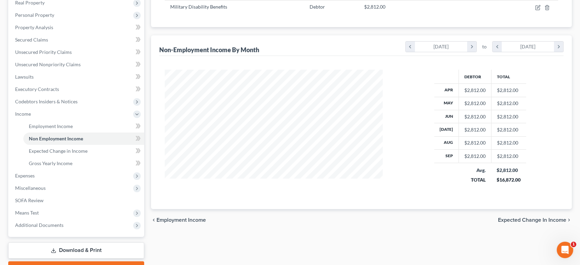
scroll to position [191, 0]
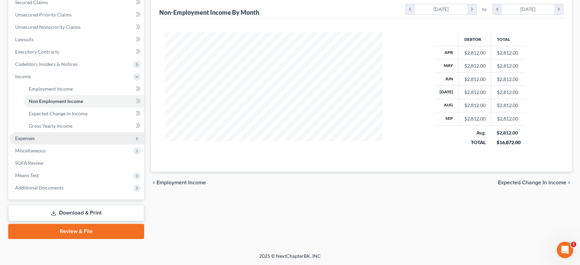
click at [65, 145] on span "Expenses" at bounding box center [77, 138] width 135 height 12
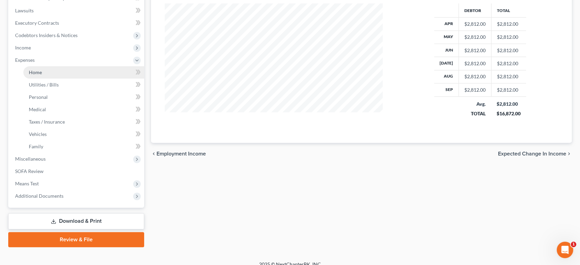
click at [72, 79] on link "Home" at bounding box center [83, 72] width 121 height 12
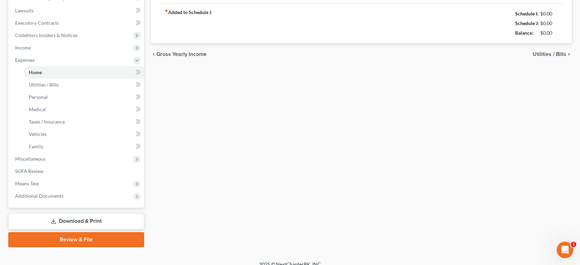
type input "2,464.00"
type input "0.00"
radio input "true"
type input "0.00"
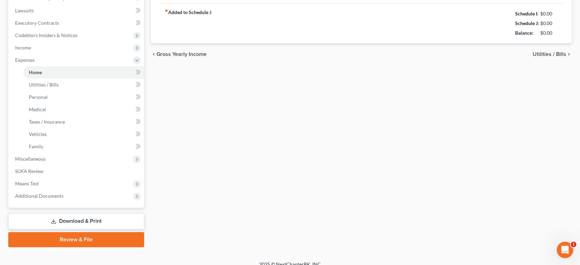
type input "28.00"
type input "0.00"
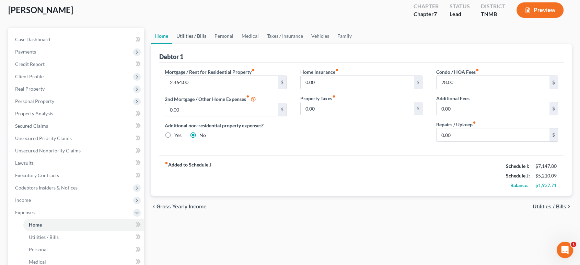
click at [204, 44] on link "Utilities / Bills" at bounding box center [191, 36] width 38 height 16
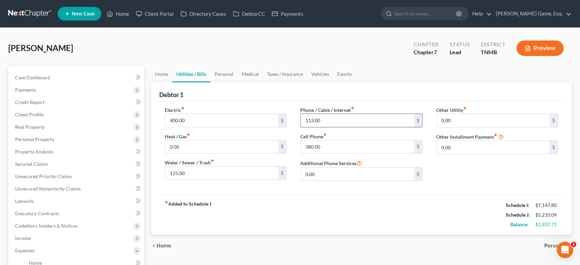
click at [317, 127] on input "113.00" at bounding box center [357, 120] width 113 height 13
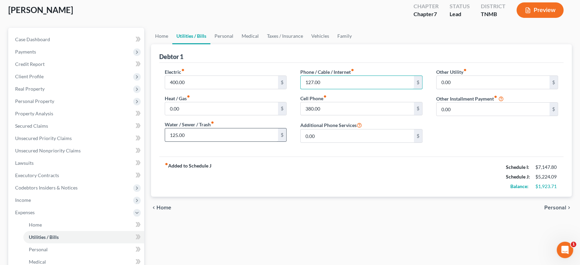
type input "127.00"
click at [197, 141] on input "125.00" at bounding box center [221, 134] width 113 height 13
type input "200"
click at [381, 197] on div "fiber_manual_record Added to Schedule J Schedule I: $7,147.80 Schedule J: $5,29…" at bounding box center [361, 177] width 405 height 40
click at [339, 115] on input "380.00" at bounding box center [357, 108] width 113 height 13
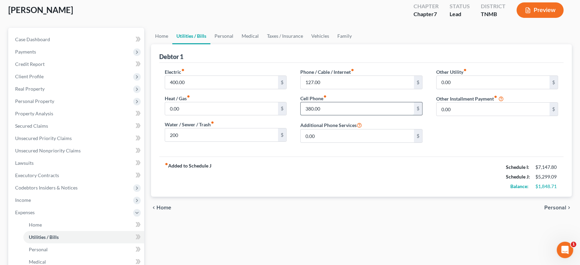
click at [341, 115] on input "380.00" at bounding box center [357, 108] width 113 height 13
click at [238, 44] on link "Personal" at bounding box center [223, 36] width 27 height 16
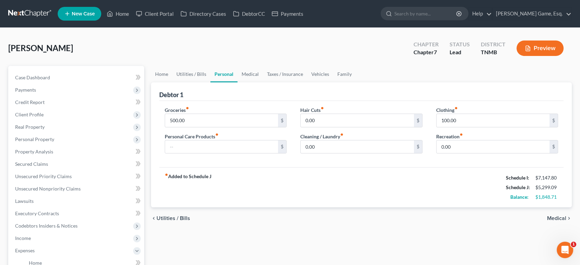
scroll to position [38, 0]
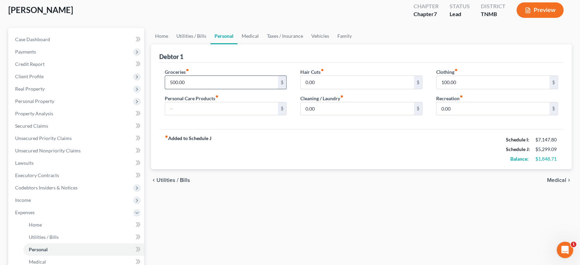
click at [216, 89] on input "500.00" at bounding box center [221, 82] width 113 height 13
type input "1,200"
click at [299, 169] on div "fiber_manual_record Added to Schedule J Schedule I: $7,147.80 Schedule J: $5,99…" at bounding box center [361, 149] width 405 height 40
click at [333, 89] on input "0.00" at bounding box center [357, 82] width 113 height 13
click at [341, 89] on input "0.00" at bounding box center [357, 82] width 113 height 13
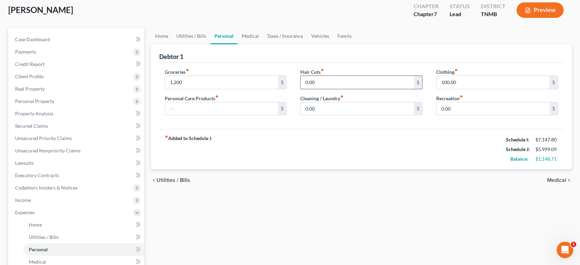
click at [341, 89] on input "0.00" at bounding box center [357, 82] width 113 height 13
click at [340, 89] on input "0.00" at bounding box center [357, 82] width 113 height 13
type input "0"
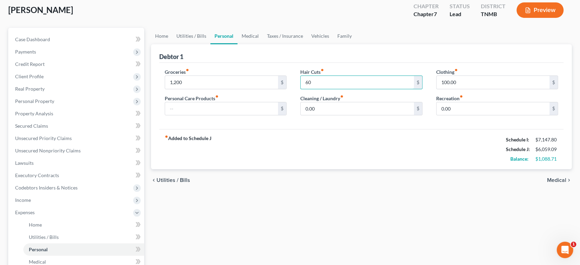
type input "60"
click at [261, 169] on div "fiber_manual_record Added to Schedule J Schedule I: $7,147.80 Schedule J: $6,05…" at bounding box center [361, 149] width 405 height 40
click at [235, 115] on input "text" at bounding box center [221, 108] width 113 height 13
type input "200"
click at [330, 115] on input "0.00" at bounding box center [357, 108] width 113 height 13
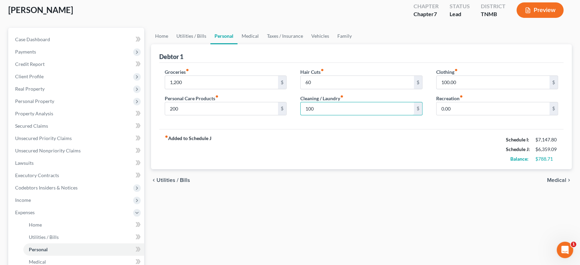
type input "100"
click at [369, 169] on div "fiber_manual_record Added to Schedule J Schedule I: $7,147.80 Schedule J: $6,35…" at bounding box center [361, 149] width 405 height 40
click at [465, 115] on input "0.00" at bounding box center [493, 108] width 113 height 13
click at [463, 129] on div "Groceries fiber_manual_record 1,200 $ Personal Care Products fiber_manual_recor…" at bounding box center [361, 96] width 405 height 67
click at [464, 115] on input "0.00" at bounding box center [493, 108] width 113 height 13
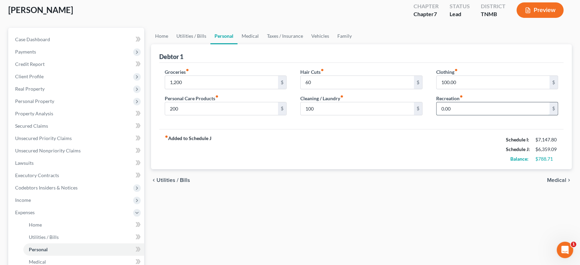
click at [479, 115] on input "0.00" at bounding box center [493, 108] width 113 height 13
click at [472, 115] on input "0.00" at bounding box center [493, 108] width 113 height 13
drag, startPoint x: 460, startPoint y: 144, endPoint x: 443, endPoint y: 161, distance: 24.8
click at [433, 121] on div "Clothing fiber_manual_record 100.00 $ Recreation fiber_manual_record 0.00 $" at bounding box center [498, 94] width 136 height 53
type input "300"
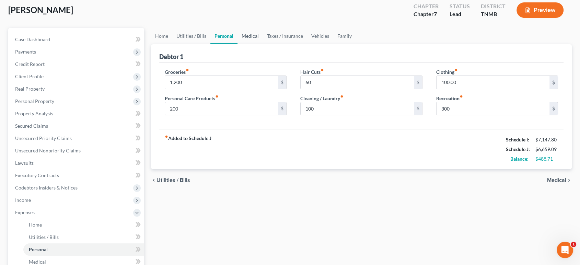
click at [263, 44] on link "Medical" at bounding box center [250, 36] width 25 height 16
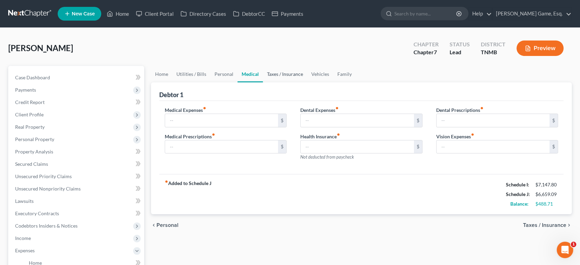
click at [304, 82] on link "Taxes / Insurance" at bounding box center [285, 74] width 44 height 16
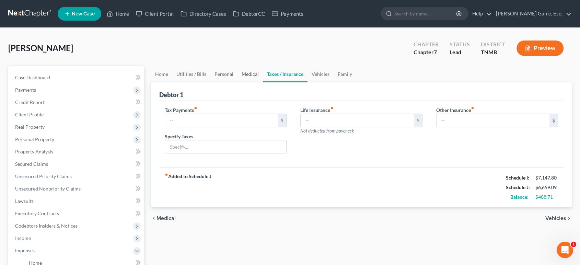
click at [263, 82] on link "Medical" at bounding box center [250, 74] width 25 height 16
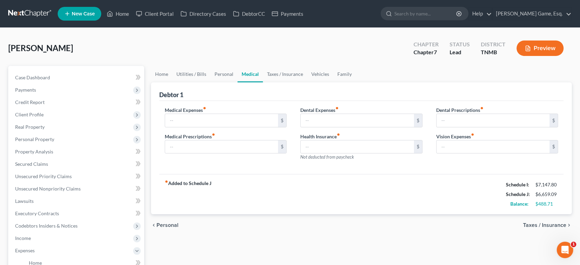
click at [266, 101] on div "Debtor 1" at bounding box center [361, 91] width 405 height 19
click at [239, 153] on input "text" at bounding box center [221, 146] width 113 height 13
type input "20"
click at [307, 82] on link "Taxes / Insurance" at bounding box center [285, 74] width 44 height 16
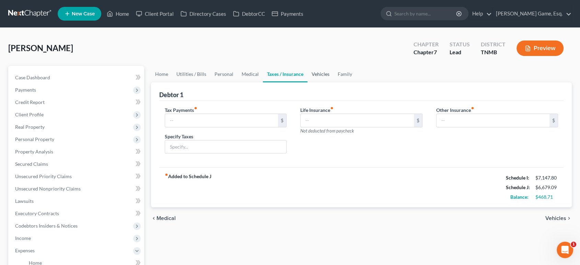
click at [334, 82] on link "Vehicles" at bounding box center [321, 74] width 26 height 16
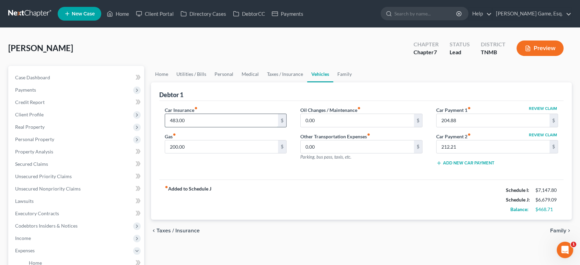
click at [198, 127] on input "483.00" at bounding box center [221, 120] width 113 height 13
type input "214"
click at [253, 101] on div "Debtor 1" at bounding box center [361, 91] width 405 height 19
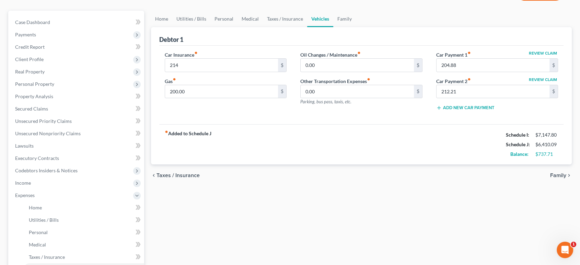
scroll to position [38, 0]
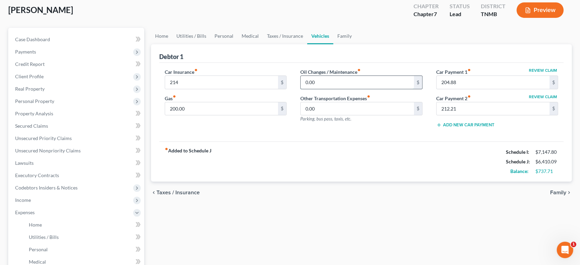
click at [336, 89] on input "0.00" at bounding box center [357, 82] width 113 height 13
type input "100"
click at [356, 44] on link "Family" at bounding box center [344, 36] width 23 height 16
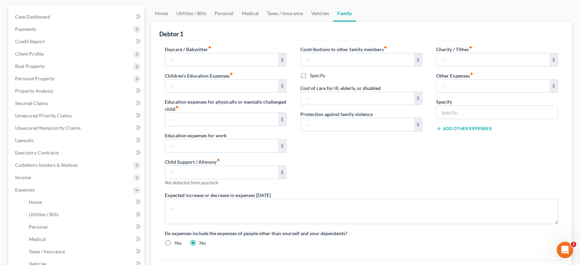
scroll to position [76, 0]
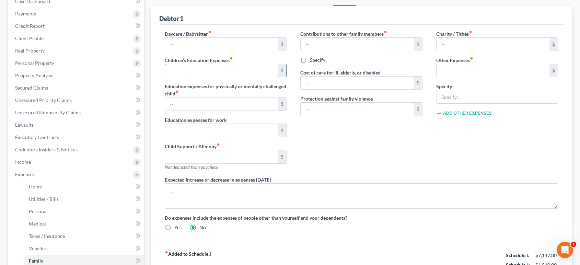
click at [248, 77] on input "text" at bounding box center [221, 70] width 113 height 13
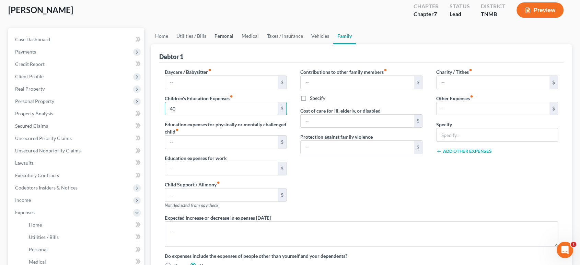
type input "40"
click at [238, 44] on link "Personal" at bounding box center [223, 36] width 27 height 16
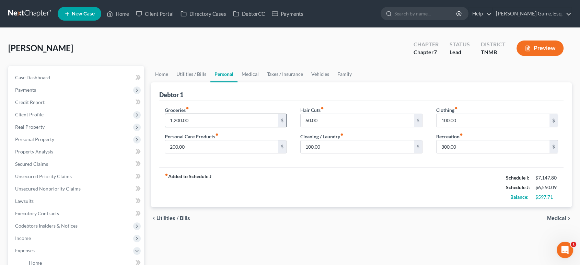
click at [183, 127] on input "1,200.00" at bounding box center [221, 120] width 113 height 13
click at [184, 127] on input "1,200.00" at bounding box center [221, 120] width 113 height 13
type input "1,300.00"
click at [264, 101] on div "Debtor 1" at bounding box center [361, 91] width 405 height 19
click at [201, 82] on link "Utilities / Bills" at bounding box center [191, 74] width 38 height 16
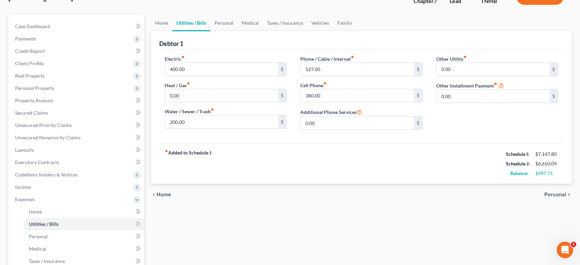
scroll to position [38, 0]
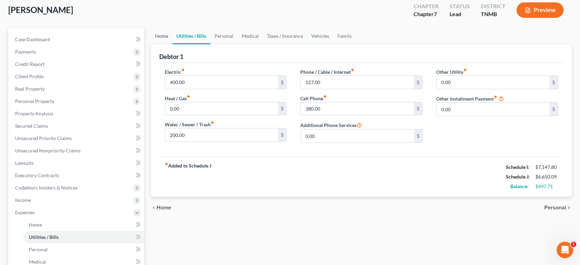
click at [165, 44] on link "Home" at bounding box center [161, 36] width 21 height 16
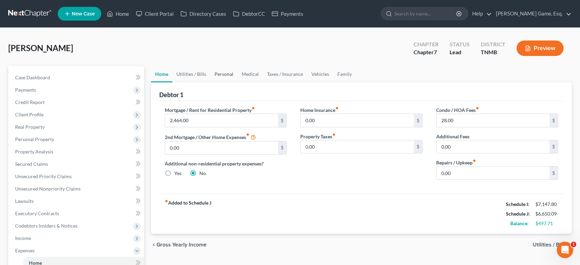
click at [238, 82] on link "Personal" at bounding box center [223, 74] width 27 height 16
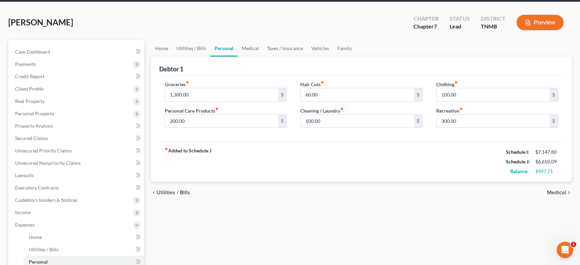
scroll to position [76, 0]
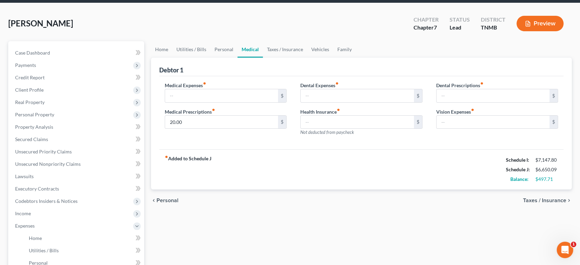
scroll to position [38, 0]
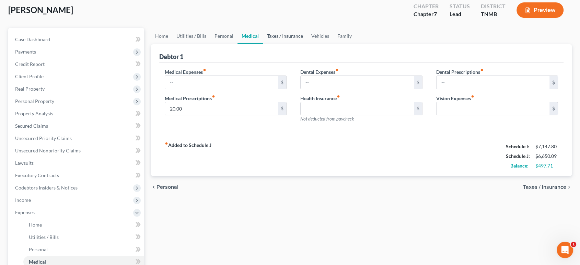
click at [307, 44] on link "Taxes / Insurance" at bounding box center [285, 36] width 44 height 16
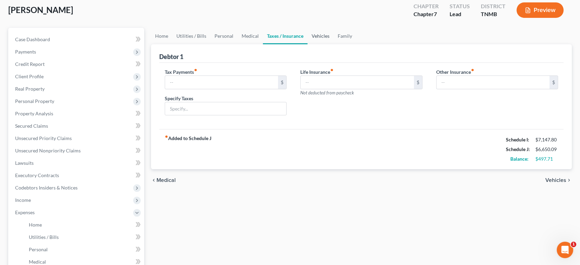
click at [334, 44] on link "Vehicles" at bounding box center [321, 36] width 26 height 16
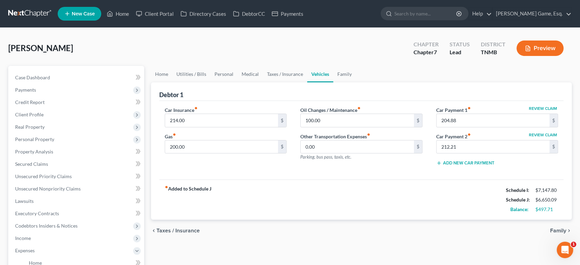
scroll to position [38, 0]
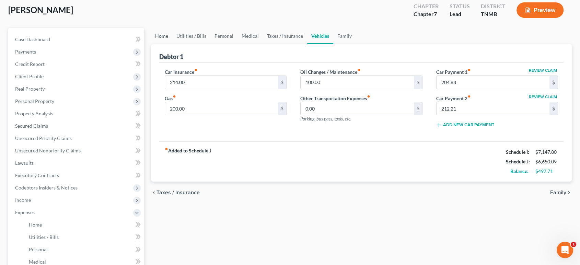
click at [166, 44] on link "Home" at bounding box center [161, 36] width 21 height 16
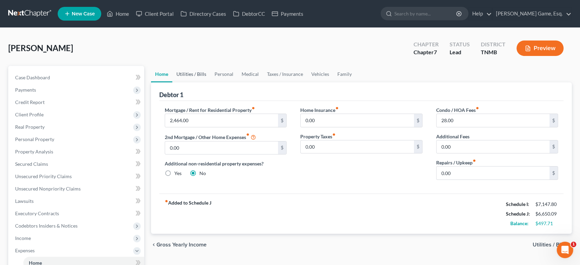
click at [205, 82] on link "Utilities / Bills" at bounding box center [191, 74] width 38 height 16
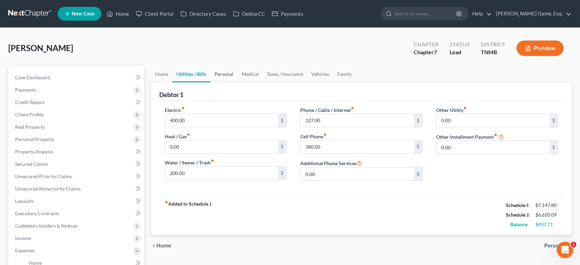
click at [238, 82] on link "Personal" at bounding box center [223, 74] width 27 height 16
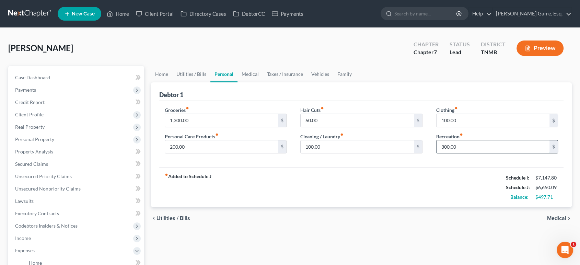
click at [445, 153] on input "300.00" at bounding box center [493, 146] width 113 height 13
click at [444, 153] on input "300.00" at bounding box center [493, 146] width 113 height 13
click at [315, 153] on input "100.00" at bounding box center [357, 146] width 113 height 13
click at [314, 153] on input "100.00" at bounding box center [357, 146] width 113 height 13
type input "150.00"
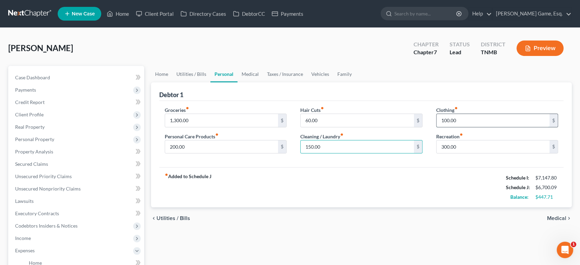
click at [450, 127] on input "100.00" at bounding box center [493, 120] width 113 height 13
click at [448, 127] on input "100.00" at bounding box center [493, 120] width 113 height 13
type input "150.00"
click at [458, 101] on div "Debtor 1" at bounding box center [361, 91] width 405 height 19
click at [443, 153] on input "300.00" at bounding box center [493, 146] width 113 height 13
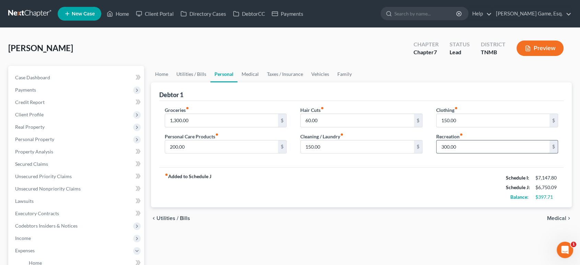
click at [443, 153] on input "300.00" at bounding box center [493, 146] width 113 height 13
click at [415, 127] on div "Groceries fiber_manual_record 1,300.00 $ Personal Care Products fiber_manual_re…" at bounding box center [361, 134] width 405 height 67
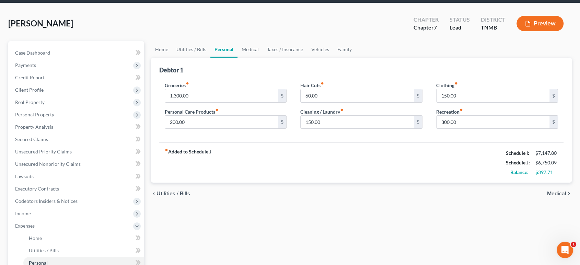
scroll to position [38, 0]
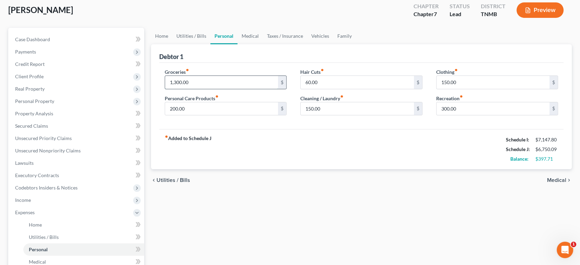
click at [184, 89] on input "1,300.00" at bounding box center [221, 82] width 113 height 13
click at [263, 44] on link "Medical" at bounding box center [250, 36] width 25 height 16
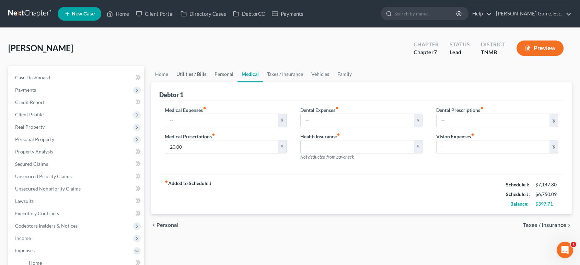
click at [195, 82] on link "Utilities / Bills" at bounding box center [191, 74] width 38 height 16
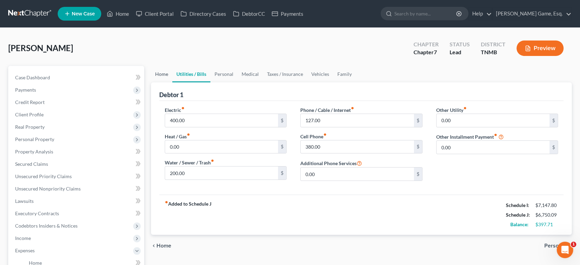
click at [168, 82] on link "Home" at bounding box center [161, 74] width 21 height 16
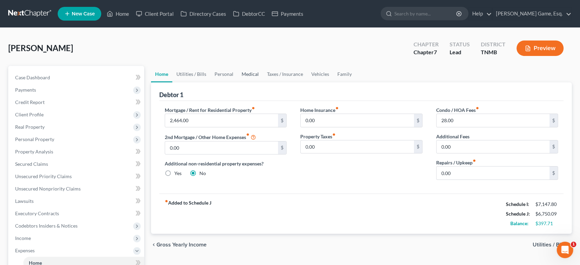
click at [263, 82] on link "Medical" at bounding box center [250, 74] width 25 height 16
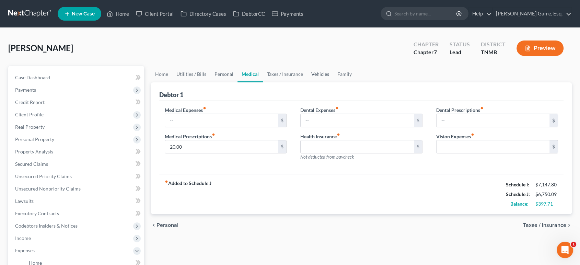
click at [333, 82] on link "Vehicles" at bounding box center [320, 74] width 26 height 16
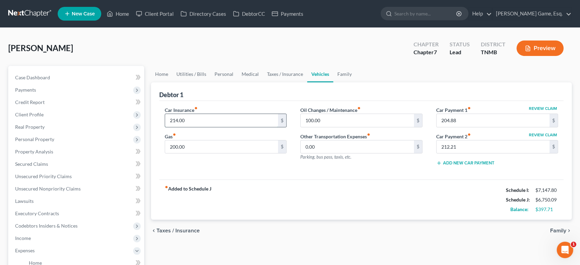
click at [208, 127] on input "214.00" at bounding box center [221, 120] width 113 height 13
click at [237, 126] on div "Car Insurance fiber_manual_record 214.00 $ Gas fiber_manual_record 200.00 $ Oil…" at bounding box center [361, 140] width 405 height 79
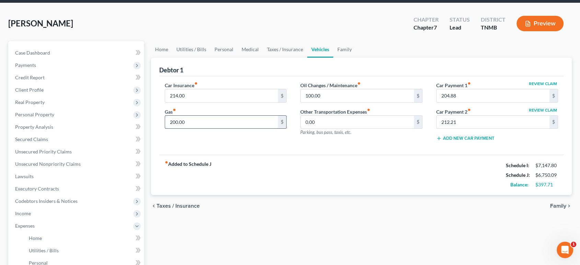
scroll to position [38, 0]
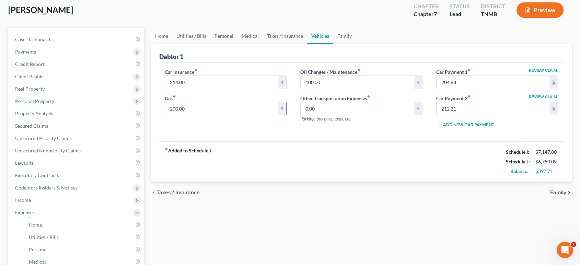
click at [179, 115] on input "200.00" at bounding box center [221, 108] width 113 height 13
type input "300.00"
click at [312, 142] on div "Car Insurance fiber_manual_record 214.00 $ Gas fiber_manual_record 300.00 $ Oil…" at bounding box center [361, 102] width 405 height 79
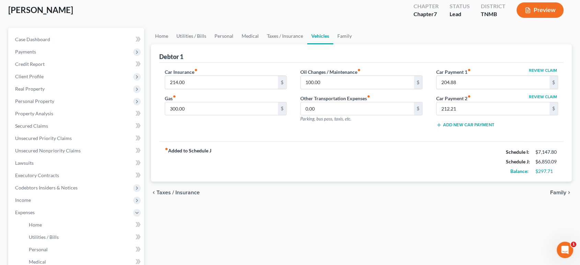
click at [316, 142] on div "Car Insurance fiber_manual_record 214.00 $ Gas fiber_manual_record 300.00 $ Oil…" at bounding box center [361, 102] width 405 height 79
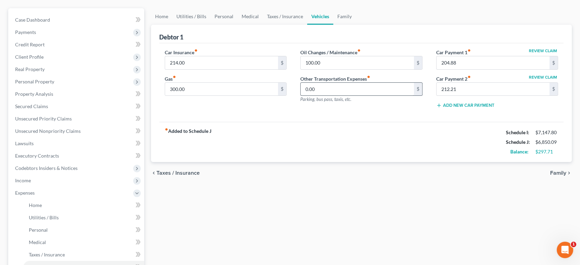
scroll to position [76, 0]
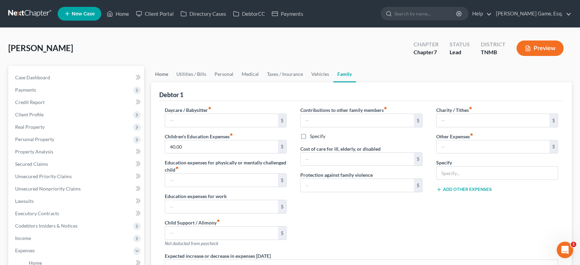
click at [165, 82] on link "Home" at bounding box center [161, 74] width 21 height 16
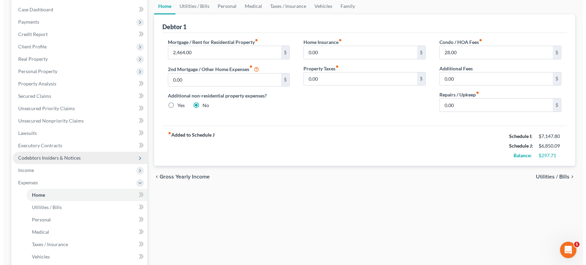
scroll to position [114, 0]
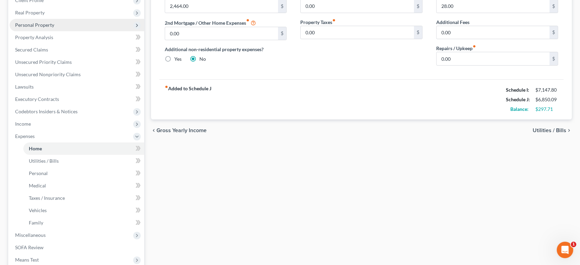
click at [38, 31] on span "Personal Property" at bounding box center [77, 25] width 135 height 12
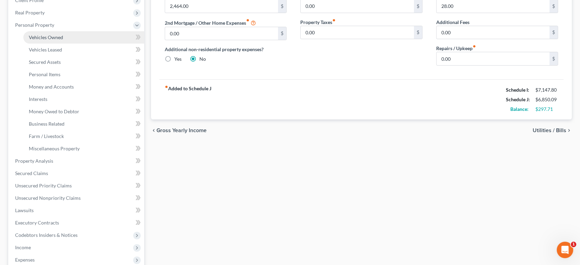
click at [63, 40] on span "Vehicles Owned" at bounding box center [46, 37] width 34 height 6
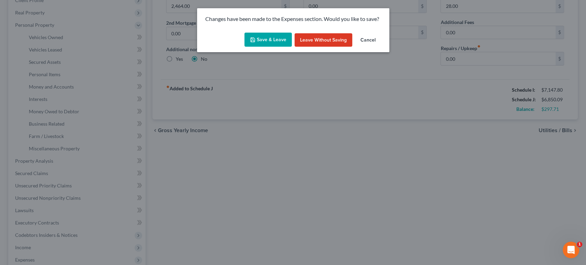
click at [252, 41] on button "Save & Leave" at bounding box center [267, 40] width 47 height 14
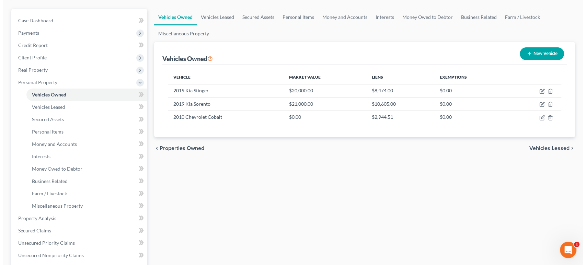
scroll to position [76, 0]
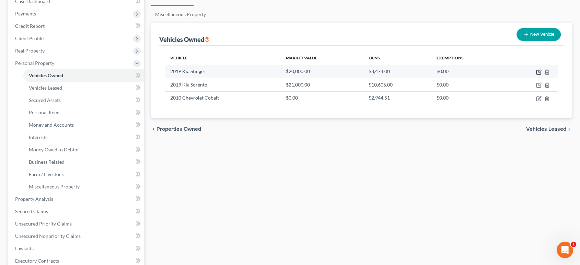
click at [538, 73] on icon "button" at bounding box center [539, 71] width 3 height 3
select select "0"
select select "7"
select select "2"
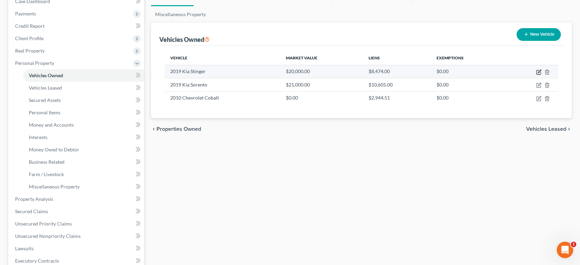
select select "10"
select select "2"
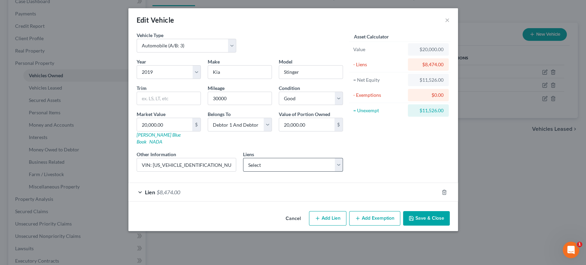
scroll to position [23, 0]
click at [282, 201] on div "Lien $8,474.00" at bounding box center [283, 192] width 310 height 18
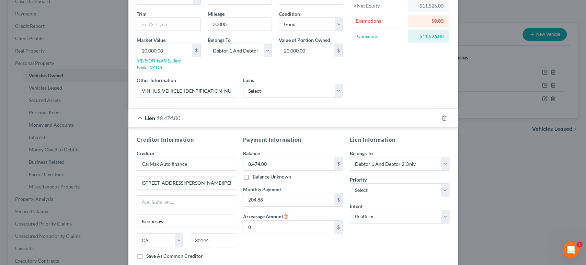
scroll to position [176, 0]
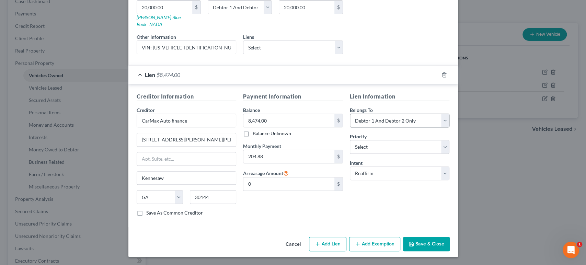
drag, startPoint x: 537, startPoint y: 135, endPoint x: 426, endPoint y: 106, distance: 114.3
click at [537, 135] on div "Edit Vehicle × Vehicle Type Select Automobile (A/B: 3) Truck (A/B: 3) Trailer (…" at bounding box center [293, 132] width 586 height 265
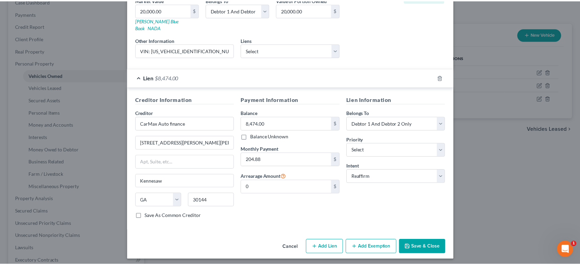
scroll to position [0, 0]
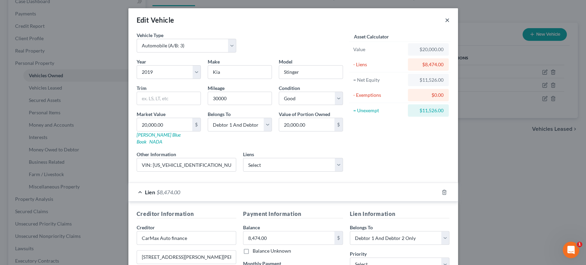
click at [450, 24] on button "×" at bounding box center [447, 20] width 5 height 8
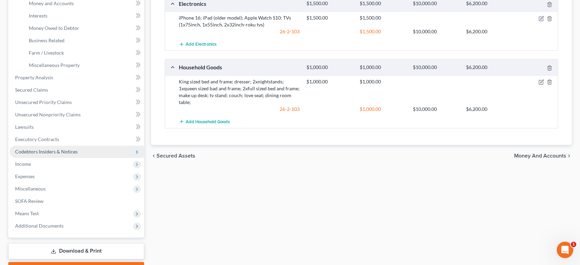
scroll to position [244, 0]
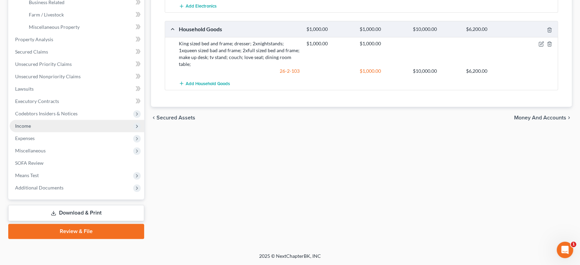
click at [49, 132] on span "Income" at bounding box center [77, 126] width 135 height 12
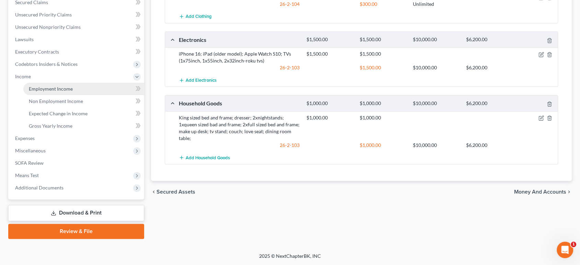
click at [73, 86] on span "Employment Income" at bounding box center [51, 89] width 44 height 6
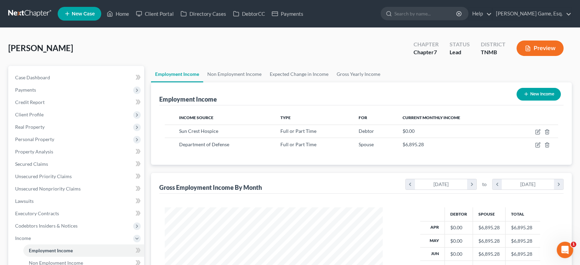
drag, startPoint x: 178, startPoint y: 94, endPoint x: 164, endPoint y: 122, distance: 31.2
click at [164, 103] on div "Employment Income" at bounding box center [188, 99] width 58 height 8
drag, startPoint x: 163, startPoint y: 121, endPoint x: 257, endPoint y: 120, distance: 94.4
click at [262, 105] on div "Employment Income New Income" at bounding box center [361, 93] width 405 height 23
click at [244, 105] on div "Employment Income New Income" at bounding box center [361, 93] width 405 height 23
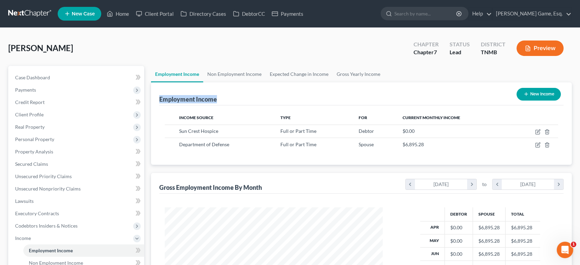
drag, startPoint x: 235, startPoint y: 120, endPoint x: 161, endPoint y: 124, distance: 73.9
click at [161, 124] on div "Employment Income New Income Income Source Type For Current Monthly Income Sun …" at bounding box center [361, 123] width 421 height 82
click at [162, 103] on div "Employment Income" at bounding box center [188, 99] width 58 height 8
click at [165, 103] on div "Employment Income" at bounding box center [188, 99] width 58 height 8
drag, startPoint x: 162, startPoint y: 122, endPoint x: 235, endPoint y: 121, distance: 73.1
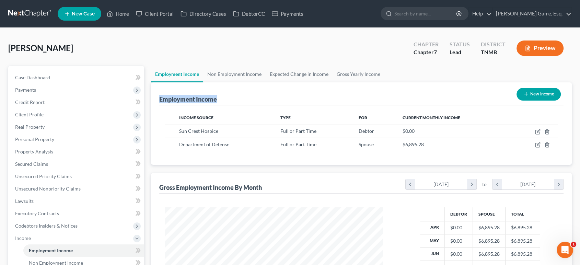
click at [235, 105] on div "Employment Income New Income" at bounding box center [361, 93] width 405 height 23
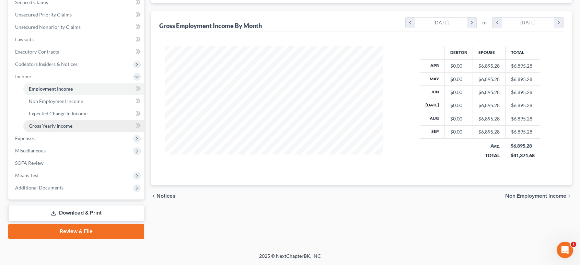
scroll to position [191, 0]
